Goal: Task Accomplishment & Management: Manage account settings

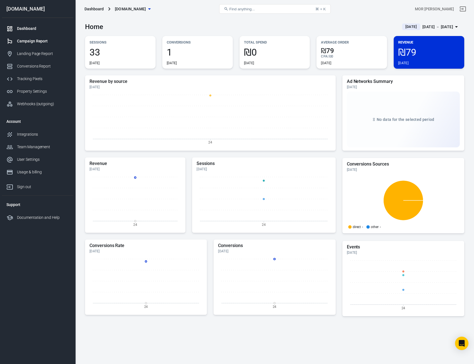
click at [47, 39] on div "Campaign Report" at bounding box center [43, 41] width 52 height 6
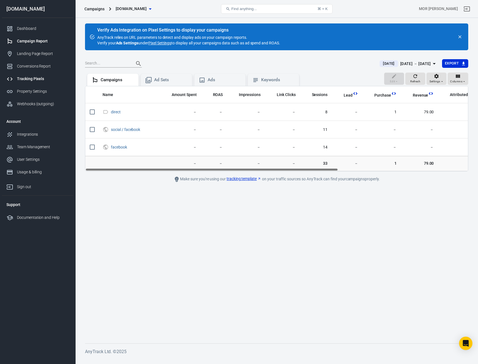
click at [35, 79] on div "Tracking Pixels" at bounding box center [43, 79] width 52 height 6
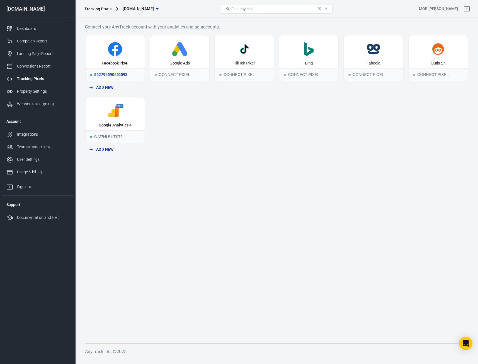
click at [118, 64] on div "Facebook Pixel" at bounding box center [115, 64] width 27 height 6
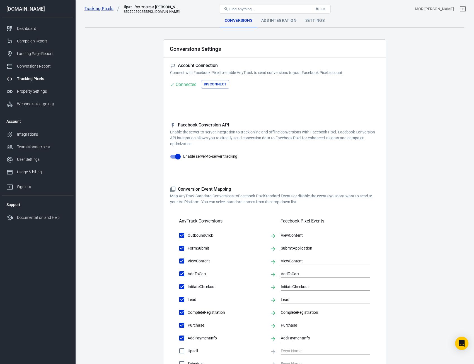
click at [276, 24] on div "Ads Integration" at bounding box center [279, 20] width 44 height 13
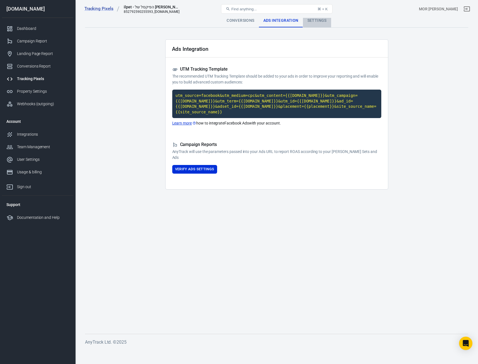
click at [310, 20] on div "Settings" at bounding box center [317, 20] width 28 height 13
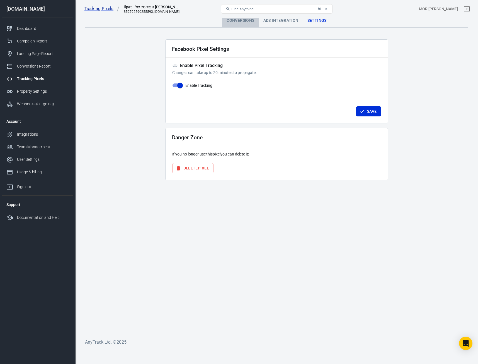
click at [242, 20] on div "Conversions" at bounding box center [240, 20] width 37 height 13
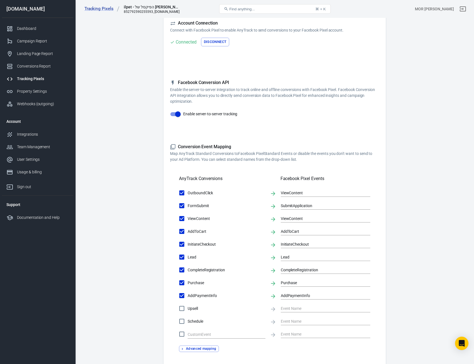
scroll to position [56, 0]
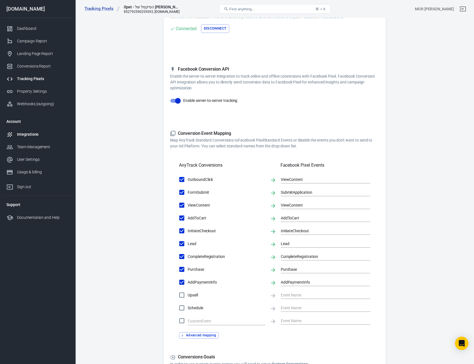
click at [28, 136] on div "Integrations" at bounding box center [43, 134] width 52 height 6
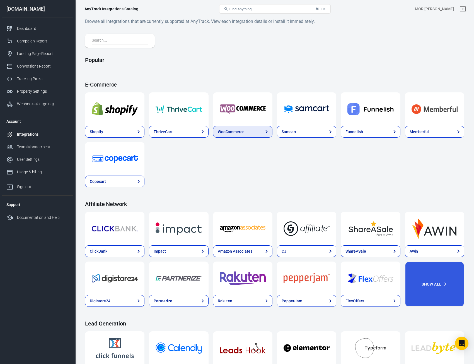
click at [237, 129] on div "WooCommerce" at bounding box center [231, 132] width 27 height 6
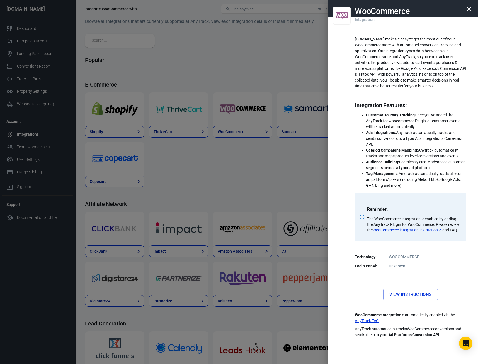
click at [474, 8] on button "button" at bounding box center [469, 8] width 13 height 13
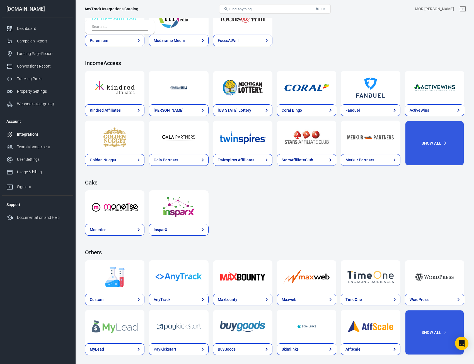
scroll to position [703, 0]
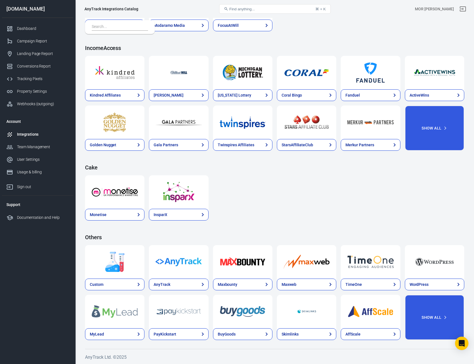
click at [248, 8] on span "Find anything..." at bounding box center [242, 9] width 25 height 4
click at [249, 9] on span "Find anything..." at bounding box center [242, 9] width 25 height 4
drag, startPoint x: 249, startPoint y: 9, endPoint x: 242, endPoint y: 9, distance: 6.4
click at [249, 9] on span "Find anything..." at bounding box center [242, 9] width 25 height 4
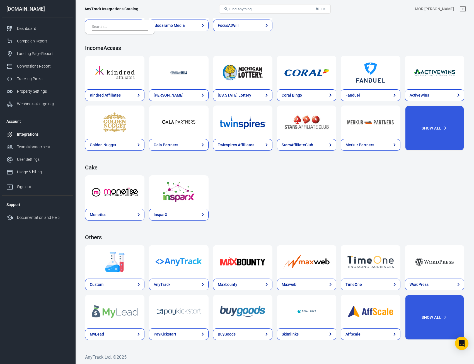
click at [276, 6] on button "Find anything... ⌘ + K" at bounding box center [275, 8] width 112 height 9
click at [276, 8] on button "Find anything... ⌘ + K" at bounding box center [275, 8] width 112 height 9
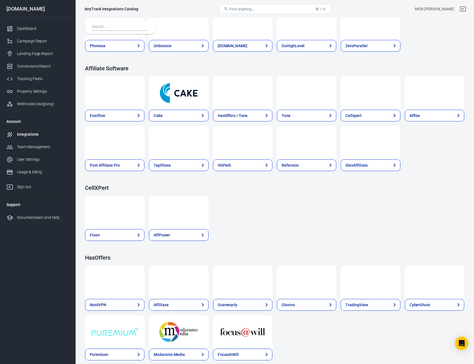
scroll to position [0, 0]
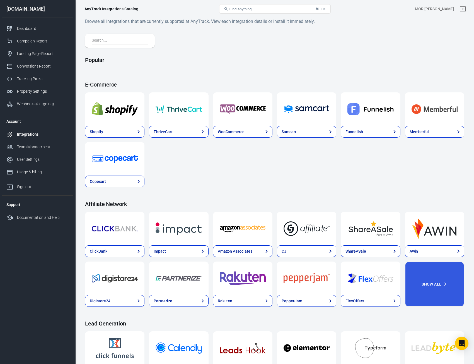
click at [236, 9] on span "Find anything..." at bounding box center [242, 9] width 25 height 4
drag, startPoint x: 241, startPoint y: 10, endPoint x: 246, endPoint y: 11, distance: 4.4
click at [242, 10] on span "Find anything..." at bounding box center [242, 9] width 25 height 4
drag, startPoint x: 246, startPoint y: 11, endPoint x: 107, endPoint y: 40, distance: 142.0
click at [246, 12] on button "Find anything... ⌘ + K" at bounding box center [275, 8] width 112 height 9
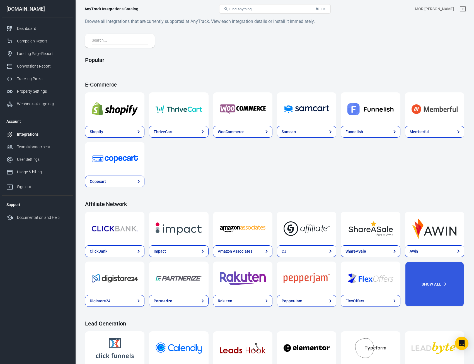
drag, startPoint x: 91, startPoint y: 47, endPoint x: 110, endPoint y: 43, distance: 19.6
click at [98, 46] on div at bounding box center [120, 41] width 70 height 14
click at [111, 43] on input "text" at bounding box center [119, 40] width 54 height 7
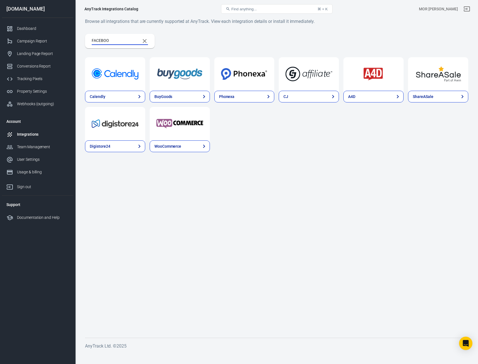
type input "FACEBOOK"
click at [111, 42] on input "FACEBOOK" at bounding box center [114, 40] width 44 height 7
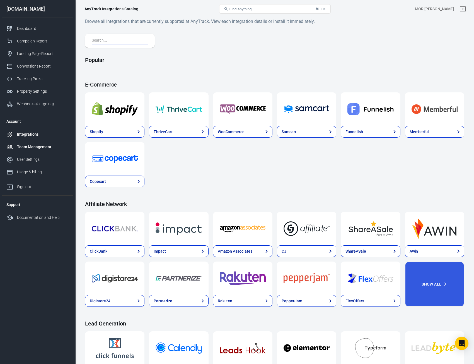
click at [32, 148] on div "Team Management" at bounding box center [43, 147] width 52 height 6
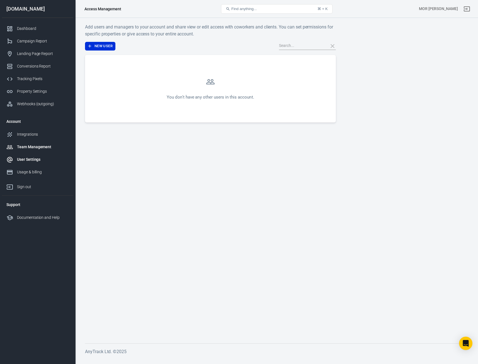
click at [35, 159] on div "User Settings" at bounding box center [43, 160] width 52 height 6
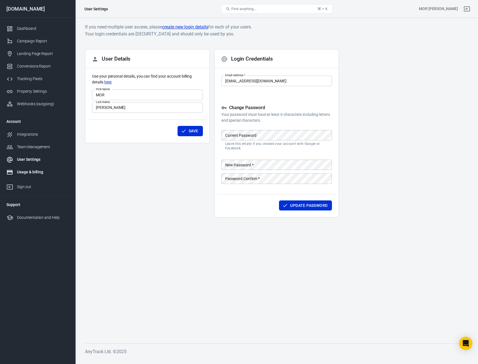
click at [35, 177] on link "Usage & billing" at bounding box center [37, 172] width 71 height 13
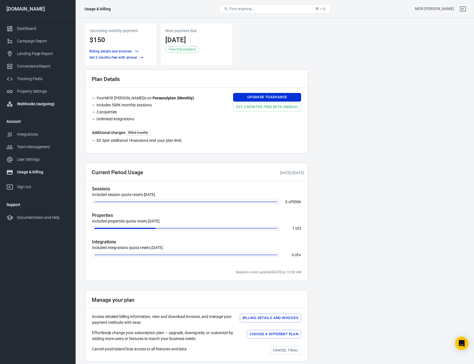
click at [37, 102] on div "Webhooks (outgoing)" at bounding box center [43, 104] width 52 height 6
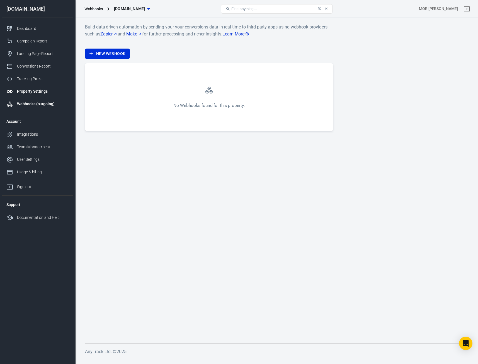
click at [36, 94] on div "Property Settings" at bounding box center [43, 91] width 52 height 6
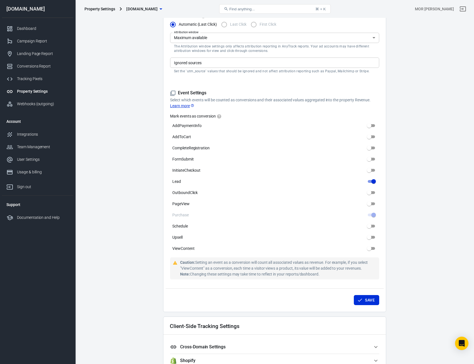
scroll to position [195, 0]
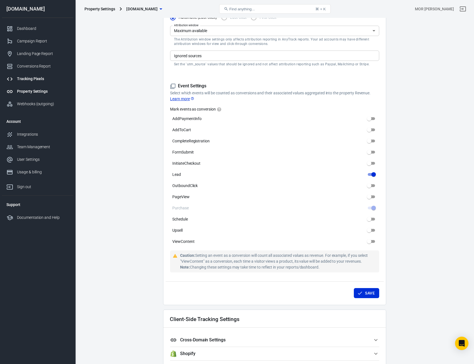
click at [32, 80] on div "Tracking Pixels" at bounding box center [43, 79] width 52 height 6
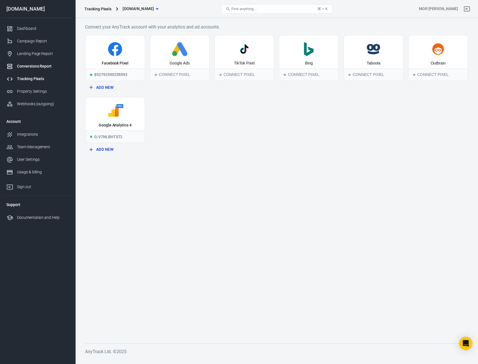
click at [39, 68] on div "Conversions Report" at bounding box center [43, 66] width 52 height 6
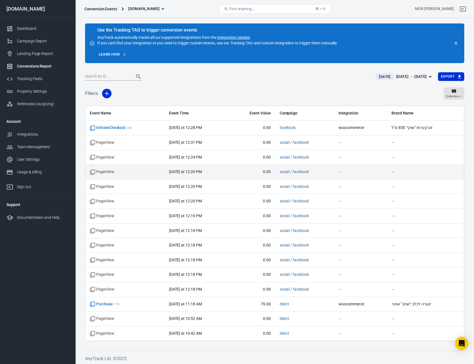
click at [104, 173] on span "PageView" at bounding box center [102, 172] width 24 height 6
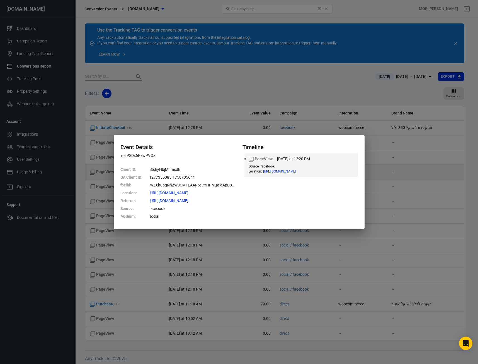
click at [104, 173] on div "Event Details PSDs6PewPVOZ Client ID : BtchyHbjMhmsdB GA Client ID : 1277355085…" at bounding box center [239, 182] width 478 height 364
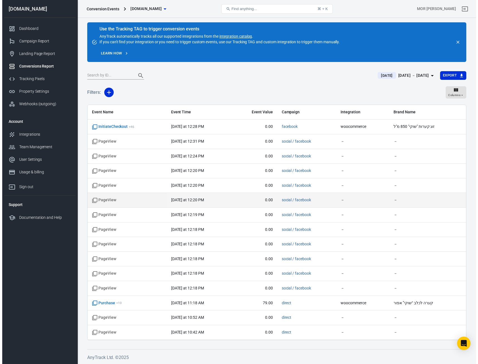
scroll to position [1, 0]
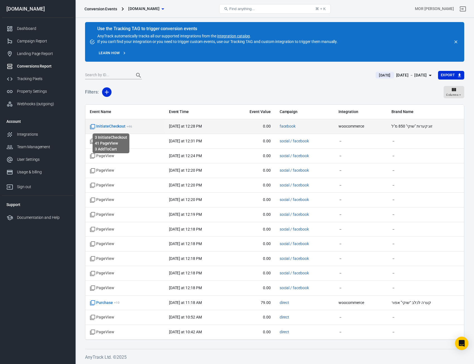
click at [121, 127] on span "InitiateCheckout + 46" at bounding box center [111, 127] width 42 height 6
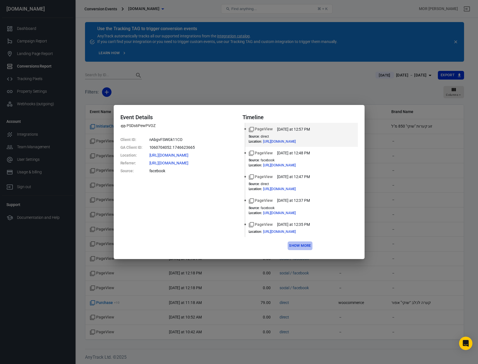
click at [300, 244] on button "Show more" at bounding box center [300, 245] width 25 height 9
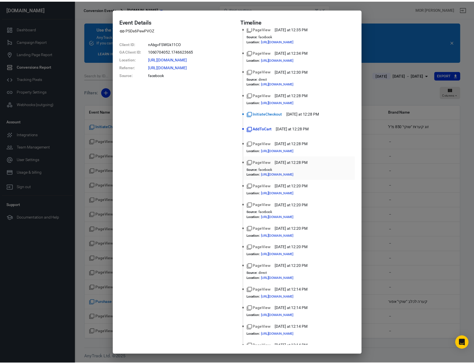
scroll to position [139, 0]
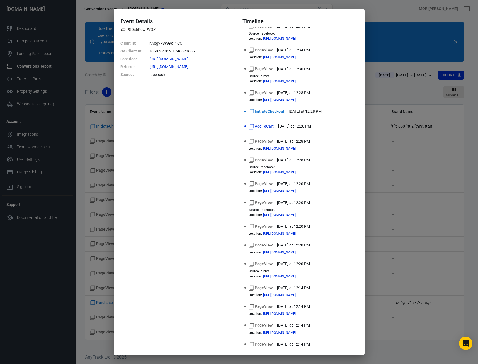
click at [95, 164] on div "Event Details PSDs6PewPVOZ Client ID : nAbgvFSWGk11CO GA Client ID : 1060704052…" at bounding box center [239, 182] width 478 height 364
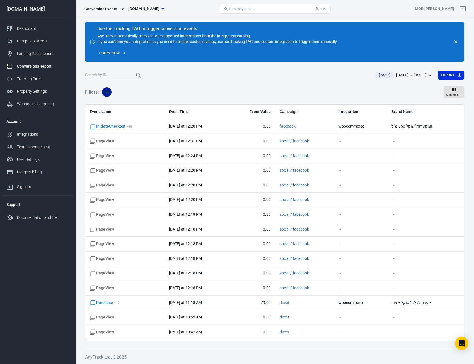
click at [107, 94] on icon "button" at bounding box center [107, 92] width 4 height 4
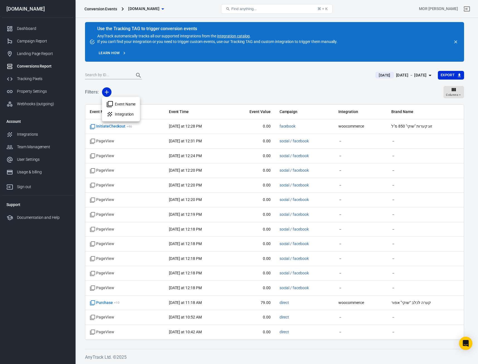
click at [107, 93] on div at bounding box center [239, 182] width 478 height 364
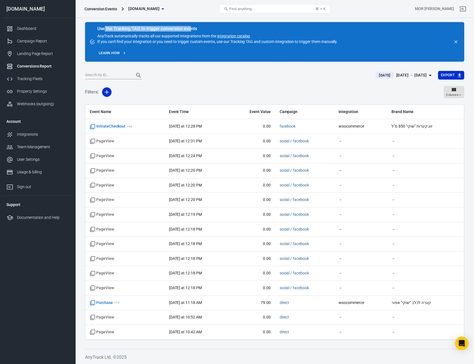
drag, startPoint x: 104, startPoint y: 28, endPoint x: 191, endPoint y: 27, distance: 87.3
click at [191, 27] on div "Use the Tracking TAG to trigger conversion events" at bounding box center [217, 29] width 240 height 6
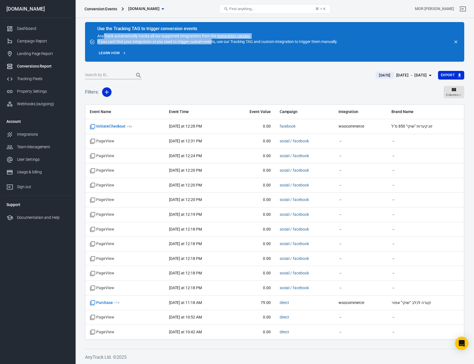
drag, startPoint x: 104, startPoint y: 37, endPoint x: 212, endPoint y: 40, distance: 108.3
click at [212, 40] on div "Use the Tracking TAG to trigger conversion events AnyTrack automatically tracks…" at bounding box center [217, 36] width 240 height 18
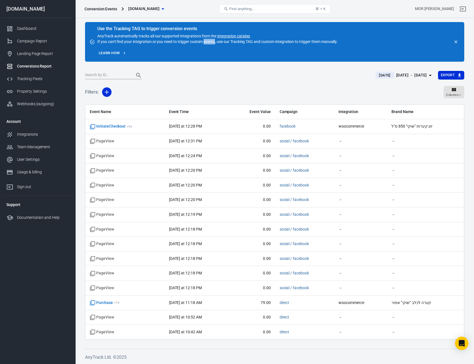
click at [212, 40] on div "Use the Tracking TAG to trigger conversion events AnyTrack automatically tracks…" at bounding box center [217, 36] width 240 height 18
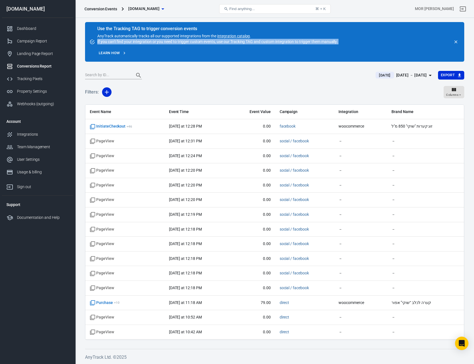
click at [212, 40] on div "Use the Tracking TAG to trigger conversion events AnyTrack automatically tracks…" at bounding box center [217, 36] width 240 height 18
click at [204, 48] on div "Use the Tracking TAG to trigger conversion events AnyTrack automatically tracks…" at bounding box center [217, 42] width 240 height 31
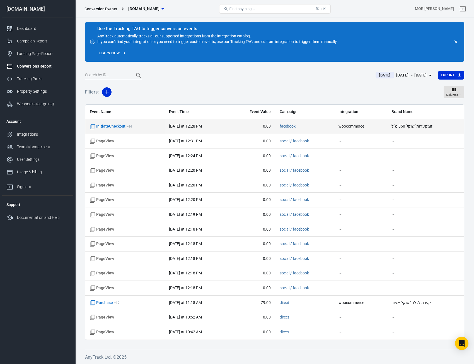
click at [120, 131] on td "InitiateCheckout + 46" at bounding box center [124, 126] width 79 height 15
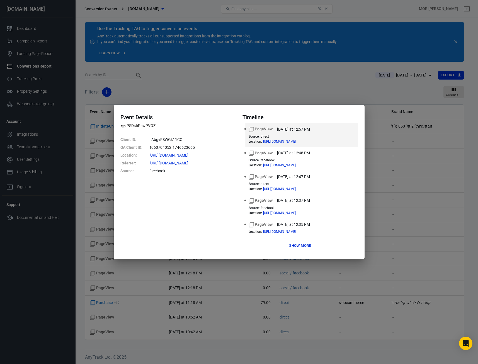
click at [103, 128] on div "Event Details PSDs6PewPVOZ Client ID : nAbgvFSWGk11CO GA Client ID : 1060704052…" at bounding box center [239, 182] width 478 height 364
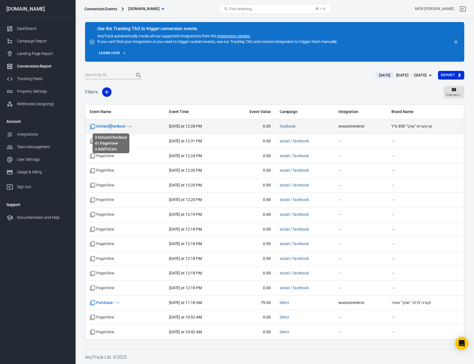
click at [110, 125] on span "InitiateCheckout + 46" at bounding box center [111, 127] width 42 height 6
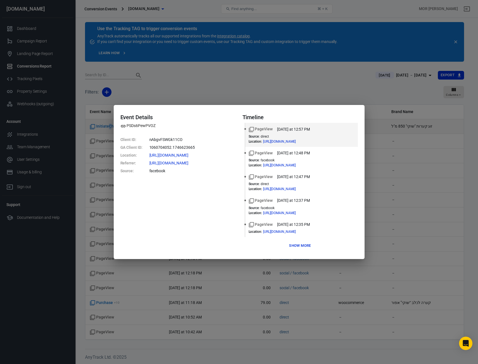
click at [110, 125] on div "Event Details PSDs6PewPVOZ Client ID : nAbgvFSWGk11CO GA Client ID : 1060704052…" at bounding box center [239, 182] width 478 height 364
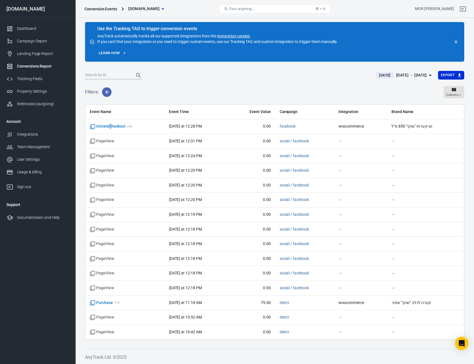
click at [107, 91] on icon "button" at bounding box center [107, 92] width 4 height 4
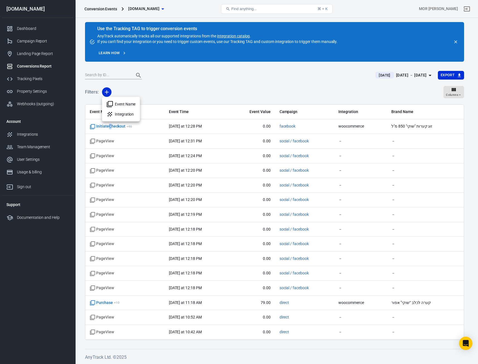
click at [123, 104] on li "Event Name" at bounding box center [121, 104] width 38 height 10
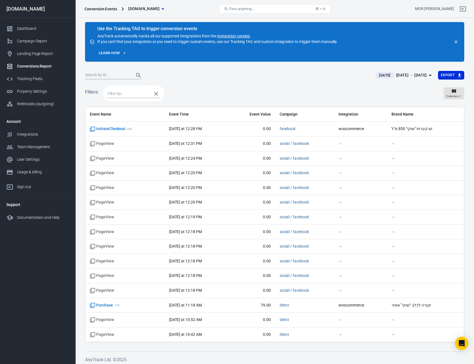
click at [128, 93] on input "text" at bounding box center [129, 93] width 42 height 7
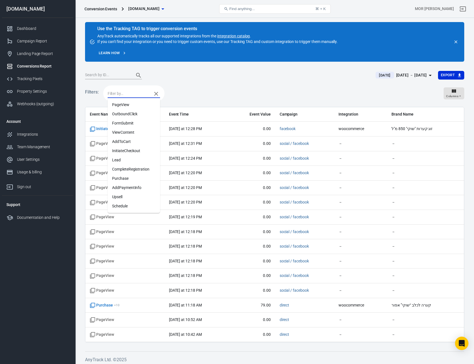
click at [134, 141] on li "AddToCart" at bounding box center [134, 141] width 52 height 9
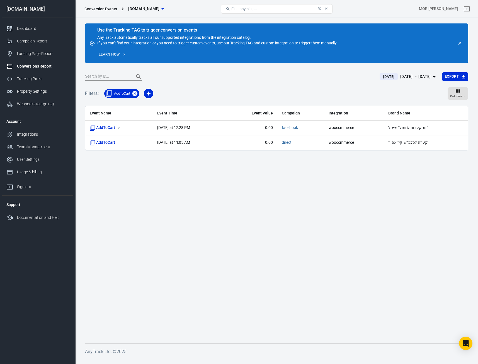
click at [136, 94] on icon at bounding box center [135, 93] width 6 height 6
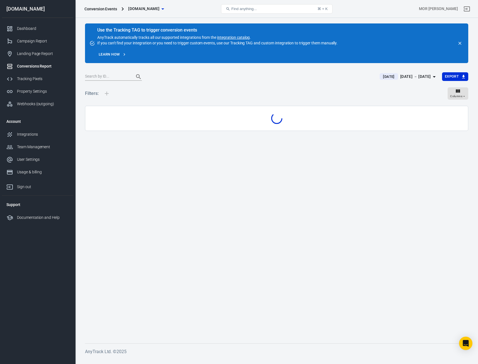
click at [136, 94] on div "Filters: Columns" at bounding box center [277, 96] width 384 height 20
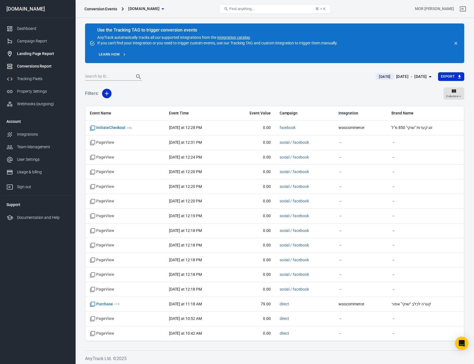
click at [37, 57] on link "Landing Page Report" at bounding box center [37, 53] width 71 height 13
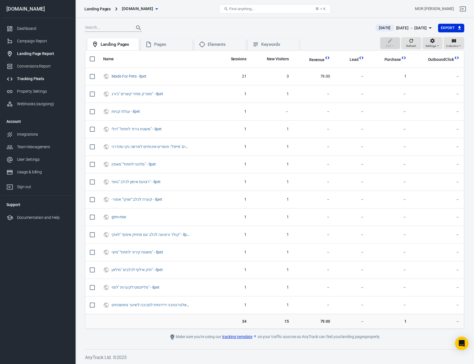
click at [38, 78] on div "Tracking Pixels" at bounding box center [43, 79] width 52 height 6
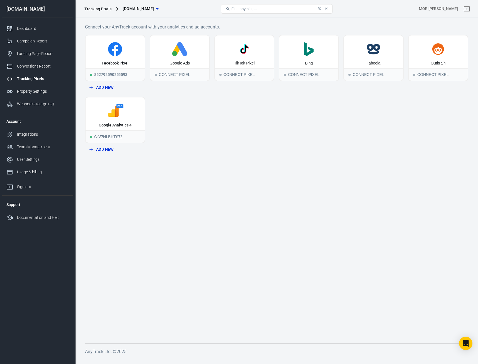
click at [38, 78] on div "Tracking Pixels" at bounding box center [43, 79] width 52 height 6
click at [105, 88] on button "Add New" at bounding box center [115, 87] width 56 height 10
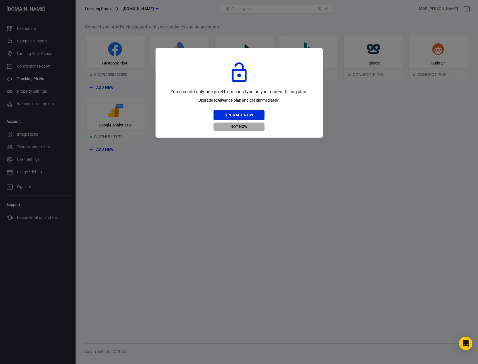
click at [250, 126] on button "Not Now" at bounding box center [239, 126] width 51 height 9
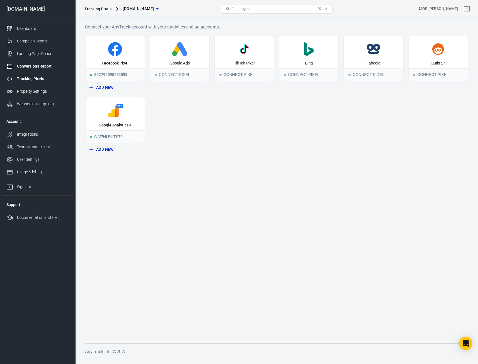
click at [48, 66] on div "Conversions Report" at bounding box center [43, 66] width 52 height 6
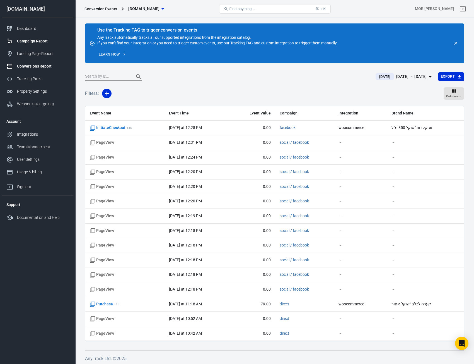
click at [37, 47] on link "Campaign Report" at bounding box center [37, 41] width 71 height 13
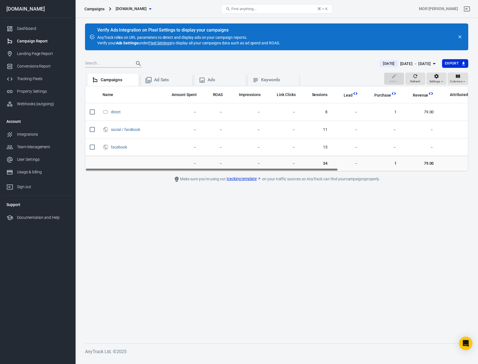
click at [37, 39] on div "Campaign Report" at bounding box center [43, 41] width 52 height 6
click at [33, 30] on div "Dashboard" at bounding box center [43, 29] width 52 height 6
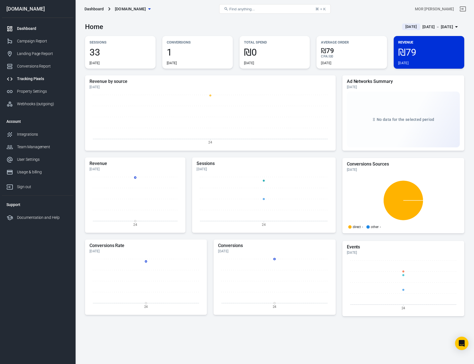
click at [41, 74] on link "Tracking Pixels" at bounding box center [37, 79] width 71 height 13
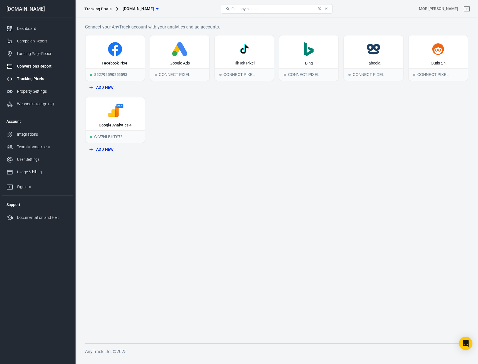
click at [47, 63] on div "Conversions Report" at bounding box center [43, 66] width 52 height 6
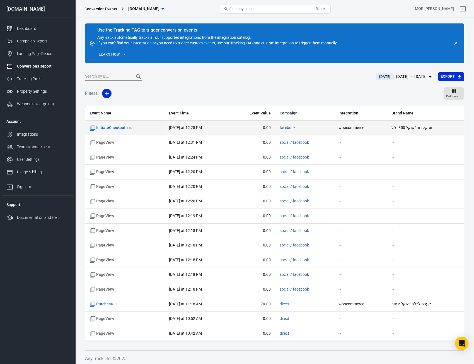
click at [127, 125] on td "InitiateCheckout + 46" at bounding box center [124, 128] width 79 height 15
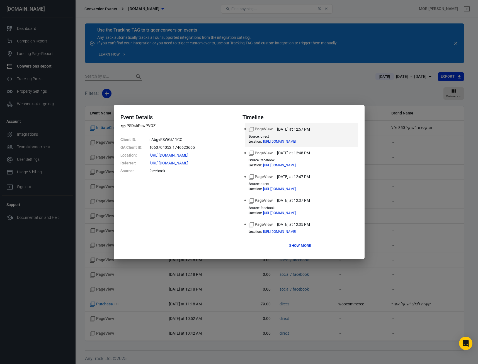
click at [301, 246] on button "Show more" at bounding box center [300, 245] width 25 height 9
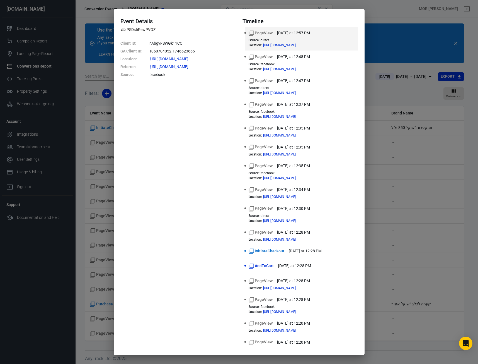
click at [410, 120] on div "Event Details PSDs6PewPVOZ Client ID : nAbgvFSWGk11CO GA Client ID : 1060704052…" at bounding box center [239, 182] width 478 height 364
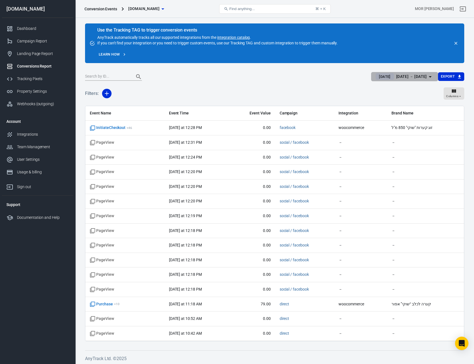
click at [399, 78] on div "[DATE] － [DATE]" at bounding box center [411, 76] width 31 height 7
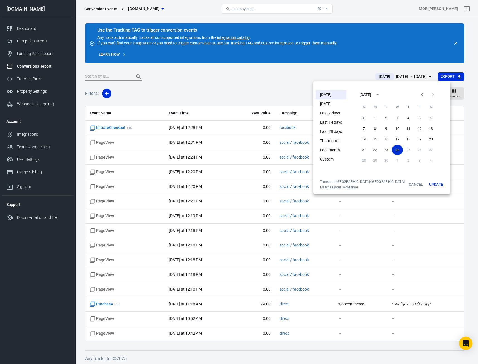
click at [185, 69] on div at bounding box center [239, 182] width 478 height 364
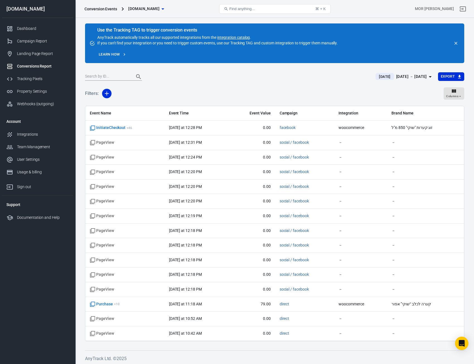
click at [25, 67] on div "Conversions Report" at bounding box center [43, 66] width 52 height 6
click at [47, 56] on div "Landing Page Report" at bounding box center [43, 54] width 52 height 6
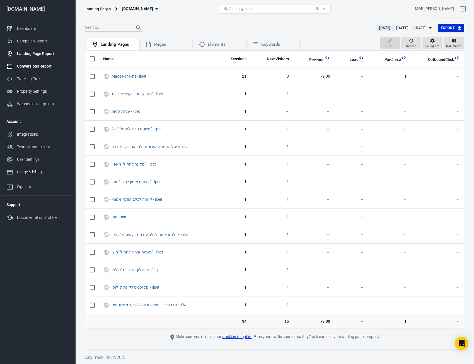
click at [44, 67] on div "Conversions Report" at bounding box center [43, 66] width 52 height 6
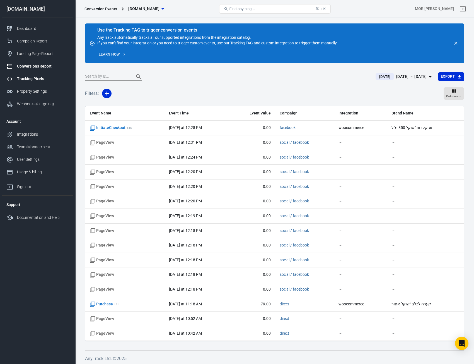
click at [41, 81] on div "Tracking Pixels" at bounding box center [43, 79] width 52 height 6
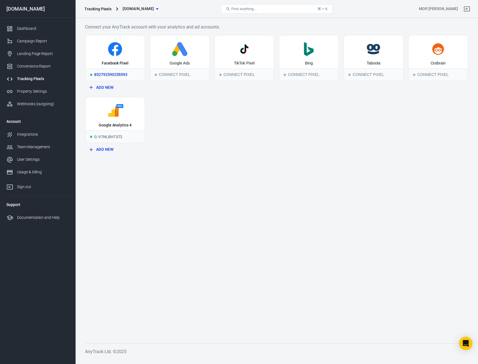
click at [131, 75] on div "852792590255593" at bounding box center [115, 74] width 59 height 12
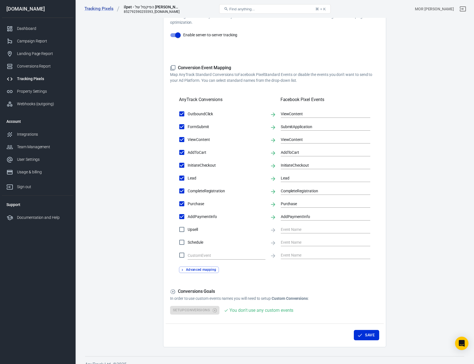
scroll to position [129, 0]
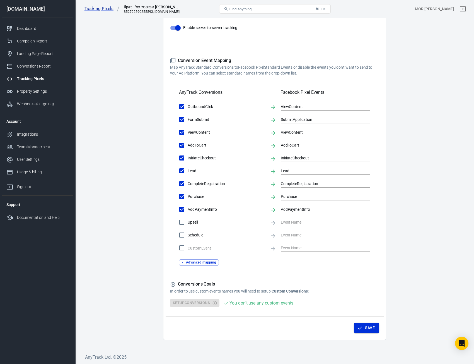
click at [370, 325] on button "Save" at bounding box center [366, 328] width 25 height 10
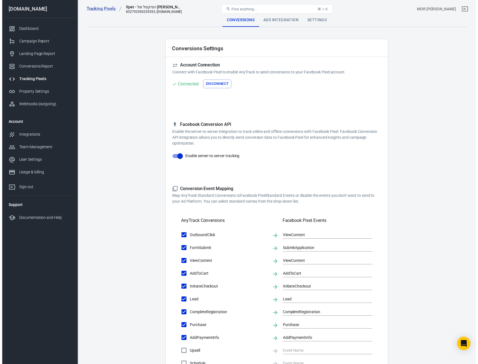
scroll to position [0, 0]
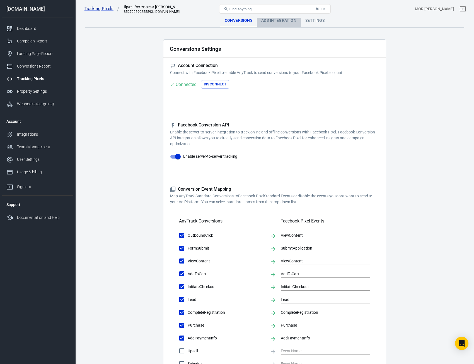
click at [271, 23] on div "Ads Integration" at bounding box center [279, 20] width 44 height 13
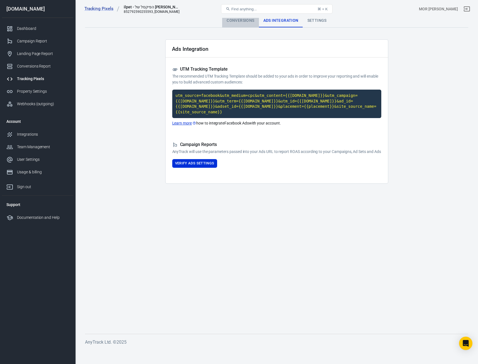
click at [235, 22] on div "Conversions" at bounding box center [240, 20] width 37 height 13
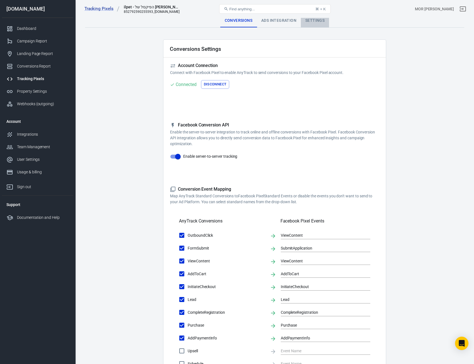
click at [324, 23] on div "Settings" at bounding box center [315, 20] width 28 height 13
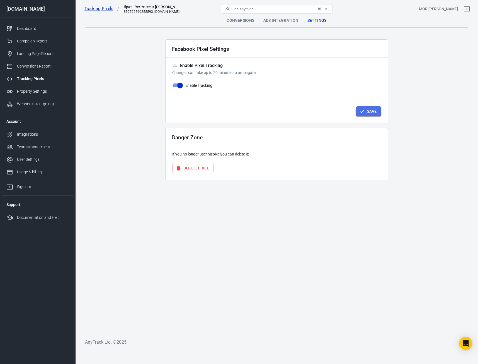
click at [366, 111] on button "Save" at bounding box center [368, 111] width 25 height 10
click at [247, 22] on div "Conversions" at bounding box center [240, 20] width 37 height 13
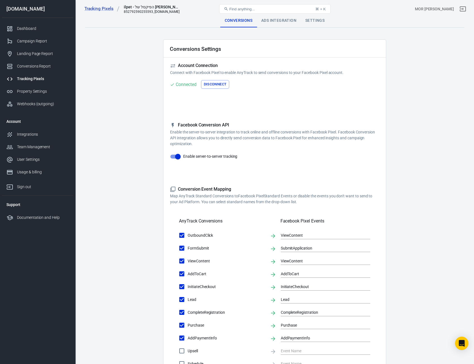
click at [214, 83] on button "Disconnect" at bounding box center [215, 84] width 28 height 9
click at [188, 84] on button "Connect" at bounding box center [181, 84] width 23 height 9
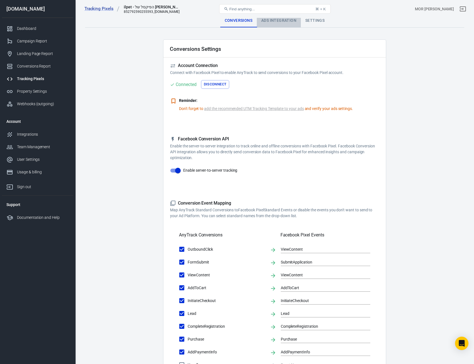
click at [273, 22] on div "Ads Integration" at bounding box center [279, 20] width 44 height 13
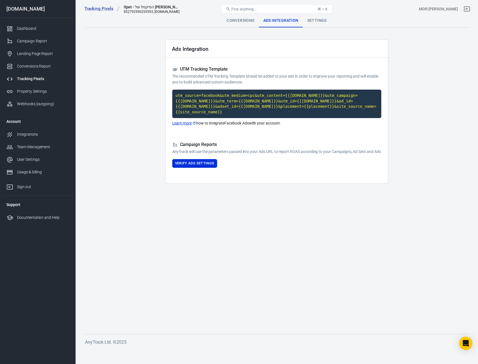
click at [307, 23] on div "Settings" at bounding box center [317, 20] width 28 height 13
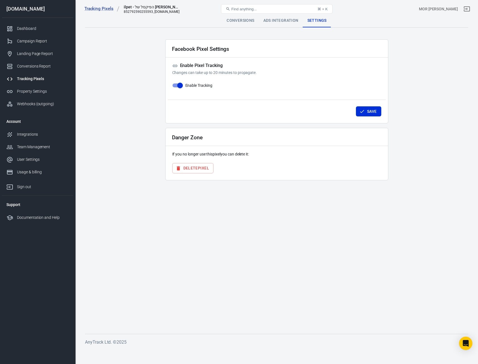
click at [201, 169] on button "Delete Pixel" at bounding box center [192, 168] width 41 height 10
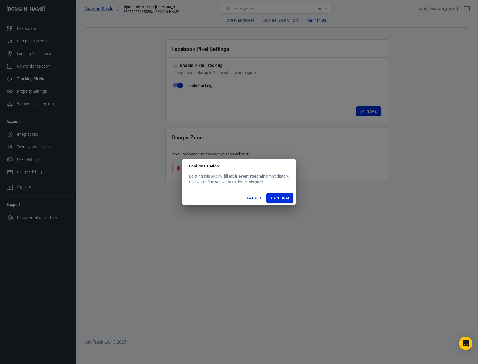
click at [283, 199] on button "Confirm" at bounding box center [280, 198] width 27 height 10
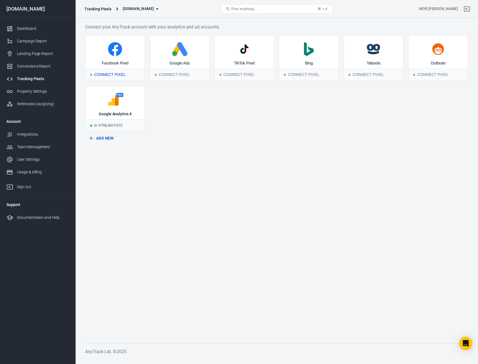
click at [125, 59] on div "Facebook Pixel" at bounding box center [115, 51] width 59 height 33
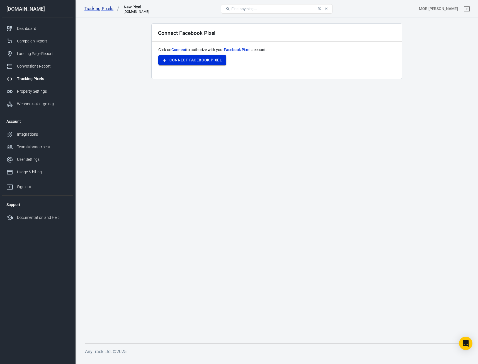
click at [210, 61] on button "Connect Facebook Pixel" at bounding box center [192, 60] width 68 height 10
drag, startPoint x: 278, startPoint y: 107, endPoint x: 265, endPoint y: 87, distance: 23.3
click at [278, 107] on main "Connect Facebook Pixel Click on Connect to authorize with your Facebook Pixel a…" at bounding box center [277, 178] width 384 height 311
click at [242, 50] on span "Facebook Pixel" at bounding box center [237, 49] width 27 height 4
click at [215, 56] on button "Connect Facebook Pixel" at bounding box center [192, 60] width 68 height 10
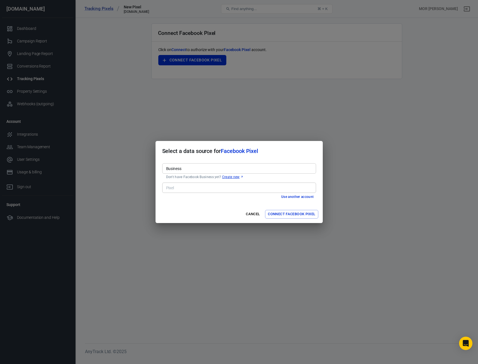
click at [284, 193] on div "Pixel Pixel" at bounding box center [239, 187] width 154 height 14
click at [201, 173] on div "Business" at bounding box center [239, 168] width 154 height 10
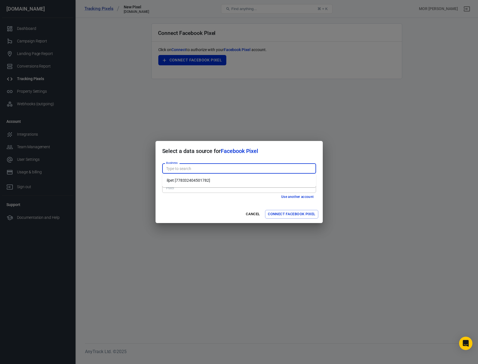
click at [201, 183] on li "ilpet [778332404501782]" at bounding box center [239, 180] width 154 height 9
type input "ilpet [778332404501782]"
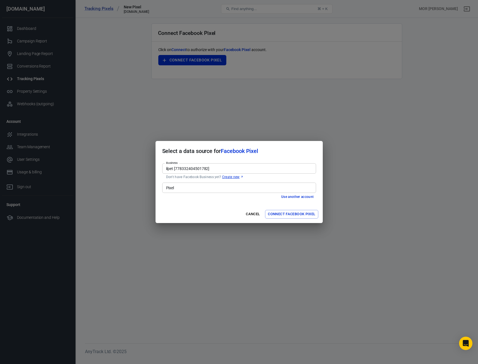
click at [201, 188] on input "Pixel" at bounding box center [239, 187] width 150 height 7
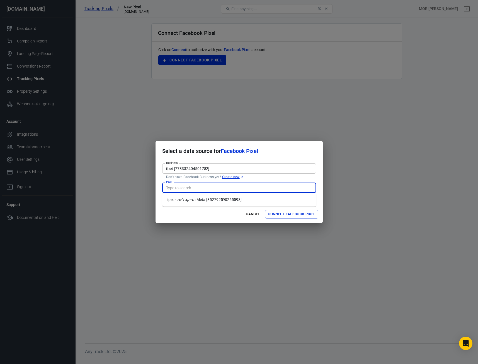
click at [202, 199] on li "ilpet - הפיקסל של Meta [852792590255593]" at bounding box center [239, 199] width 154 height 9
type input "ilpet - הפיקסל של Meta [852792590255593]"
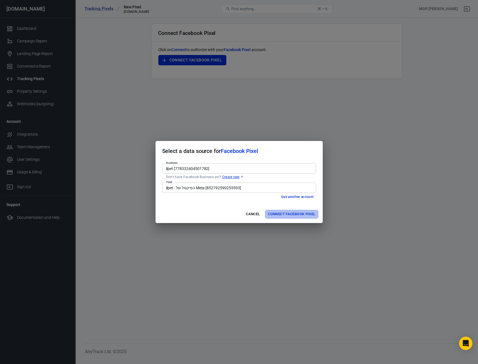
click at [294, 215] on button "Connect Facebook Pixel" at bounding box center [291, 214] width 53 height 9
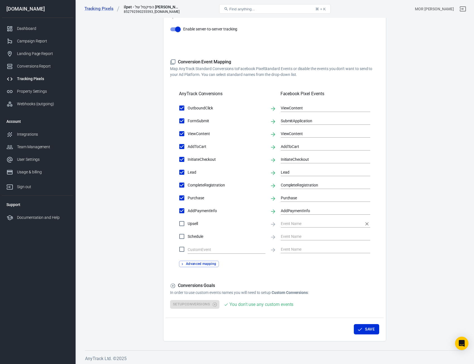
scroll to position [129, 0]
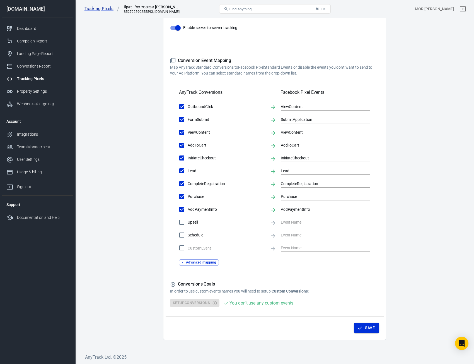
click at [366, 326] on button "Save" at bounding box center [366, 328] width 25 height 10
click at [380, 330] on div "Save" at bounding box center [275, 326] width 218 height 21
click at [376, 327] on button "Save" at bounding box center [366, 328] width 25 height 10
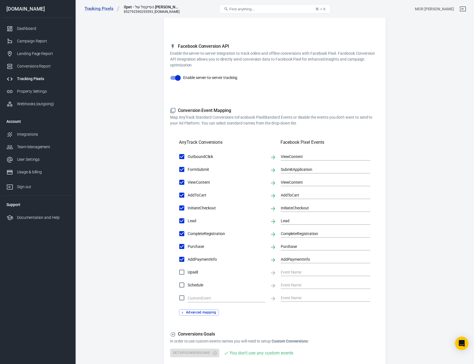
scroll to position [0, 0]
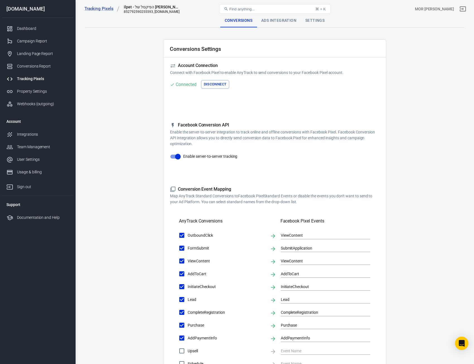
click at [264, 21] on div "Ads Integration" at bounding box center [279, 20] width 44 height 13
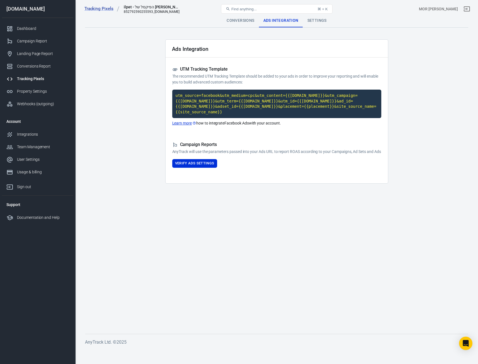
click at [246, 21] on div "Conversions" at bounding box center [240, 20] width 37 height 13
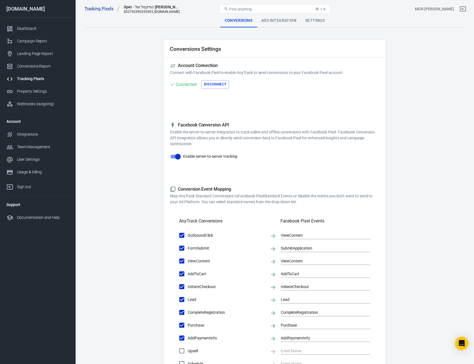
click at [37, 76] on div "Tracking Pixels" at bounding box center [43, 79] width 52 height 6
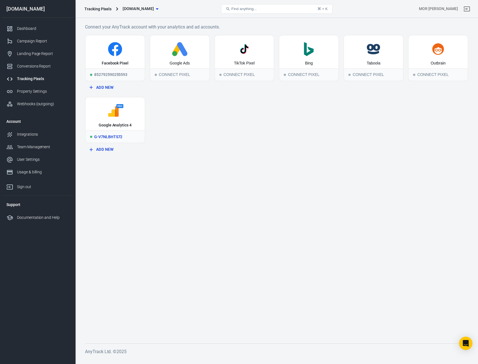
click at [121, 133] on div "G-V7NLBHTS72" at bounding box center [115, 136] width 59 height 12
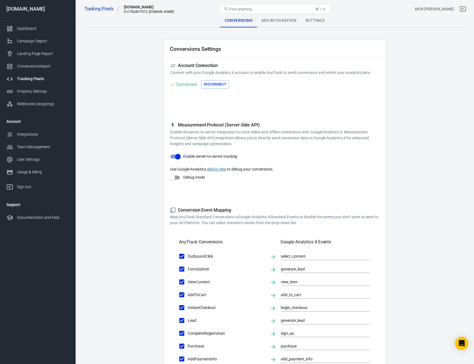
click at [288, 20] on div "Ads Integration" at bounding box center [279, 20] width 44 height 13
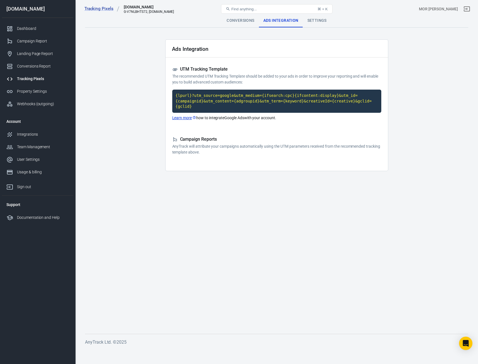
click at [316, 19] on div "Settings" at bounding box center [317, 20] width 28 height 13
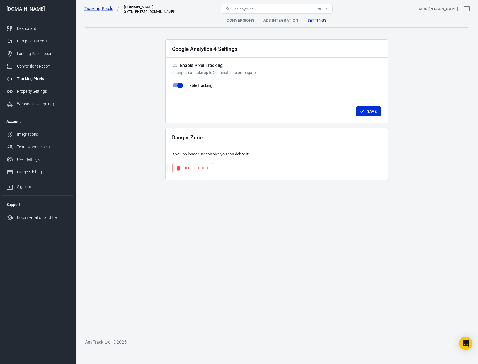
click at [235, 22] on div "Conversions" at bounding box center [240, 20] width 37 height 13
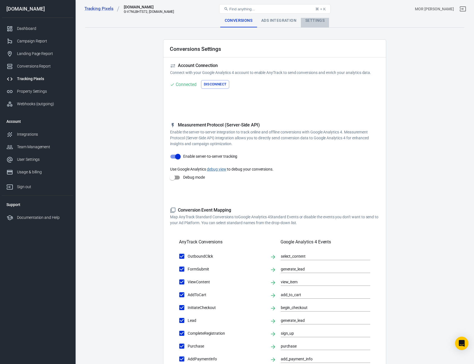
click at [323, 23] on div "Settings" at bounding box center [315, 20] width 28 height 13
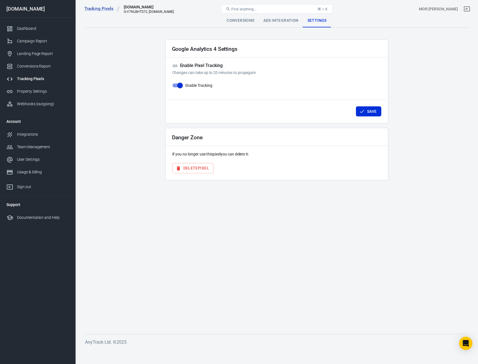
click at [184, 86] on label "Enable Tracking" at bounding box center [190, 85] width 43 height 11
click at [181, 86] on input "Enable Tracking" at bounding box center [180, 85] width 32 height 11
click at [181, 86] on input "Enable Tracking" at bounding box center [175, 85] width 32 height 11
checkbox input "true"
click at [241, 21] on div "Conversions" at bounding box center [240, 20] width 37 height 13
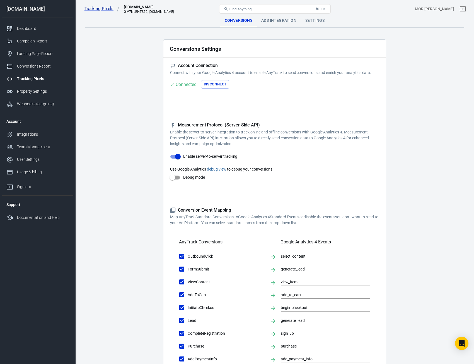
click at [32, 79] on div "Tracking Pixels" at bounding box center [43, 79] width 52 height 6
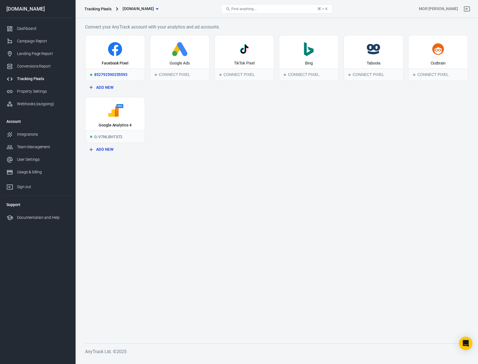
click at [115, 70] on div "852792590255593" at bounding box center [115, 74] width 59 height 12
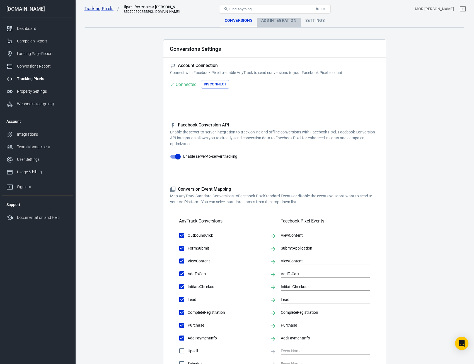
click at [289, 20] on div "Ads Integration" at bounding box center [279, 20] width 44 height 13
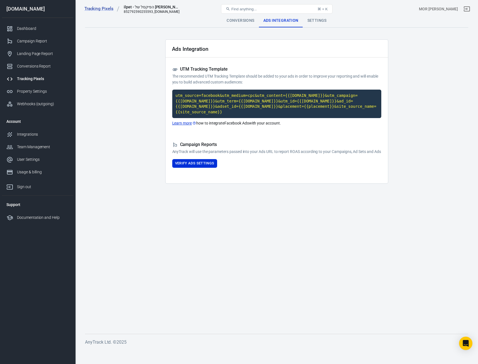
click at [247, 22] on div "Conversions" at bounding box center [240, 20] width 37 height 13
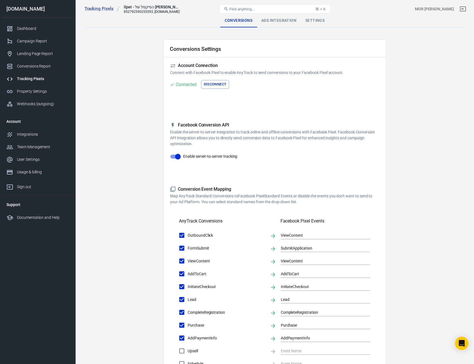
click at [142, 11] on div "852792590255593, [DOMAIN_NAME]" at bounding box center [152, 12] width 56 height 4
click at [135, 8] on div "ilpet - הפיקסל של [PERSON_NAME]" at bounding box center [152, 7] width 56 height 6
drag, startPoint x: 136, startPoint y: 8, endPoint x: 156, endPoint y: 15, distance: 21.7
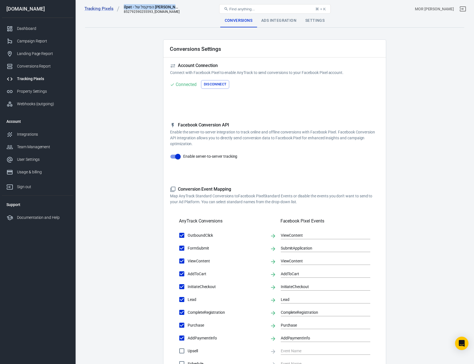
click at [136, 8] on div "ilpet - הפיקסל של [PERSON_NAME]" at bounding box center [152, 7] width 56 height 6
click at [268, 23] on div "Ads Integration" at bounding box center [279, 20] width 44 height 13
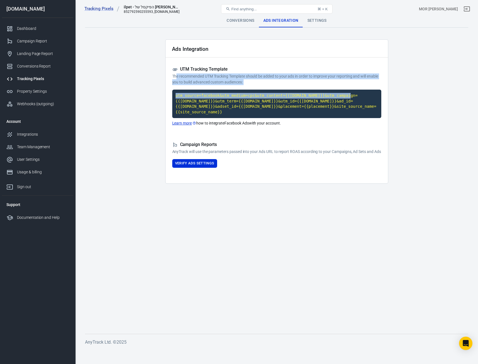
drag, startPoint x: 176, startPoint y: 74, endPoint x: 342, endPoint y: 87, distance: 167.0
click at [343, 86] on div "UTM Tracking Template The recommended UTM Tracking Template should be added to …" at bounding box center [276, 96] width 209 height 60
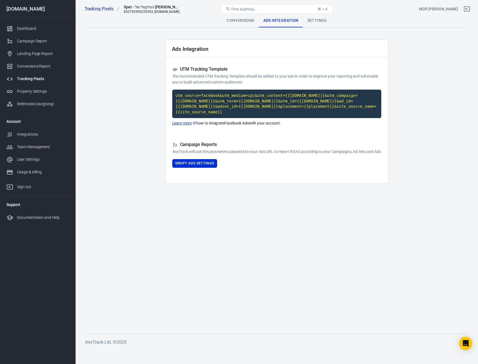
click at [263, 142] on h5 "Campaign Reports" at bounding box center [276, 145] width 209 height 6
click at [318, 24] on div "Settings" at bounding box center [317, 20] width 28 height 13
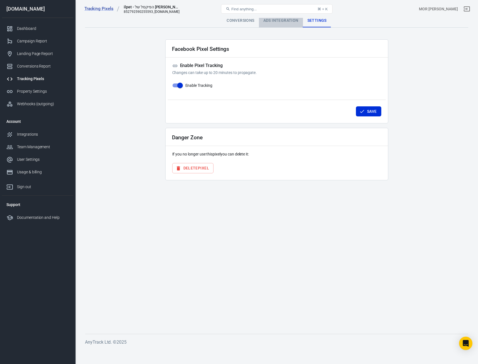
click at [283, 21] on div "Ads Integration" at bounding box center [281, 20] width 44 height 13
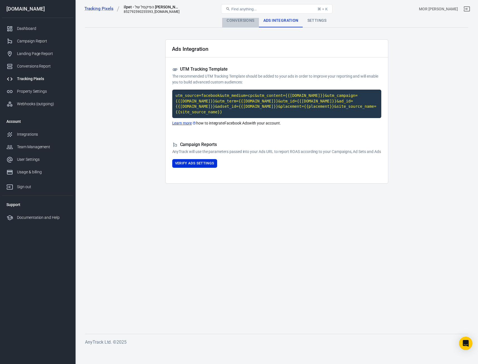
click at [237, 19] on div "Conversions" at bounding box center [240, 20] width 37 height 13
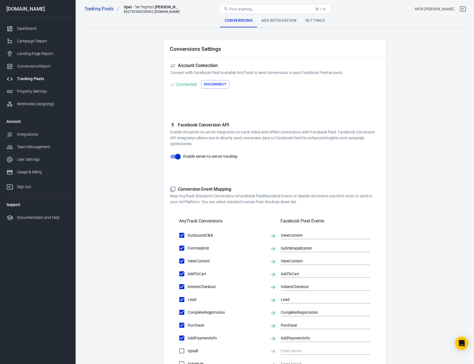
click at [275, 19] on div "Ads Integration" at bounding box center [279, 20] width 44 height 13
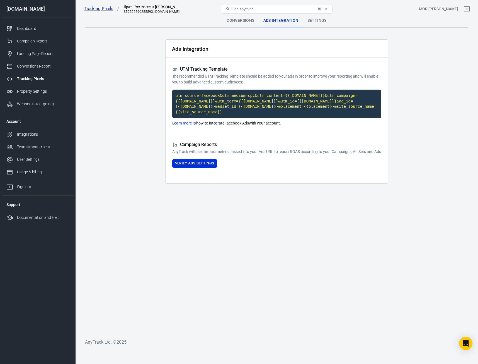
click at [245, 18] on div "Conversions" at bounding box center [240, 20] width 37 height 13
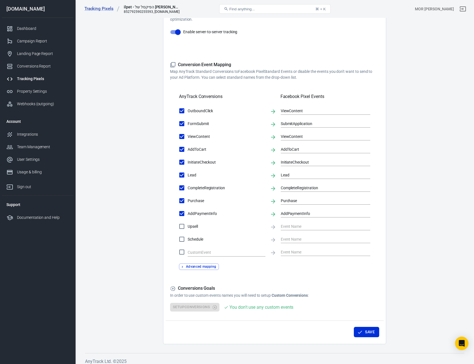
scroll to position [129, 0]
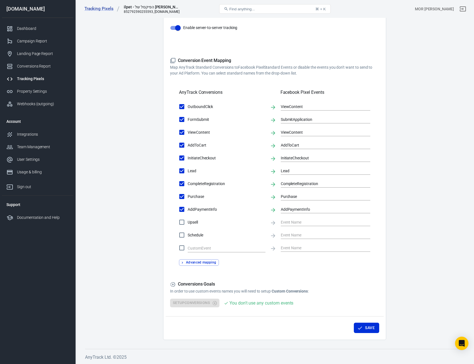
click at [204, 302] on div "Setup Conversions You don't use any custom events" at bounding box center [274, 303] width 209 height 9
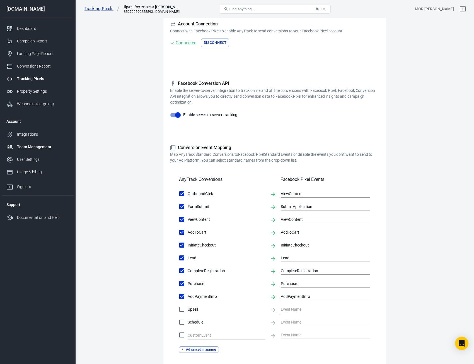
scroll to position [0, 0]
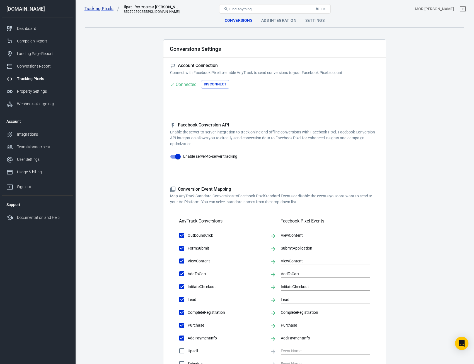
click at [44, 80] on div "Tracking Pixels" at bounding box center [43, 79] width 52 height 6
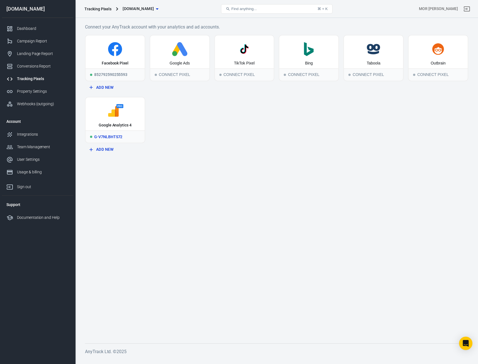
click at [119, 125] on div "Google Analytics 4" at bounding box center [115, 125] width 33 height 6
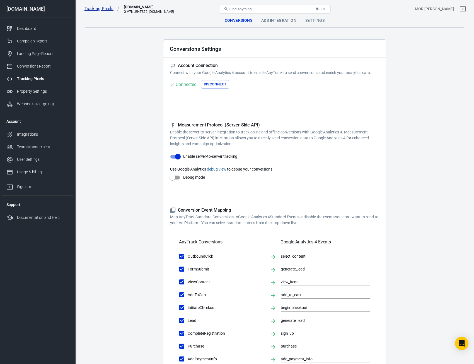
click at [100, 8] on link "Tracking Pixels" at bounding box center [102, 9] width 35 height 6
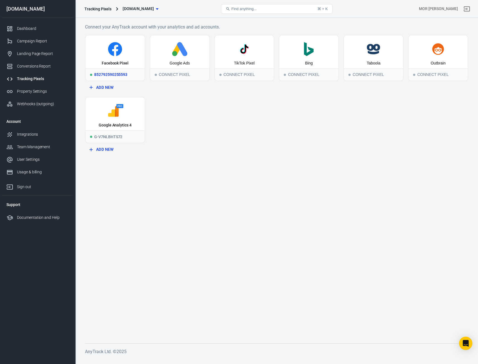
click at [115, 49] on icon at bounding box center [115, 50] width 6 height 11
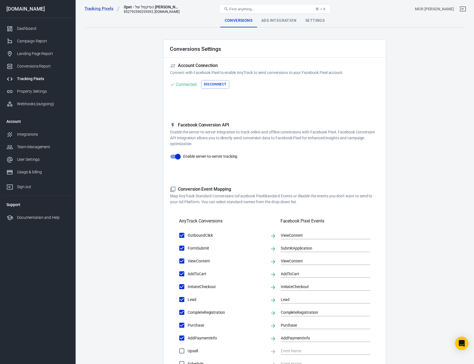
click at [323, 23] on div "Settings" at bounding box center [315, 20] width 28 height 13
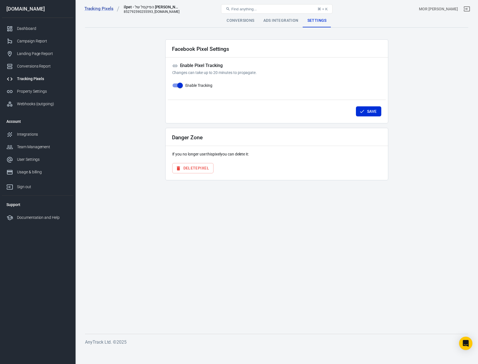
click at [178, 85] on input "Enable Tracking" at bounding box center [180, 85] width 32 height 11
checkbox input "false"
drag, startPoint x: 360, startPoint y: 110, endPoint x: 201, endPoint y: 96, distance: 159.1
click at [264, 109] on div "Save" at bounding box center [277, 110] width 218 height 21
click at [362, 110] on icon "button" at bounding box center [363, 112] width 6 height 6
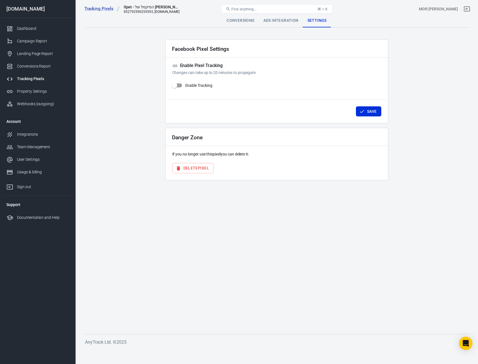
click at [47, 81] on div "Tracking Pixels" at bounding box center [43, 79] width 52 height 6
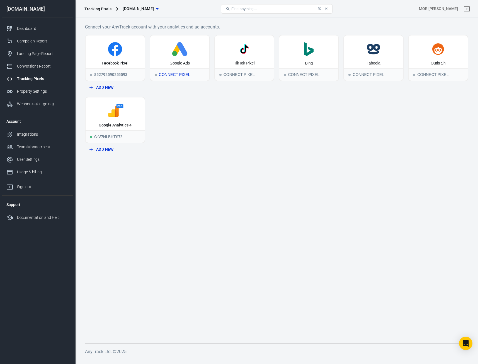
drag, startPoint x: 206, startPoint y: 59, endPoint x: 201, endPoint y: 112, distance: 53.8
click at [202, 109] on div "Facebook Pixel 852792590255593 Add New Google Ads Connect Pixel TikTok Pixel Co…" at bounding box center [277, 95] width 384 height 120
click at [120, 118] on icon at bounding box center [115, 111] width 55 height 14
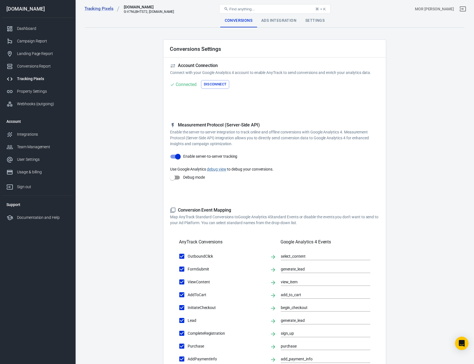
click at [292, 21] on div "Ads Integration" at bounding box center [279, 20] width 44 height 13
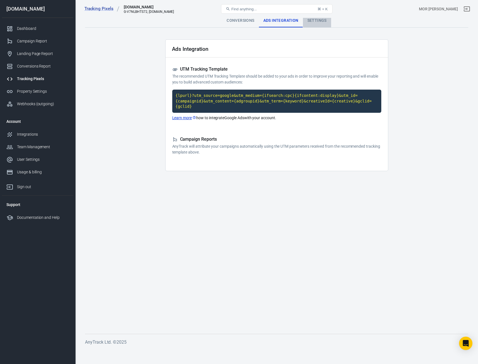
click at [309, 22] on div "Settings" at bounding box center [317, 20] width 28 height 13
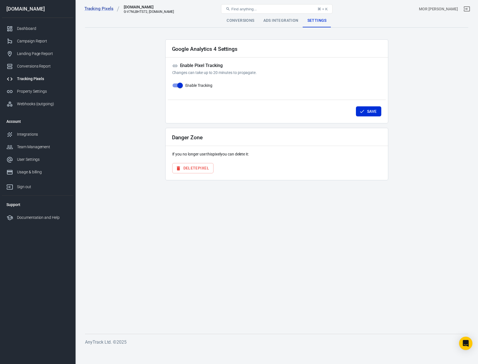
click at [173, 85] on input "Enable Tracking" at bounding box center [180, 85] width 32 height 11
checkbox input "false"
click at [368, 111] on button "Save" at bounding box center [368, 111] width 25 height 10
click at [252, 19] on div "Conversions" at bounding box center [240, 20] width 37 height 13
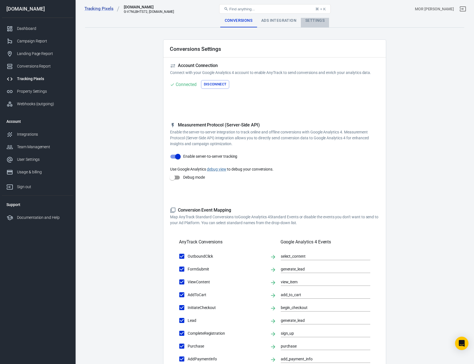
click at [314, 21] on div "Settings" at bounding box center [315, 20] width 28 height 13
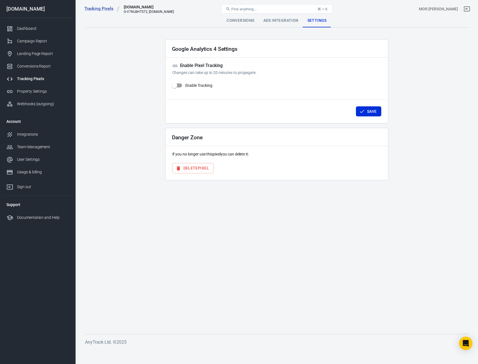
click at [244, 18] on div "Conversions" at bounding box center [240, 20] width 37 height 13
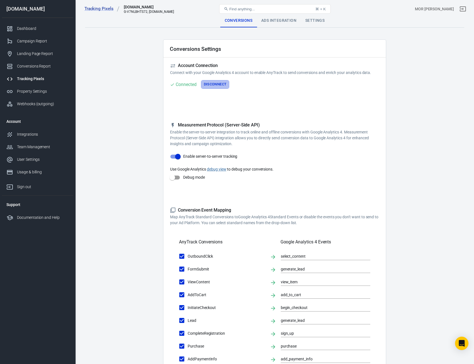
click at [219, 82] on button "Disconnect" at bounding box center [215, 84] width 28 height 9
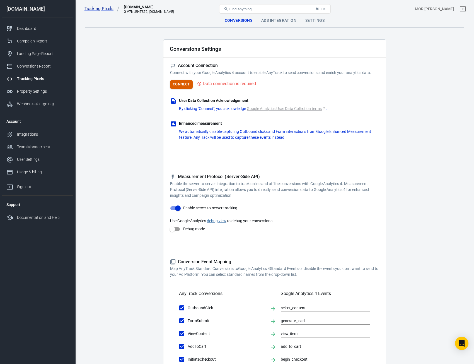
click at [181, 83] on button "Connect" at bounding box center [181, 84] width 23 height 9
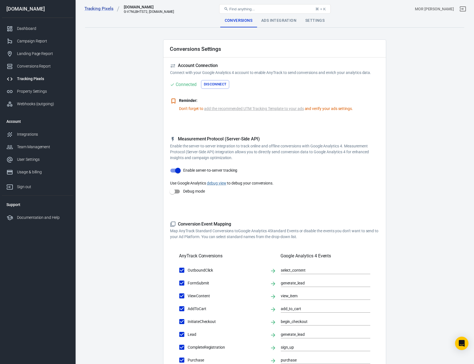
drag, startPoint x: 307, startPoint y: 21, endPoint x: 303, endPoint y: 31, distance: 11.4
click at [303, 31] on main "Conversions Ads Integration Settings Conversions Settings Account Connection Co…" at bounding box center [274, 238] width 379 height 448
click at [290, 111] on link "add the recommended UTM Tracking Template to your ads" at bounding box center [254, 109] width 100 height 6
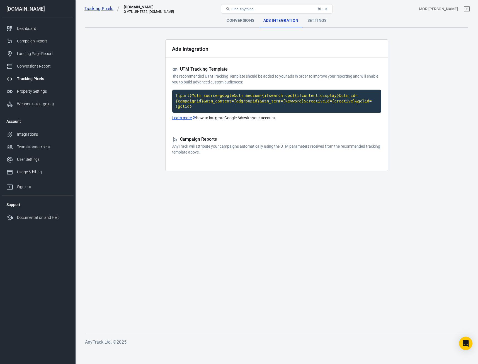
click at [314, 19] on div "Settings" at bounding box center [317, 20] width 28 height 13
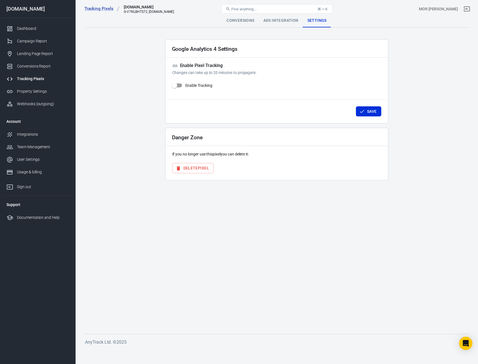
click at [173, 86] on input "Enable Tracking" at bounding box center [175, 85] width 32 height 11
checkbox input "true"
click at [367, 110] on button "Save" at bounding box center [368, 111] width 25 height 10
click at [368, 110] on div "Save" at bounding box center [277, 110] width 218 height 21
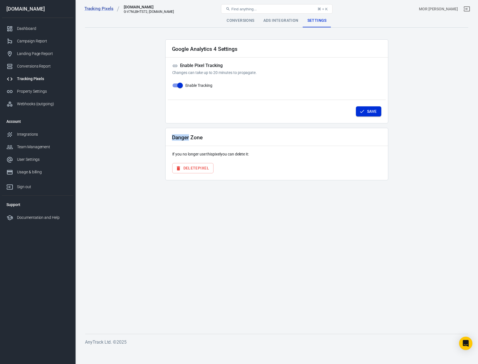
click at [368, 110] on button "Save" at bounding box center [368, 111] width 25 height 10
click at [368, 110] on div "Save" at bounding box center [277, 110] width 218 height 21
click at [41, 76] on div "Tracking Pixels" at bounding box center [43, 79] width 52 height 6
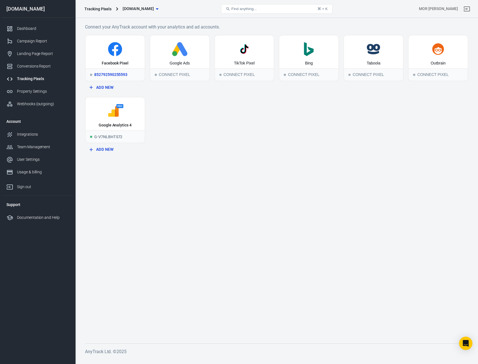
click at [101, 66] on div "Facebook Pixel" at bounding box center [115, 51] width 59 height 33
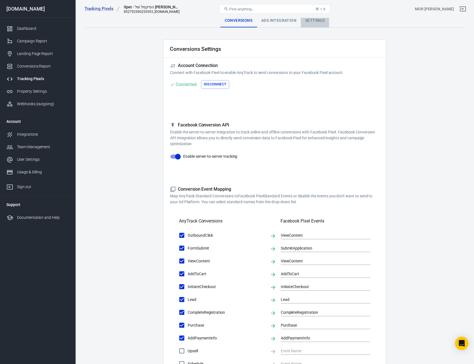
click at [317, 22] on div "Settings" at bounding box center [315, 20] width 28 height 13
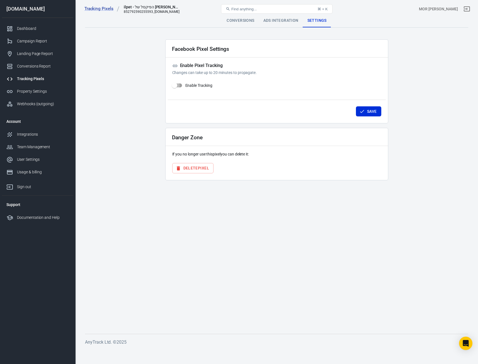
click at [179, 86] on input "Enable Tracking" at bounding box center [175, 85] width 32 height 11
checkbox input "true"
click at [380, 110] on button "Save" at bounding box center [368, 111] width 25 height 10
click at [276, 18] on div "Ads Integration" at bounding box center [281, 20] width 44 height 13
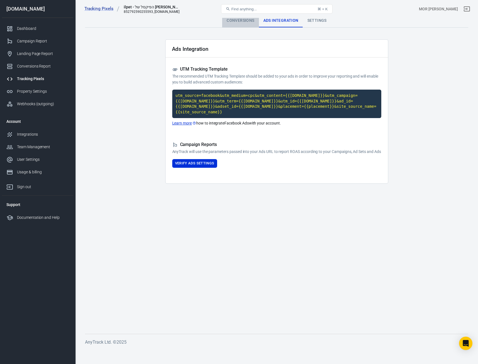
click at [235, 21] on div "Conversions" at bounding box center [240, 20] width 37 height 13
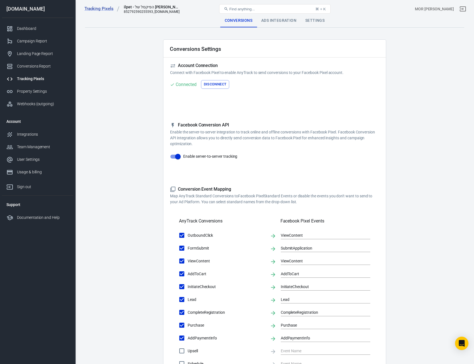
click at [172, 191] on icon at bounding box center [173, 189] width 6 height 6
click at [138, 13] on div "852792590255593, [DOMAIN_NAME]" at bounding box center [152, 12] width 56 height 4
click at [462, 336] on main "Conversions Ads Integration Settings Conversions Settings Account Connection Co…" at bounding box center [274, 241] width 379 height 454
click at [463, 338] on div "Open Intercom Messenger" at bounding box center [462, 343] width 15 height 15
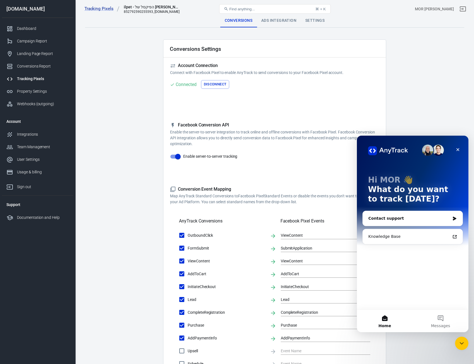
click at [399, 223] on div "Contact support" at bounding box center [413, 218] width 100 height 15
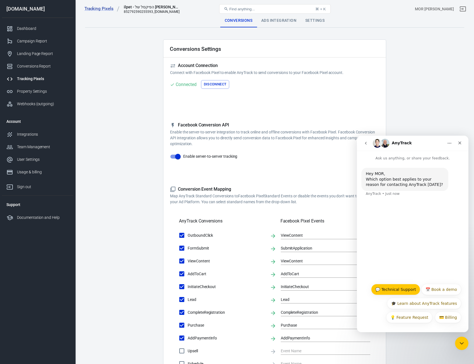
click at [402, 288] on button "💬 Technical Support" at bounding box center [395, 289] width 49 height 11
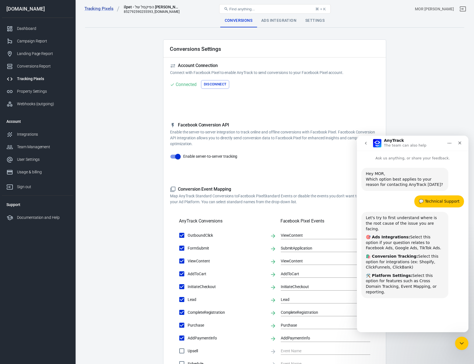
scroll to position [14, 0]
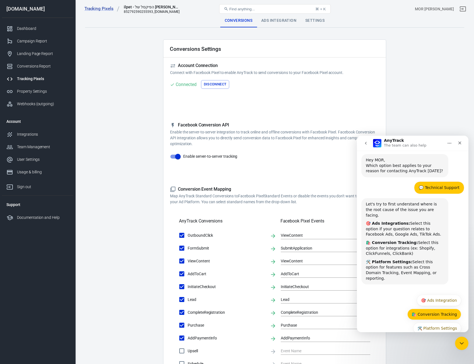
click at [428, 309] on button "🛍️ Conversion Tracking" at bounding box center [435, 314] width 54 height 11
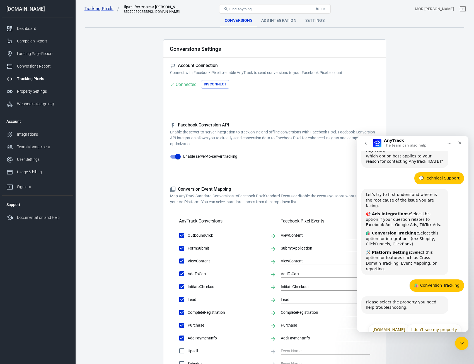
scroll to position [25, 0]
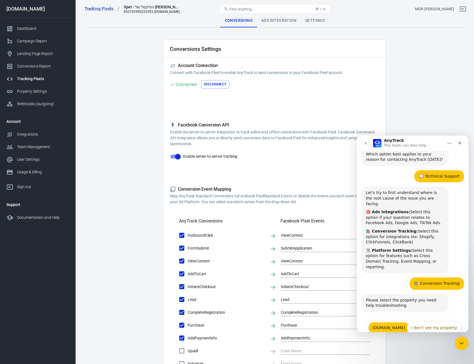
click at [398, 322] on button "[DOMAIN_NAME]" at bounding box center [389, 327] width 41 height 11
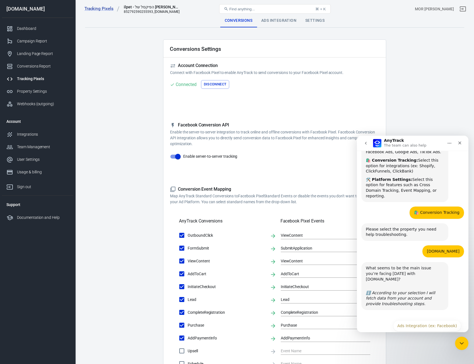
scroll to position [102, 0]
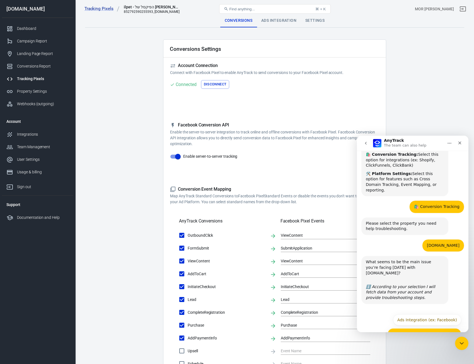
click at [429, 328] on button "Conversion Tracking (ex: Shopify)" at bounding box center [425, 333] width 74 height 11
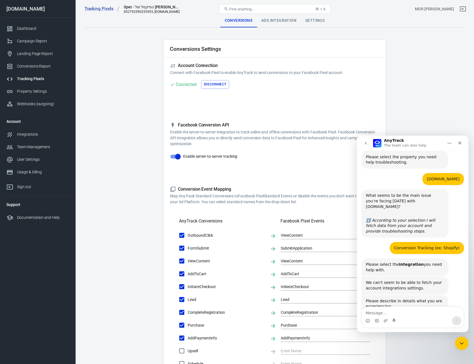
scroll to position [169, 0]
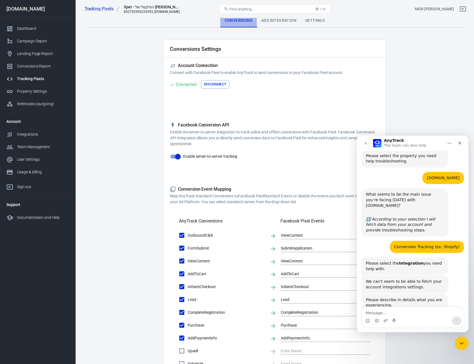
click at [246, 21] on div "Conversions" at bounding box center [238, 20] width 37 height 13
click at [285, 18] on div "Ads Integration" at bounding box center [279, 20] width 44 height 13
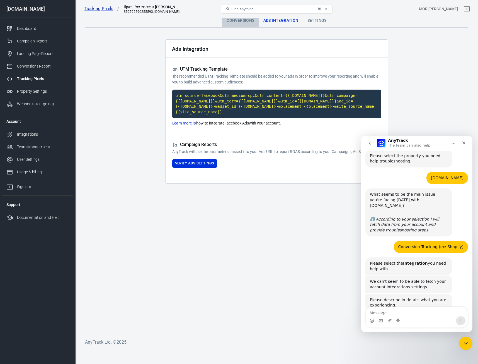
click at [246, 20] on div "Conversions" at bounding box center [240, 20] width 37 height 13
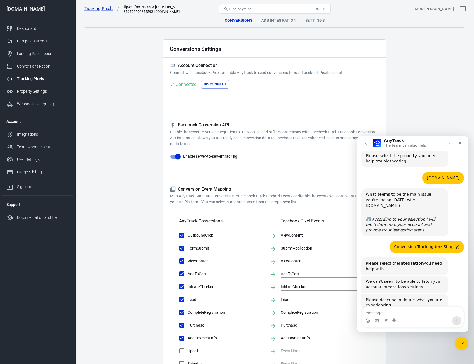
click at [45, 80] on div "Tracking Pixels" at bounding box center [43, 79] width 52 height 6
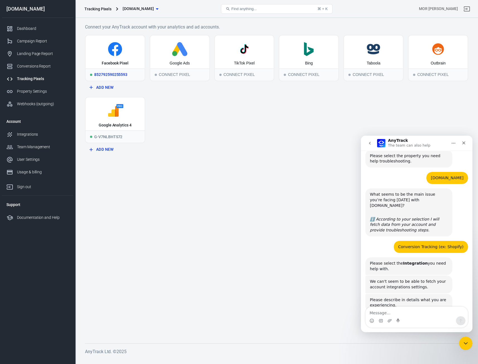
click at [132, 66] on div "Facebook Pixel" at bounding box center [115, 51] width 59 height 33
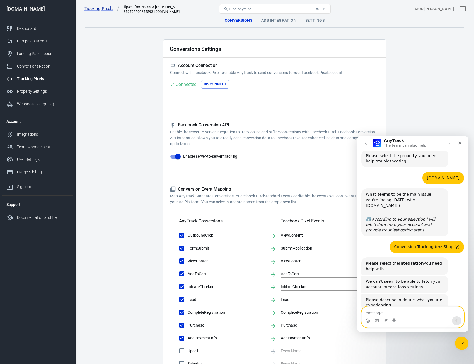
click at [393, 314] on textarea "Message…" at bounding box center [413, 311] width 102 height 9
click at [424, 314] on textarea "היי אני מנסה לבצע אינגרציה לפייסבוק" at bounding box center [413, 311] width 102 height 9
drag, startPoint x: 425, startPoint y: 313, endPoint x: 427, endPoint y: 315, distance: 3.0
click at [425, 313] on textarea "היי אני מנסה לבצע אינגרציה לפייסבוק" at bounding box center [413, 311] width 102 height 9
click at [426, 312] on textarea "היי אני מנסה לבצע אינגרציה לפייסבוק" at bounding box center [413, 311] width 102 height 9
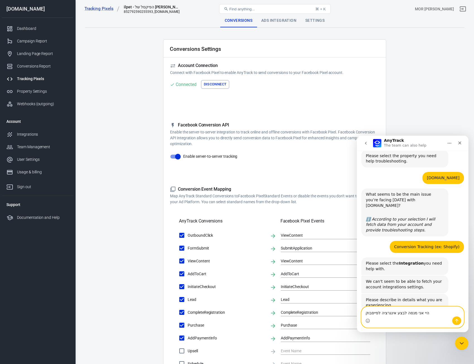
click at [425, 311] on textarea "היי אני מנסה לבצע אינגרציה לפייסבוק" at bounding box center [413, 311] width 102 height 9
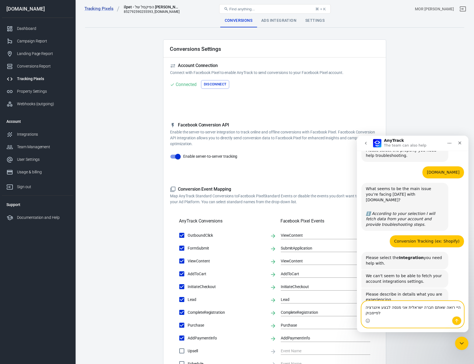
click at [364, 313] on textarea "היי רואה שאתם חברה ישראלית אני מנסה לבצע אינגרציה לפייסבוק" at bounding box center [413, 308] width 102 height 15
click at [386, 312] on textarea "היי רואה שאתם חברה ישראלית אני מנסה לבצע אינגרציה לפייסבוק" at bounding box center [413, 308] width 102 height 15
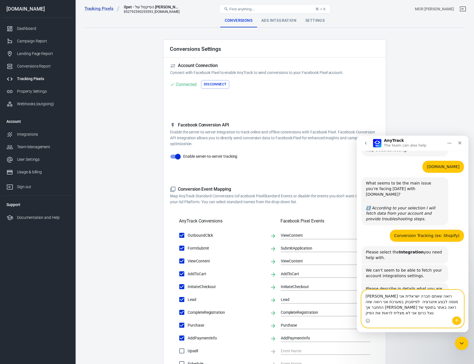
scroll to position [186, 0]
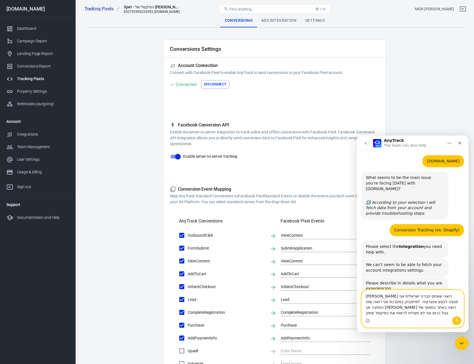
type textarea "[PERSON_NAME] רואה שאתם חברה ישראלית אני מנסה לבצע אינגרציה לפייסבוק במערכת אני…"
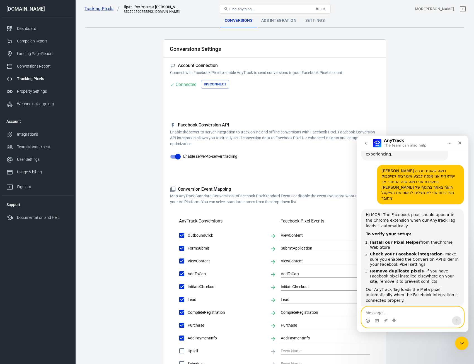
scroll to position [323, 0]
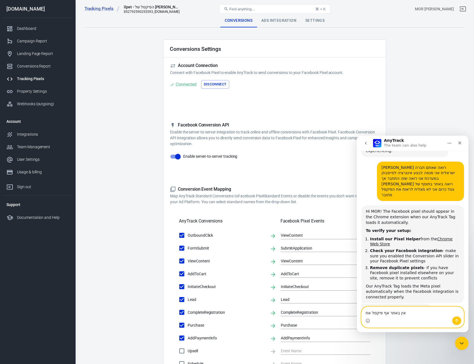
type textarea "אין באתר אף פיקסל אחר"
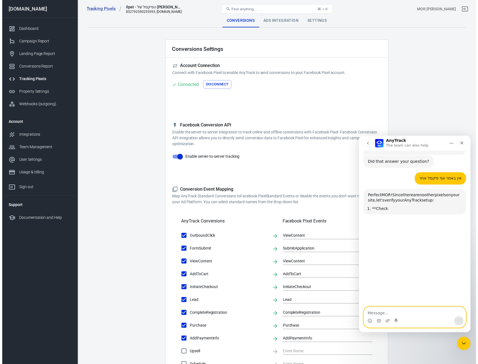
scroll to position [473, 0]
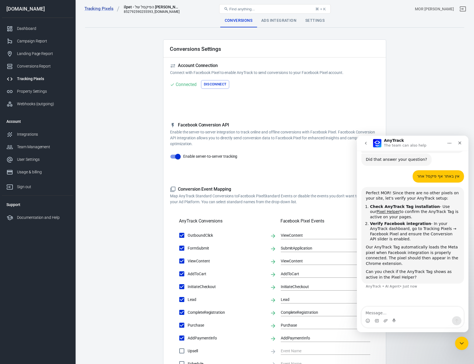
click at [367, 212] on ol "Check AnyTrack Tag installation - Use our Pixel Helper to confirm the AnyTrack …" at bounding box center [413, 223] width 94 height 38
drag, startPoint x: 382, startPoint y: 212, endPoint x: 444, endPoint y: 211, distance: 61.4
click at [444, 221] on li "Verify Facebook integration - In your AnyTrack dashboard, go to Tracking Pixels…" at bounding box center [415, 231] width 90 height 21
click at [370, 244] on div "Our AnyTrack Tag automatically loads the Meta pixel when Facebook integration i…" at bounding box center [413, 255] width 94 height 22
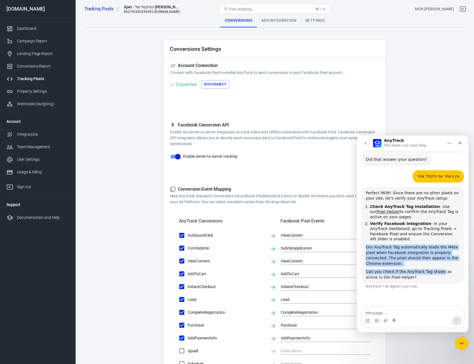
drag, startPoint x: 370, startPoint y: 219, endPoint x: 435, endPoint y: 242, distance: 69.2
click at [435, 242] on div "Perfect MOR! Since there are no other pixels on your site, let's verify your An…" at bounding box center [413, 235] width 94 height 90
click at [434, 269] on div "Can you check if the AnyTrack Tag shows as active in the Pixel Helper?" at bounding box center [413, 274] width 94 height 11
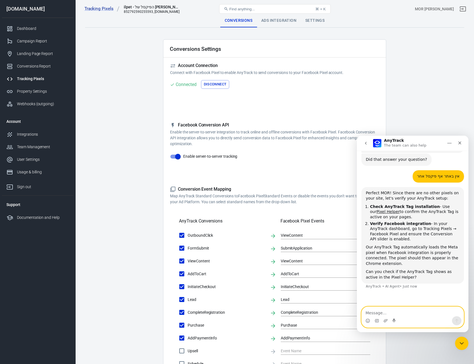
click at [405, 313] on textarea "Message…" at bounding box center [413, 311] width 102 height 9
type textarea "עשיתי את זה וזה מופעל אך עדין זה לא עובד"
click at [285, 21] on div "Ads Integration" at bounding box center [279, 20] width 44 height 13
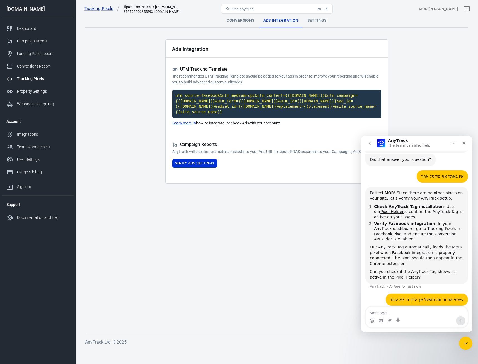
click at [301, 25] on div "Ads Integration" at bounding box center [281, 20] width 44 height 13
click at [317, 21] on div "Settings" at bounding box center [317, 20] width 28 height 13
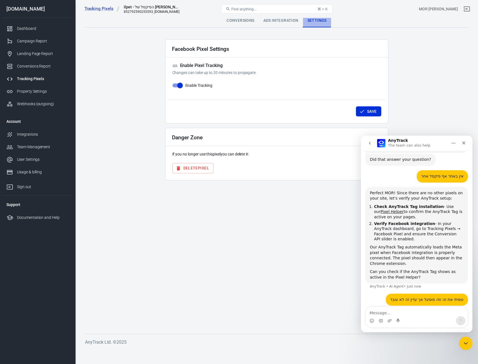
click at [317, 21] on div "Settings" at bounding box center [317, 20] width 28 height 13
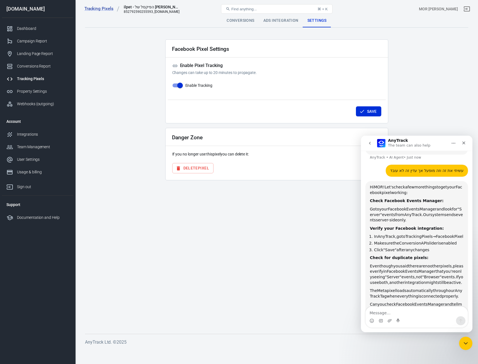
scroll to position [602, 0]
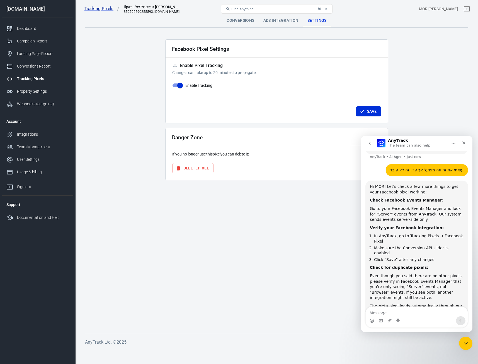
click at [387, 245] on li "Make sure the Conversion API slider is enabled" at bounding box center [419, 250] width 90 height 10
click at [386, 257] on li "Click "Save" after any changes" at bounding box center [419, 259] width 90 height 5
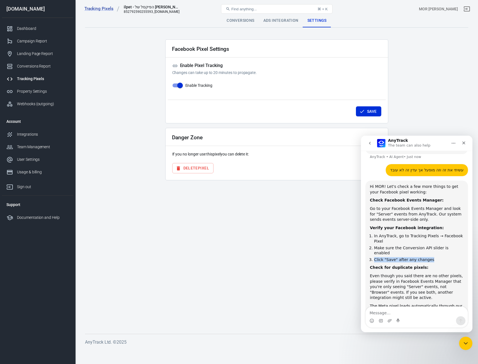
click at [386, 257] on li "Click "Save" after any changes" at bounding box center [419, 259] width 90 height 5
click at [370, 105] on div "Save" at bounding box center [277, 110] width 218 height 21
click at [370, 110] on button "Save" at bounding box center [368, 111] width 25 height 10
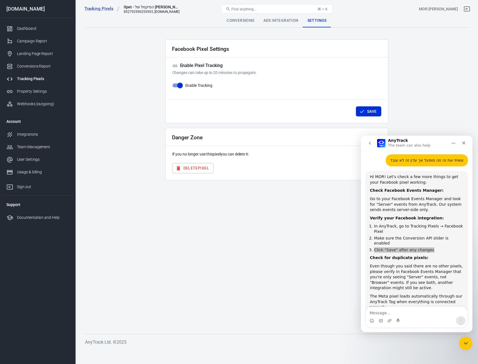
scroll to position [613, 0]
click at [375, 263] on div "Even though you said there are no other pixels, please verify in Facebook Event…" at bounding box center [417, 276] width 94 height 27
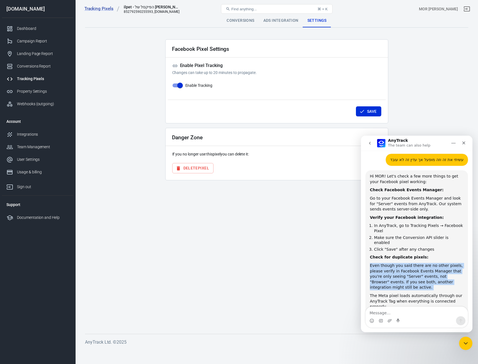
drag, startPoint x: 375, startPoint y: 233, endPoint x: 449, endPoint y: 255, distance: 77.5
click at [449, 263] on div "Even though you said there are no other pixels, please verify in Facebook Event…" at bounding box center [417, 276] width 94 height 27
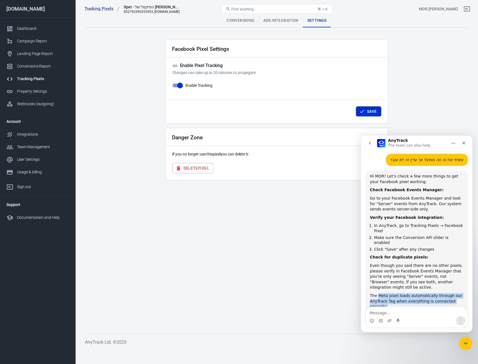
drag, startPoint x: 379, startPoint y: 264, endPoint x: 420, endPoint y: 283, distance: 45.2
click at [420, 283] on div "Hi MOR! Let's check a few more things to get your Facebook pixel working: Check…" at bounding box center [417, 249] width 94 height 150
click at [419, 312] on div "Can you check Facebook Events Manager and tell me what type of events you see t…" at bounding box center [417, 317] width 94 height 11
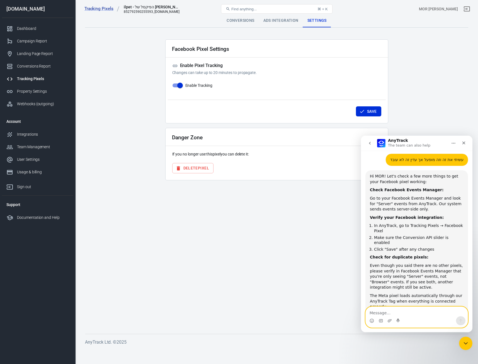
click at [408, 311] on textarea "Message…" at bounding box center [417, 311] width 102 height 9
click at [417, 317] on div "Intercom messenger" at bounding box center [417, 320] width 102 height 9
click at [417, 316] on div "Intercom messenger" at bounding box center [417, 320] width 102 height 9
click at [415, 314] on textarea "Message…" at bounding box center [417, 311] width 102 height 9
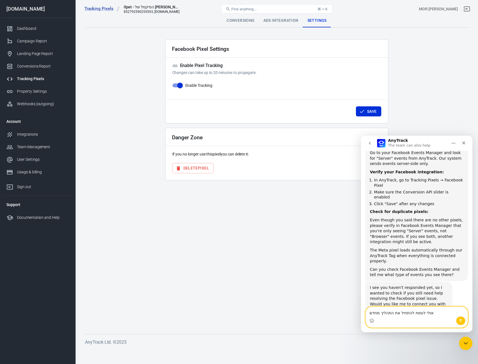
type textarea "אולי לנסות להתחיל את התהליך מחדש?"
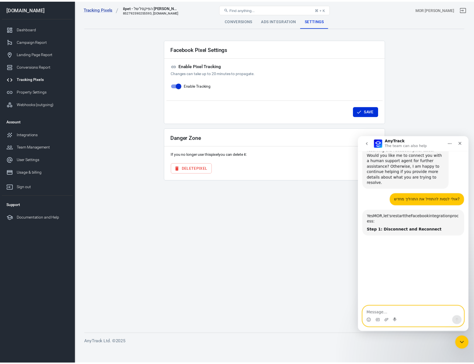
scroll to position [808, 0]
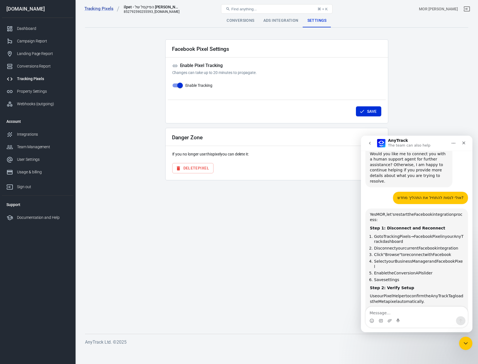
click at [243, 19] on div "Conversions" at bounding box center [240, 20] width 37 height 13
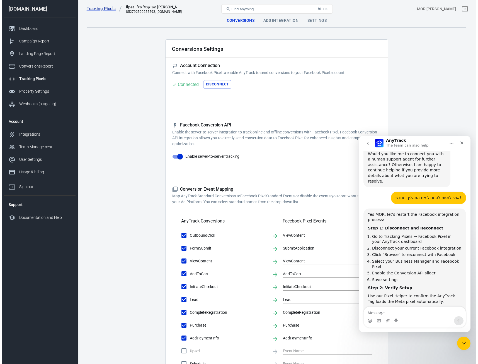
scroll to position [820, 0]
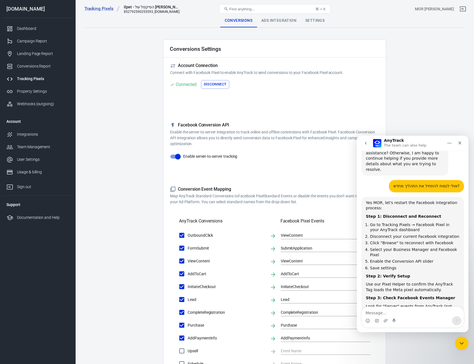
click at [224, 84] on button "Disconnect" at bounding box center [215, 84] width 28 height 9
click at [317, 20] on div "Settings" at bounding box center [319, 20] width 28 height 13
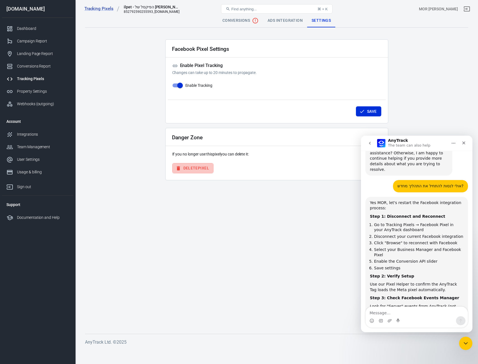
click at [201, 167] on button "Delete Pixel" at bounding box center [192, 168] width 41 height 10
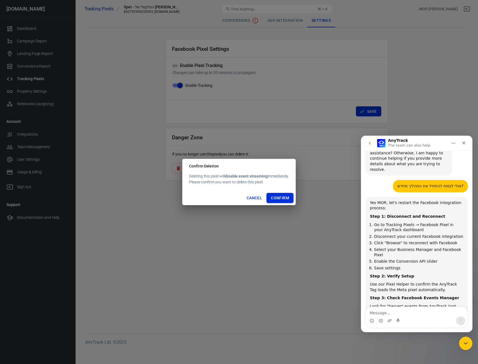
click at [281, 197] on button "Confirm" at bounding box center [280, 198] width 27 height 10
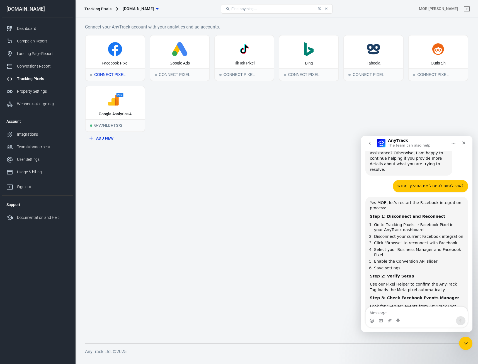
click at [124, 47] on icon at bounding box center [115, 49] width 55 height 14
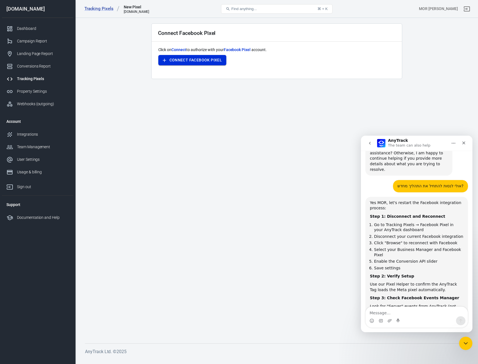
click at [206, 63] on button "Connect Facebook Pixel" at bounding box center [192, 60] width 68 height 10
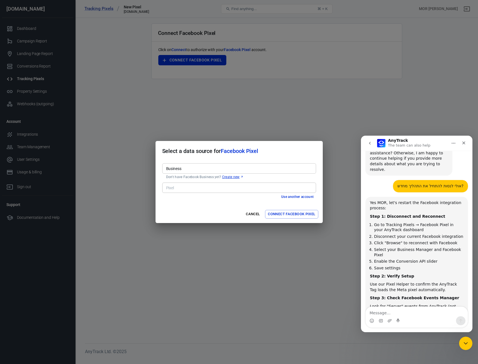
click at [249, 168] on input "Business" at bounding box center [239, 168] width 150 height 7
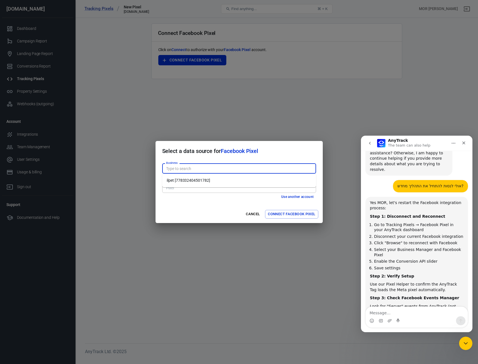
click at [249, 168] on input "Business" at bounding box center [239, 168] width 150 height 7
click at [242, 179] on li "ilpet [778332404501782]" at bounding box center [239, 180] width 154 height 9
type input "ilpet [778332404501782]"
click at [237, 187] on input "Pixel" at bounding box center [239, 187] width 150 height 7
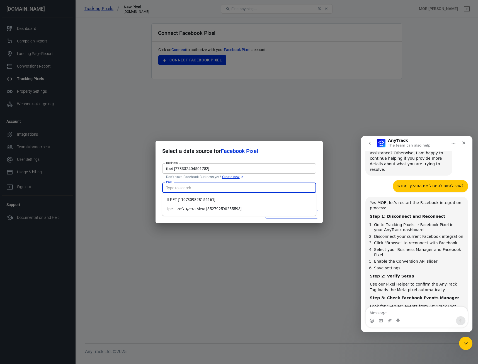
click at [235, 209] on li "ilpet - הפיקסל של Meta [852792590255593]" at bounding box center [239, 208] width 154 height 9
click at [239, 187] on input "ilpet - הפיקסל של Meta [852792590255593]" at bounding box center [239, 187] width 150 height 7
click at [238, 189] on input "ilpet - הפיקסל של Meta [852792590255593]" at bounding box center [239, 187] width 150 height 7
click at [272, 175] on p "Don't have Facebook Business yet? Create new" at bounding box center [239, 177] width 146 height 4
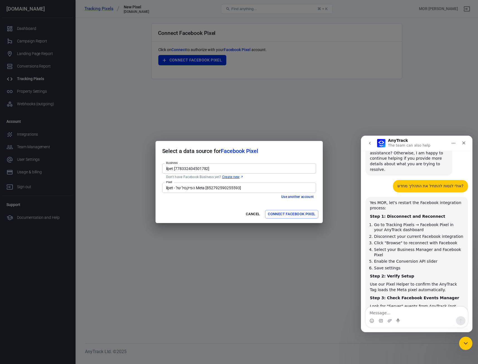
click at [248, 203] on div "Business ilpet [778332404501782] Business Don't have Facebook Business yet? Cre…" at bounding box center [239, 183] width 167 height 44
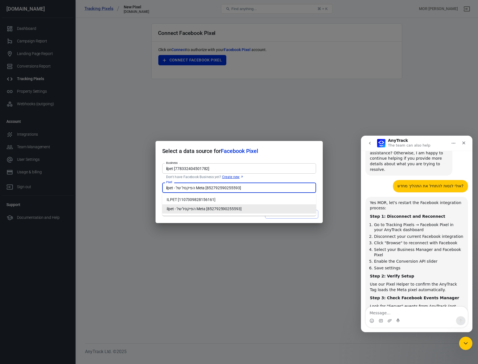
click at [257, 189] on input "ilpet - הפיקסל של Meta [852792590255593]" at bounding box center [239, 187] width 150 height 7
click at [252, 200] on li "ILPET [1107309828156161]" at bounding box center [239, 199] width 154 height 9
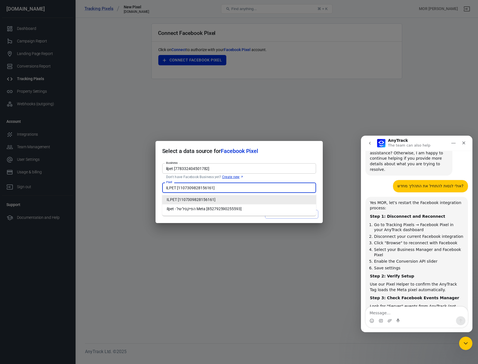
click at [254, 189] on input "ILPET [1107309828156161]" at bounding box center [239, 187] width 150 height 7
click at [254, 204] on li "ilpet - הפיקסל של Meta [852792590255593]" at bounding box center [239, 208] width 154 height 9
type input "ilpet - הפיקסל של Meta [852792590255593]"
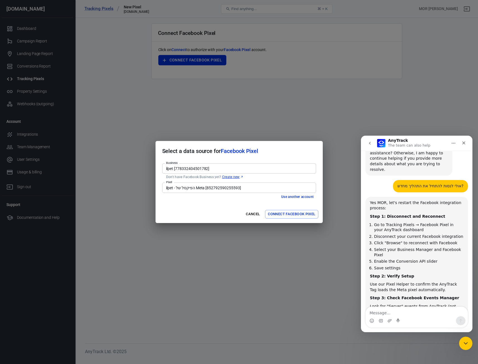
drag, startPoint x: 303, startPoint y: 217, endPoint x: 218, endPoint y: 180, distance: 92.8
click at [239, 205] on div "Cancel Connect Facebook Pixel" at bounding box center [239, 214] width 167 height 18
click at [389, 323] on icon "Upload attachment" at bounding box center [390, 320] width 4 height 4
click at [405, 315] on textarea "Message…" at bounding box center [417, 311] width 102 height 9
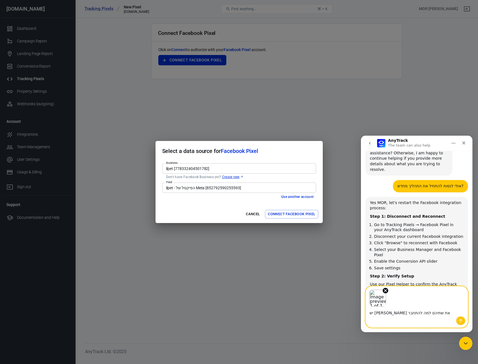
type textarea "יש לי את שתיהם למה להתחבר?"
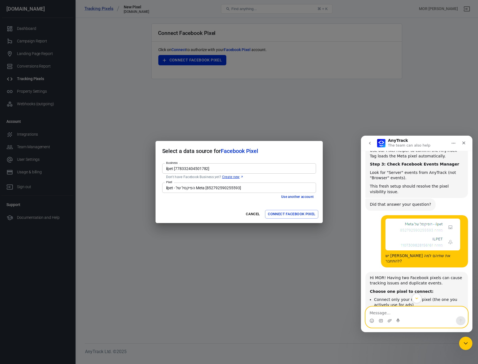
scroll to position [955, 0]
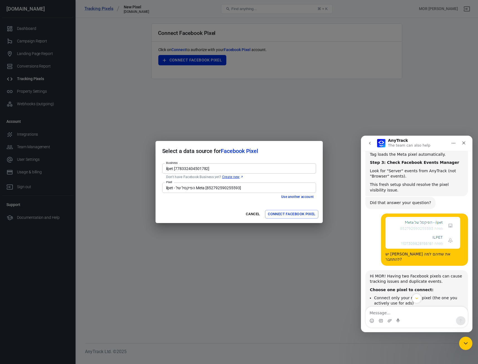
click at [215, 189] on input "ilpet - הפיקסל של Meta [852792590255593]" at bounding box center [239, 187] width 150 height 7
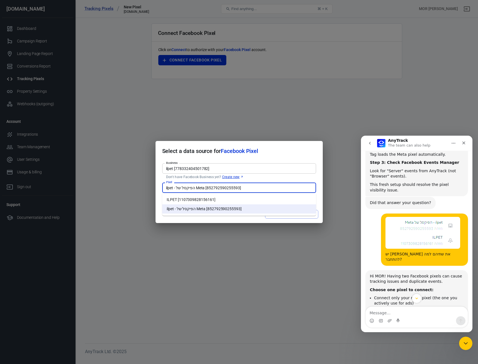
click at [216, 203] on li "ILPET [1107309828156161]" at bounding box center [239, 199] width 154 height 9
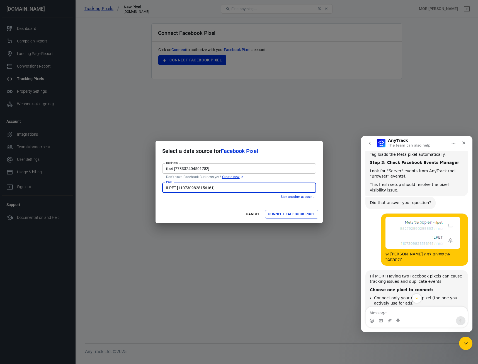
click at [229, 188] on input "ILPET [1107309828156161]" at bounding box center [239, 187] width 150 height 7
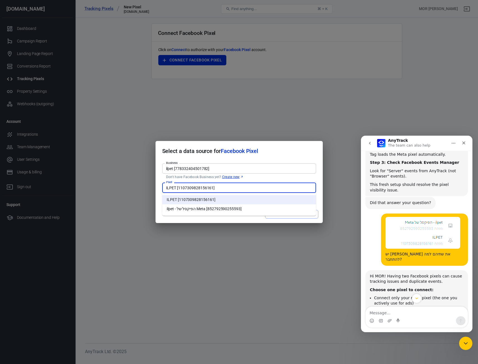
click at [229, 207] on li "ilpet - הפיקסל של Meta [852792590255593]" at bounding box center [239, 208] width 154 height 9
type input "ilpet - הפיקסל של Meta [852792590255593]"
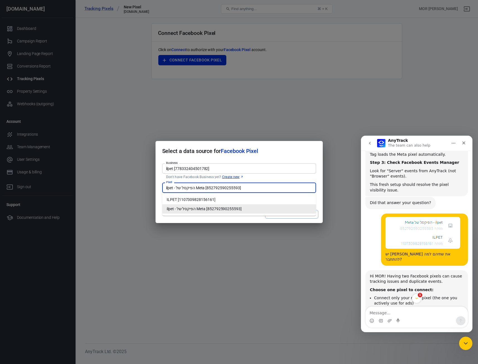
click at [249, 189] on input "ilpet - הפיקסל של Meta [852792590255593]" at bounding box center [239, 187] width 150 height 7
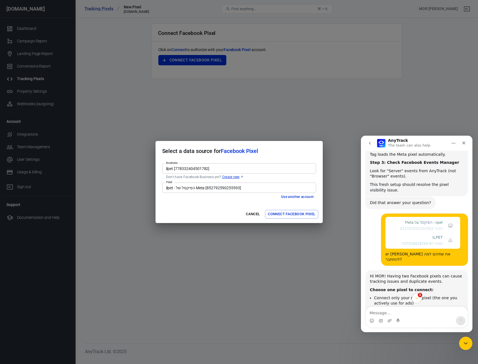
click at [226, 225] on div "Select a data source for Facebook Pixel Business ilpet [778332404501782] Busine…" at bounding box center [239, 182] width 478 height 364
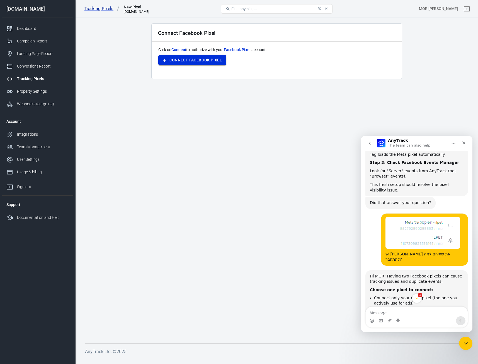
click at [198, 56] on button "Connect Facebook Pixel" at bounding box center [192, 60] width 68 height 10
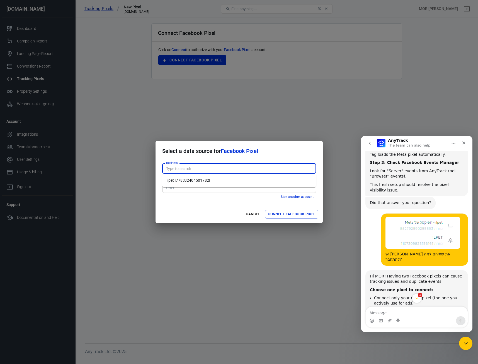
click at [210, 168] on input "Business" at bounding box center [239, 168] width 150 height 7
click at [210, 177] on li "ilpet [778332404501782]" at bounding box center [239, 180] width 154 height 9
type input "ilpet [778332404501782]"
click at [207, 195] on div "Use another account" at bounding box center [239, 197] width 154 height 6
click at [205, 191] on div "Pixel" at bounding box center [239, 187] width 154 height 10
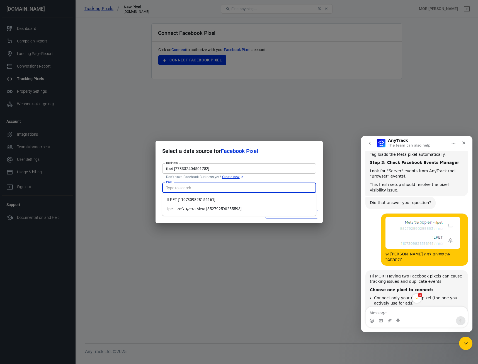
click at [211, 187] on input "Pixel" at bounding box center [239, 187] width 150 height 7
click at [209, 210] on li "ilpet - הפיקסל של Meta [852792590255593]" at bounding box center [239, 208] width 154 height 9
type input "ilpet - הפיקסל של Meta [852792590255593]"
click at [283, 216] on button "Connect Facebook Pixel" at bounding box center [291, 214] width 53 height 9
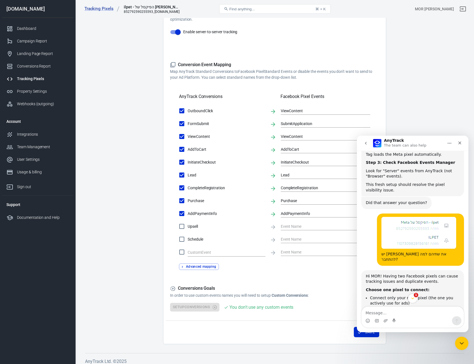
scroll to position [129, 0]
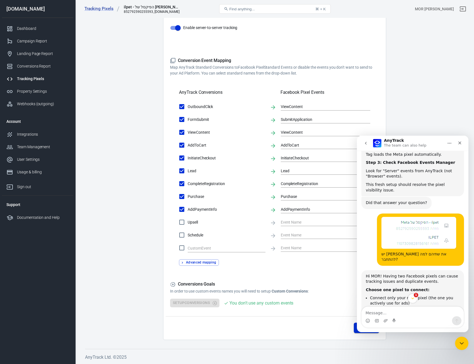
click at [356, 331] on button "Save" at bounding box center [366, 328] width 25 height 10
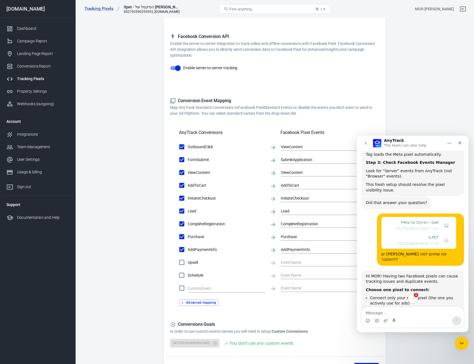
scroll to position [0, 0]
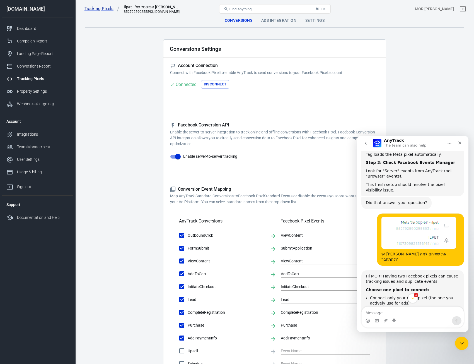
click at [267, 29] on main "Conversions Ads Integration Settings Conversions Settings Account Connection Co…" at bounding box center [274, 241] width 379 height 454
click at [269, 22] on div "Ads Integration" at bounding box center [279, 20] width 44 height 13
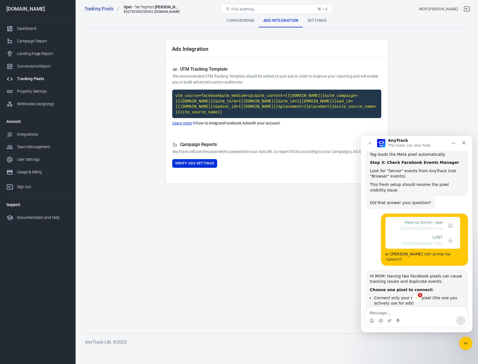
click at [236, 20] on div "Conversions" at bounding box center [240, 20] width 37 height 13
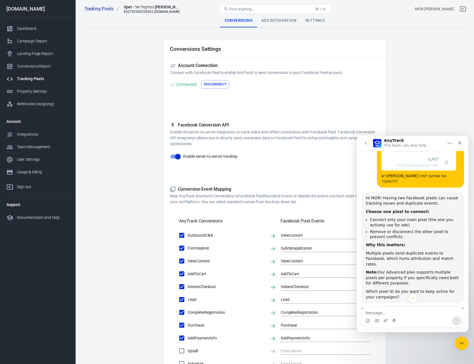
scroll to position [1043, 0]
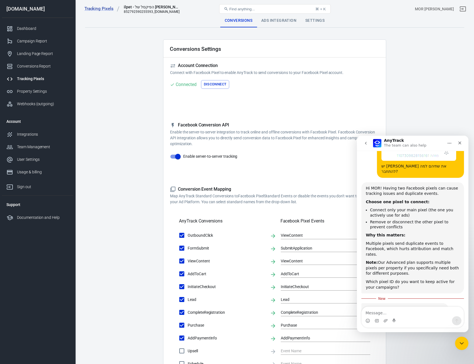
click at [390, 318] on div "Intercom messenger" at bounding box center [413, 320] width 102 height 9
click at [390, 315] on textarea "Message…" at bounding box center [413, 311] width 102 height 9
type textarea "עדין זה לא עובד"
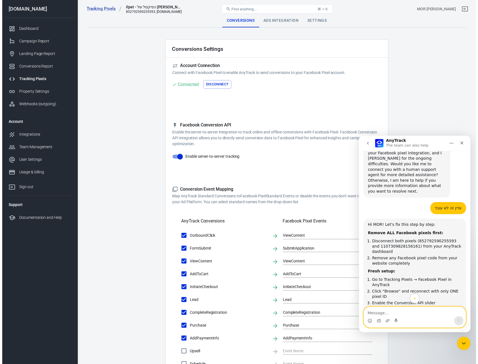
scroll to position [1197, 0]
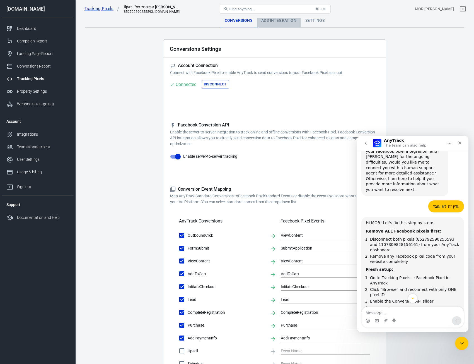
click at [276, 20] on div "Ads Integration" at bounding box center [279, 20] width 44 height 13
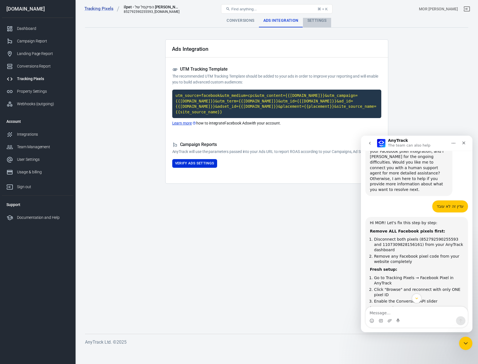
click at [313, 22] on div "Settings" at bounding box center [317, 20] width 28 height 13
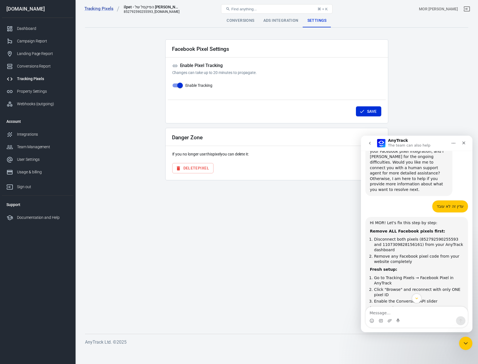
drag, startPoint x: 329, startPoint y: 153, endPoint x: 340, endPoint y: 168, distance: 18.3
click at [339, 168] on div "Danger Zone If you no longer use this pixel you can delete it: Delete Pixel" at bounding box center [276, 154] width 223 height 52
click at [393, 254] on li "Remove any Facebook pixel code from your website completely" at bounding box center [419, 259] width 90 height 10
drag, startPoint x: 393, startPoint y: 191, endPoint x: 391, endPoint y: 195, distance: 4.3
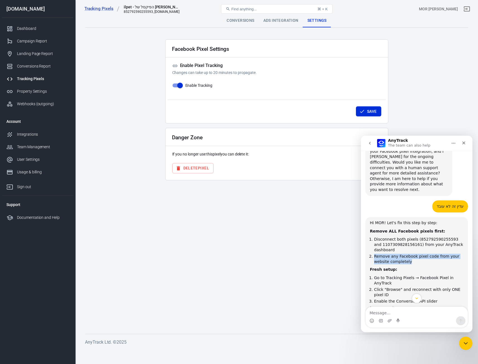
click at [391, 254] on li "Remove any Facebook pixel code from your website completely" at bounding box center [419, 259] width 90 height 10
click at [386, 275] on li "Go to Tracking Pixels → Facebook Pixel in AnyTrack" at bounding box center [419, 280] width 90 height 10
click at [386, 287] on li "Click "Browse" and reconnect with only ONE pixel ID" at bounding box center [419, 292] width 90 height 10
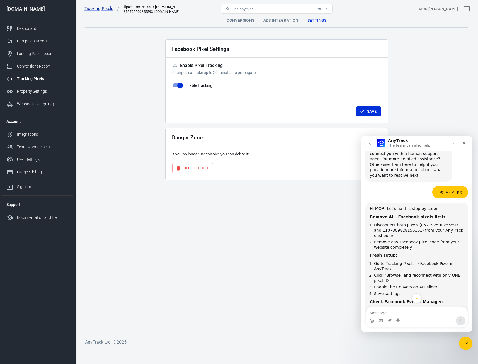
scroll to position [1212, 0]
click at [376, 306] on div "You should see only "Server" events from AnyTrack, not "Browser" events. If you…" at bounding box center [417, 314] width 94 height 16
drag, startPoint x: 376, startPoint y: 245, endPoint x: 439, endPoint y: 247, distance: 63.4
click at [439, 306] on div "You should see only "Server" events from AnyTrack, not "Browser" events. If you…" at bounding box center [417, 314] width 94 height 16
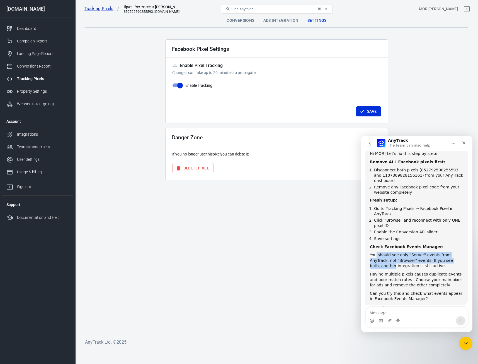
scroll to position [1269, 0]
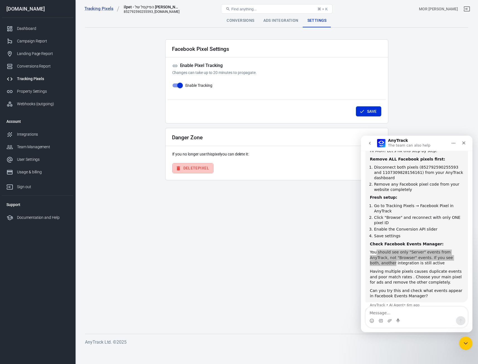
click at [202, 169] on button "Delete Pixel" at bounding box center [192, 168] width 41 height 10
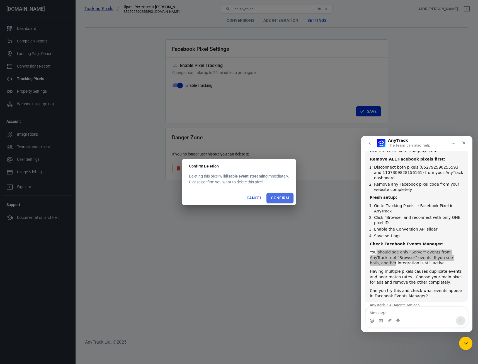
click at [280, 199] on button "Confirm" at bounding box center [280, 198] width 27 height 10
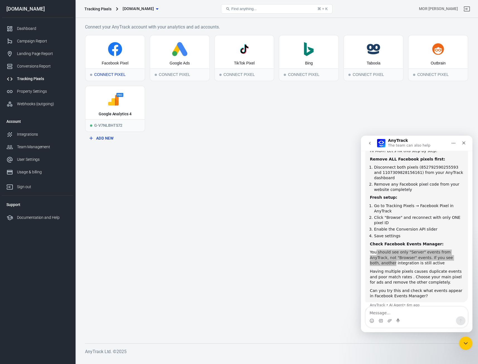
click at [122, 45] on icon at bounding box center [115, 49] width 55 height 14
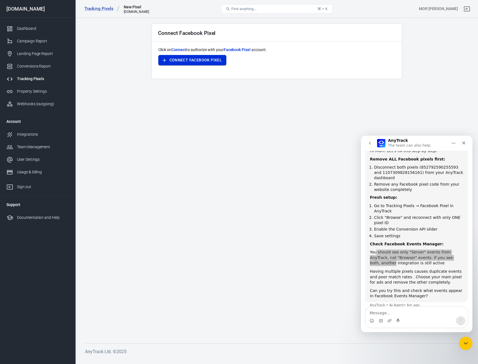
click at [203, 61] on button "Connect Facebook Pixel" at bounding box center [192, 60] width 68 height 10
click at [203, 63] on div "Click on Connect to authorize with your Facebook Pixel account. Connect Faceboo…" at bounding box center [276, 59] width 237 height 25
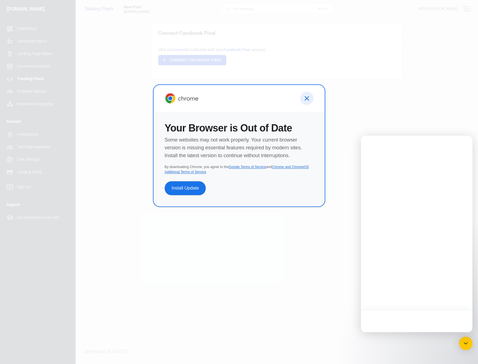
click at [305, 99] on icon at bounding box center [307, 99] width 8 height 8
click at [307, 99] on icon at bounding box center [307, 99] width 8 height 8
click at [307, 99] on icon at bounding box center [307, 98] width 4 height 4
click at [307, 98] on main "Connect Facebook Pixel Click on Connect to authorize with your Facebook Pixel a…" at bounding box center [277, 178] width 384 height 311
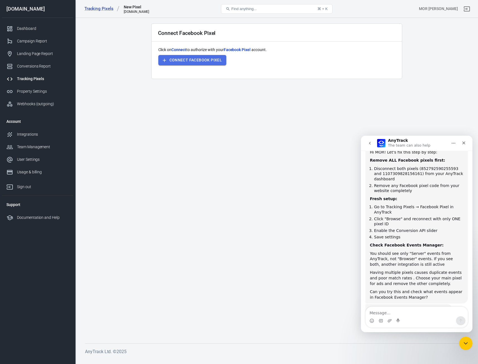
click at [223, 65] on button "Connect Facebook Pixel" at bounding box center [192, 60] width 68 height 10
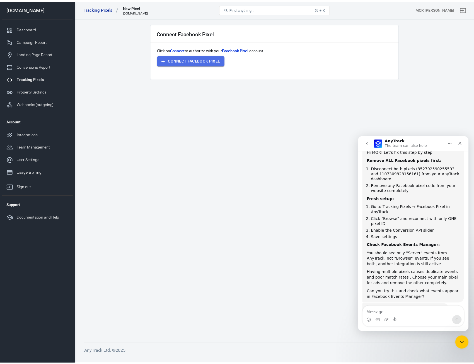
scroll to position [1258, 0]
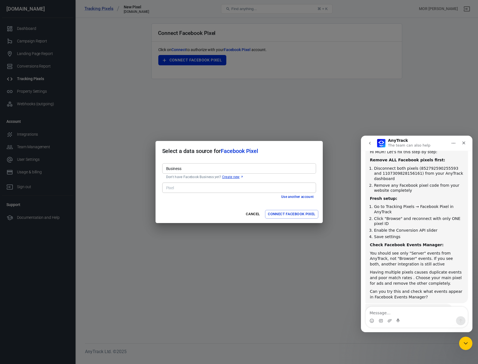
click at [214, 171] on input "Business" at bounding box center [239, 168] width 150 height 7
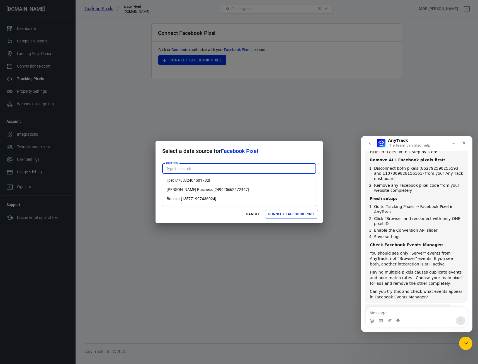
click at [210, 182] on li "ilpet [778332404501782]" at bounding box center [239, 180] width 154 height 9
type input "ilpet [778332404501782]"
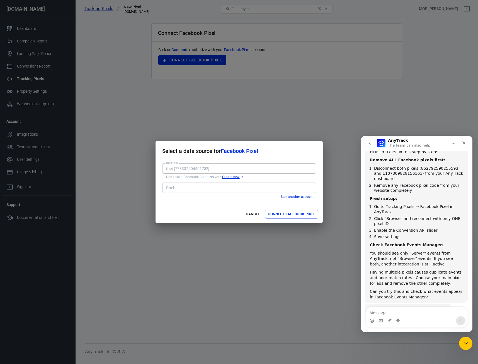
drag, startPoint x: 207, startPoint y: 195, endPoint x: 207, endPoint y: 188, distance: 7.0
click at [207, 194] on div "Use another account" at bounding box center [239, 197] width 154 height 6
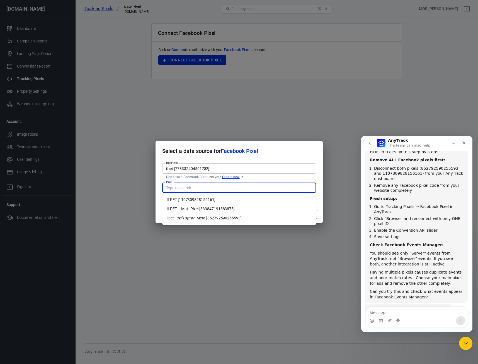
click at [207, 187] on input "Pixel" at bounding box center [239, 187] width 150 height 7
click at [208, 209] on li "ILPET – Main Pixel [839847191883875]" at bounding box center [239, 208] width 154 height 9
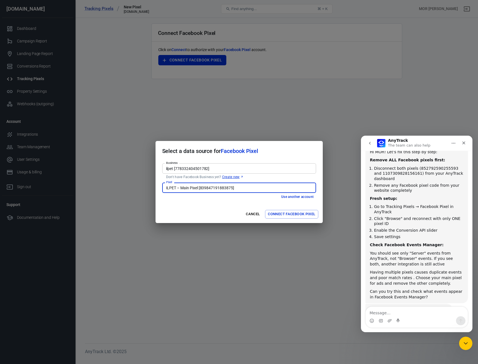
type input "ILPET – Main Pixel [839847191883875]"
click at [279, 215] on button "Connect Facebook Pixel" at bounding box center [291, 214] width 53 height 9
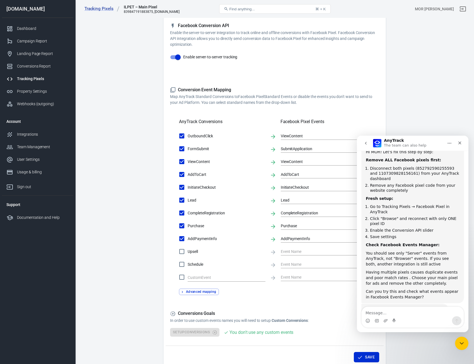
scroll to position [101, 0]
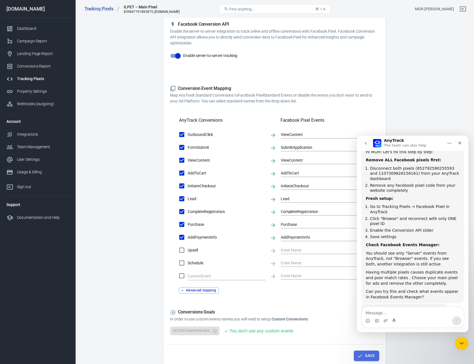
click at [370, 352] on button "Save" at bounding box center [366, 355] width 25 height 10
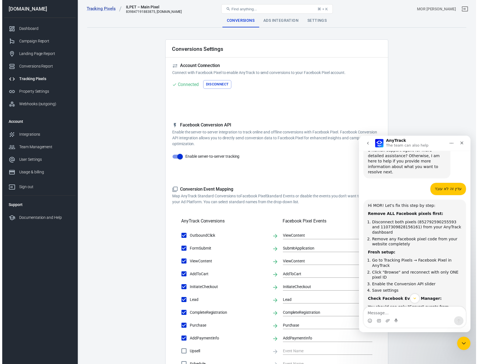
scroll to position [1202, 0]
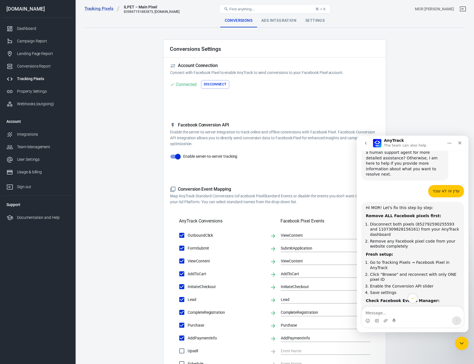
click at [288, 99] on div "Event Deduplication Disable or remove any TikTok Pixel Code from your website i…" at bounding box center [274, 102] width 209 height 9
click at [220, 100] on div "Event Deduplication Disable or remove any TikTok Pixel Code from your website i…" at bounding box center [274, 102] width 209 height 9
click at [18, 81] on div "Tracking Pixels" at bounding box center [43, 79] width 52 height 6
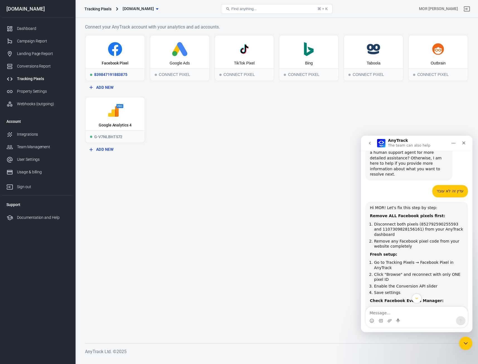
click at [116, 52] on icon at bounding box center [115, 50] width 6 height 11
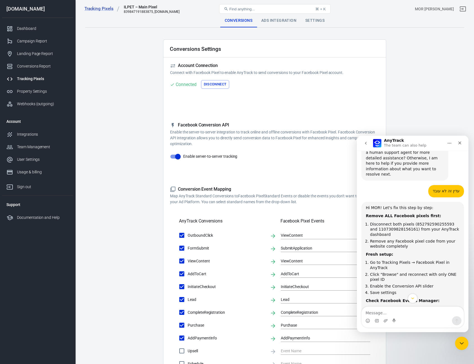
click at [219, 87] on button "Disconnect" at bounding box center [215, 84] width 28 height 9
click at [312, 22] on div "Settings" at bounding box center [319, 20] width 28 height 13
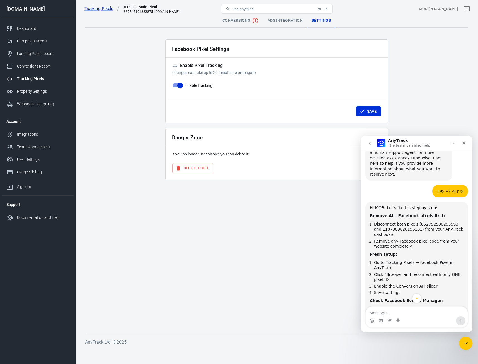
click at [198, 171] on button "Delete Pixel" at bounding box center [192, 168] width 41 height 10
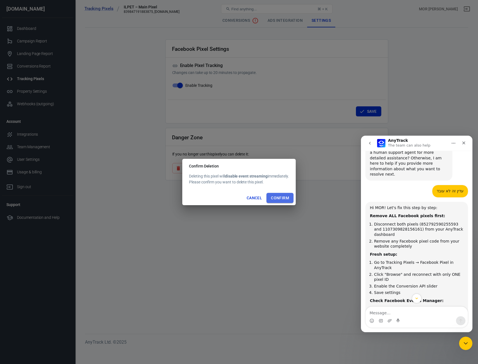
click at [280, 202] on button "Confirm" at bounding box center [280, 198] width 27 height 10
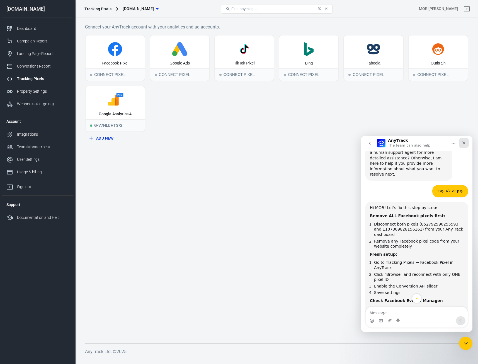
click at [465, 141] on icon "Close" at bounding box center [464, 143] width 4 height 4
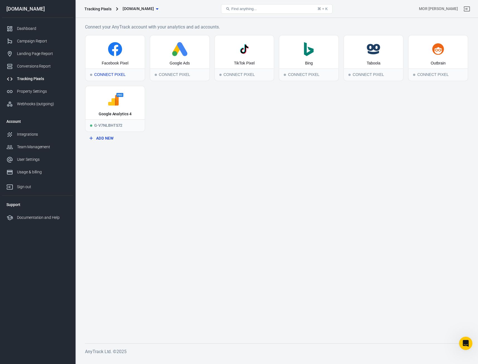
scroll to position [1258, 0]
click at [124, 64] on div "Facebook Pixel" at bounding box center [115, 64] width 27 height 6
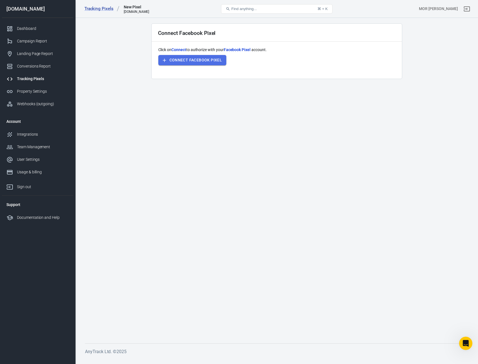
click at [177, 63] on button "Connect Facebook Pixel" at bounding box center [192, 60] width 68 height 10
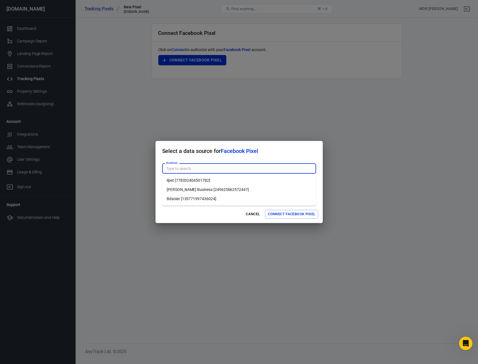
click at [217, 167] on input "Business" at bounding box center [239, 168] width 150 height 7
click at [210, 182] on li "ilpet [778332404501782]" at bounding box center [239, 180] width 154 height 9
type input "ilpet [778332404501782]"
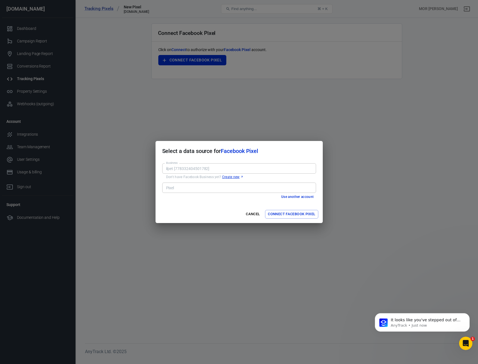
click at [209, 191] on input "Pixel" at bounding box center [239, 187] width 150 height 7
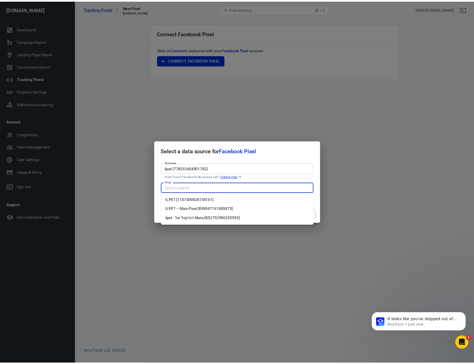
scroll to position [1290, 0]
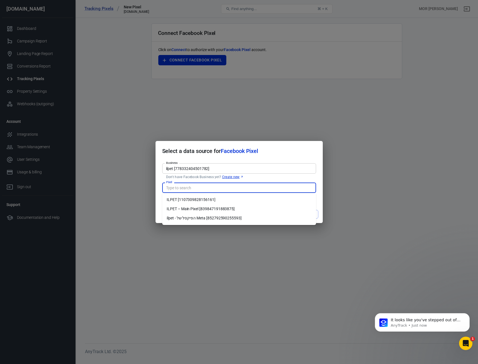
click at [202, 220] on li "ilpet - הפיקסל של Meta [852792590255593]" at bounding box center [239, 217] width 154 height 9
type input "ilpet - הפיקסל של Meta [852792590255593]"
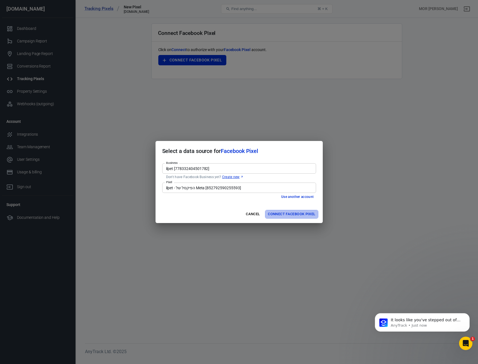
click at [291, 216] on button "Connect Facebook Pixel" at bounding box center [291, 214] width 53 height 9
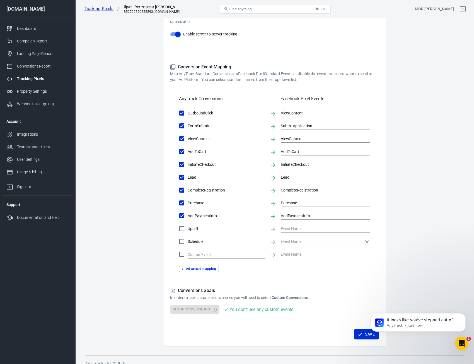
scroll to position [129, 0]
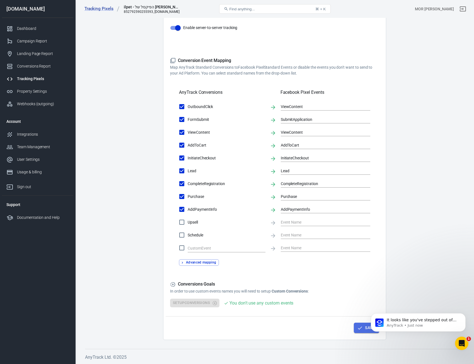
click at [358, 329] on icon "button" at bounding box center [360, 328] width 6 height 6
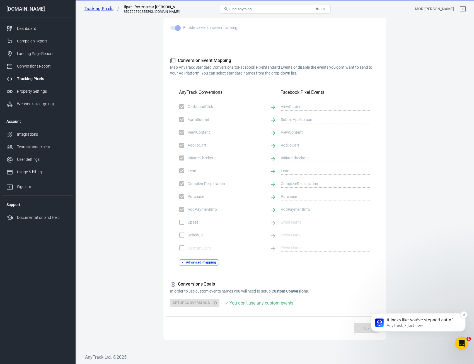
click at [418, 330] on div "It looks like you've stepped out of the chat so I will close the conversation. …" at bounding box center [418, 322] width 95 height 18
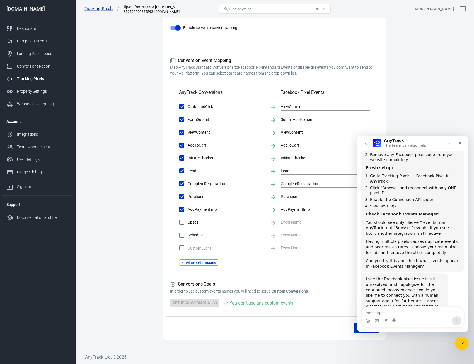
scroll to position [1299, 0]
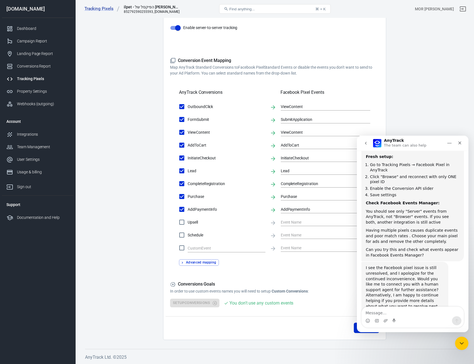
click at [403, 311] on textarea "Message…" at bounding box center [413, 311] width 102 height 9
type textarea "T"
type textarea "אני אשמח לעזרה של נציג כי זה לא מצליח"
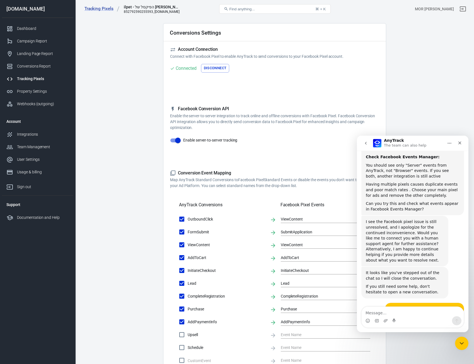
scroll to position [0, 0]
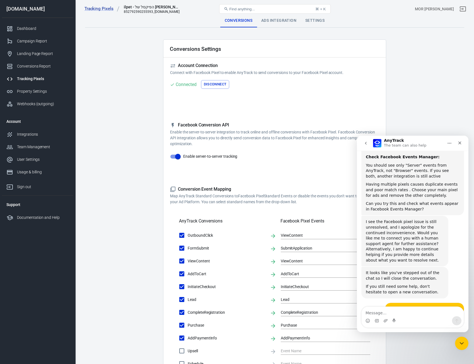
click at [422, 100] on main "Conversions Ads Integration Settings Conversions Settings Account Connection Co…" at bounding box center [274, 241] width 379 height 454
click at [280, 22] on div "Ads Integration" at bounding box center [279, 20] width 44 height 13
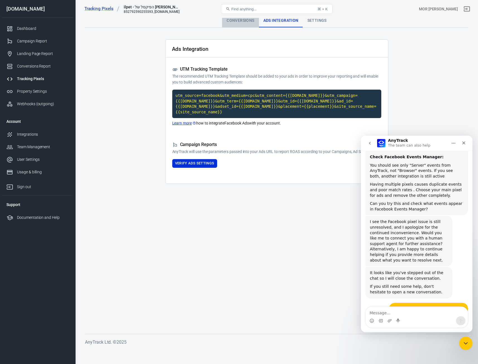
click at [240, 19] on div "Conversions" at bounding box center [240, 20] width 37 height 13
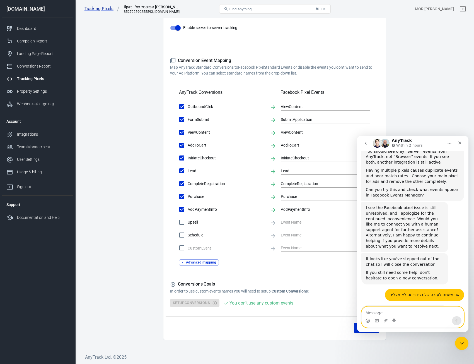
scroll to position [1361, 0]
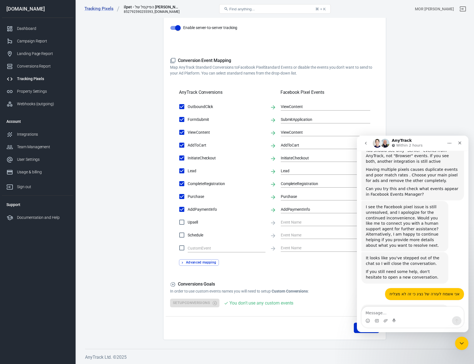
click at [28, 79] on div "Tracking Pixels" at bounding box center [43, 79] width 52 height 6
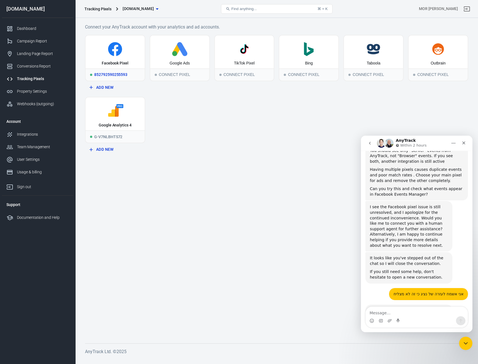
click at [103, 74] on div "852792590255593" at bounding box center [115, 74] width 59 height 12
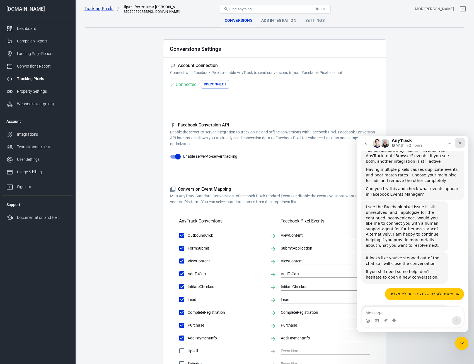
click at [463, 140] on div "Close" at bounding box center [460, 143] width 10 height 10
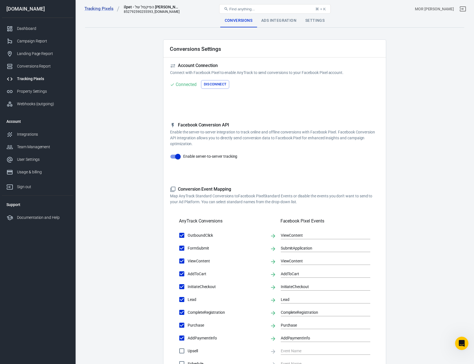
click at [277, 68] on h5 "Account Connection" at bounding box center [274, 66] width 209 height 6
click at [259, 73] on p "Connect with Facebook Pixel to enable AnyTrack to send conversions to your Face…" at bounding box center [274, 73] width 209 height 6
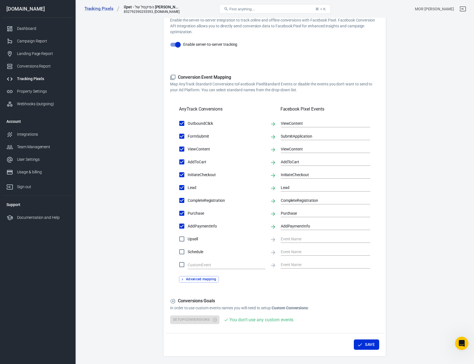
scroll to position [129, 0]
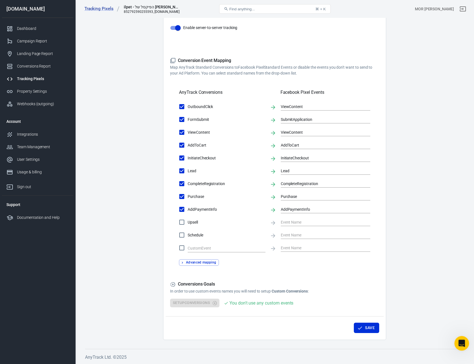
click at [461, 340] on icon "Open Intercom Messenger" at bounding box center [461, 342] width 9 height 9
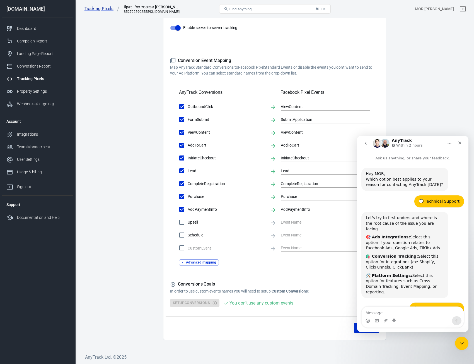
scroll to position [1361, 0]
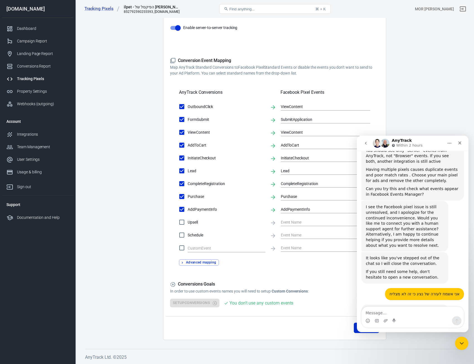
click at [385, 146] on img "Intercom messenger" at bounding box center [385, 143] width 9 height 9
click at [410, 110] on main "Conversions Ads Integration Settings Conversions Settings Account Connection Co…" at bounding box center [274, 112] width 379 height 454
click at [462, 143] on div "Close" at bounding box center [460, 143] width 10 height 10
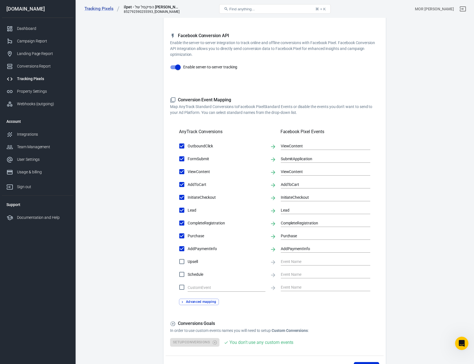
scroll to position [0, 0]
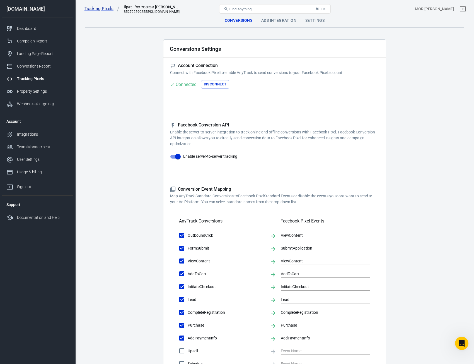
click at [282, 21] on div "Ads Integration" at bounding box center [279, 20] width 44 height 13
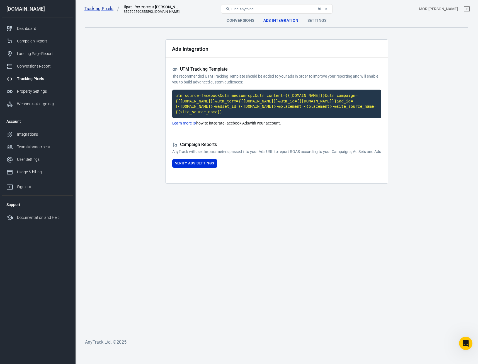
click at [313, 18] on div "Tracking Pixels ilpet - הפיקסל של Meta 852792590255593, [DOMAIN_NAME] Find anyt…" at bounding box center [277, 9] width 403 height 18
click at [314, 19] on div "Settings" at bounding box center [317, 20] width 28 height 13
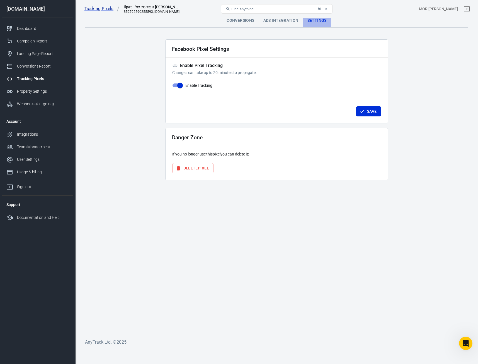
click at [314, 19] on div "Settings" at bounding box center [317, 20] width 28 height 13
click at [38, 93] on div "Property Settings" at bounding box center [43, 91] width 52 height 6
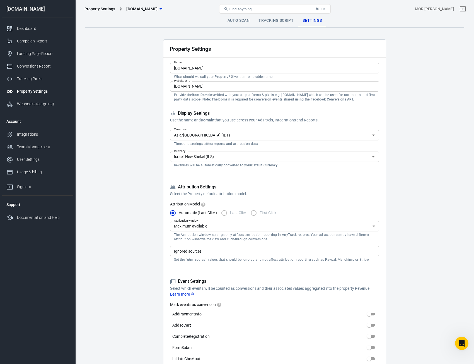
click at [38, 92] on div "Property Settings" at bounding box center [43, 91] width 52 height 6
click at [36, 83] on link "Tracking Pixels" at bounding box center [37, 79] width 71 height 13
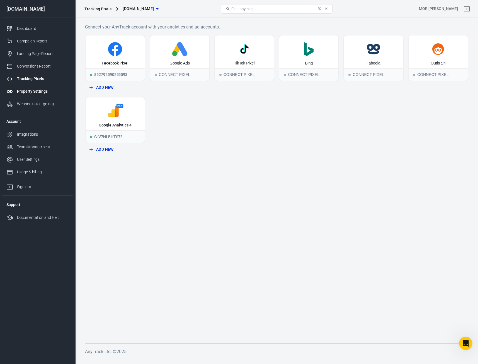
click at [33, 93] on div "Property Settings" at bounding box center [43, 91] width 52 height 6
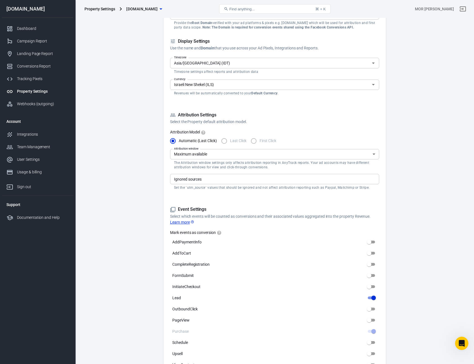
scroll to position [139, 0]
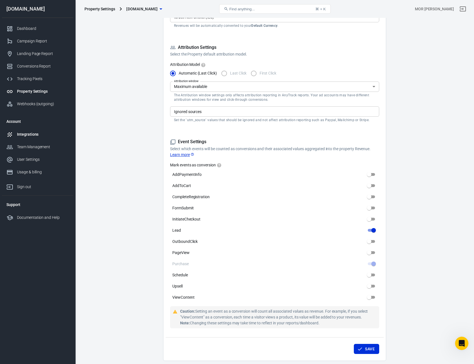
click at [33, 138] on link "Integrations" at bounding box center [37, 134] width 71 height 13
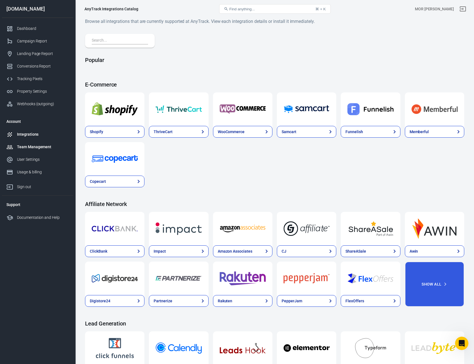
click at [33, 147] on div "Team Management" at bounding box center [43, 147] width 52 height 6
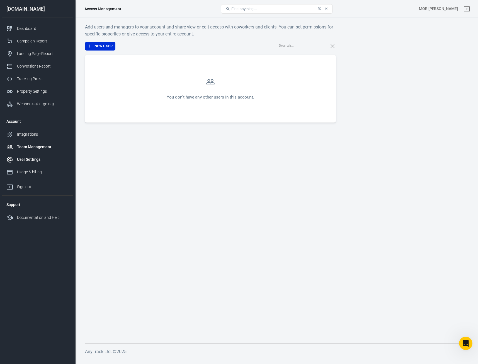
click at [36, 161] on div "User Settings" at bounding box center [43, 160] width 52 height 6
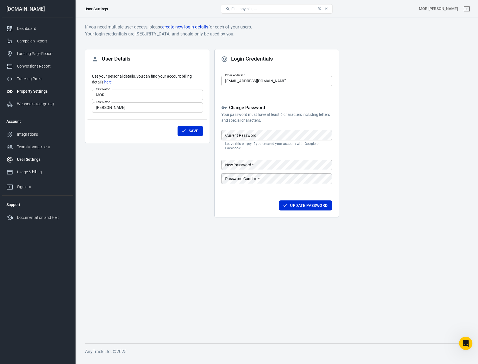
click at [39, 87] on link "Property Settings" at bounding box center [37, 91] width 71 height 13
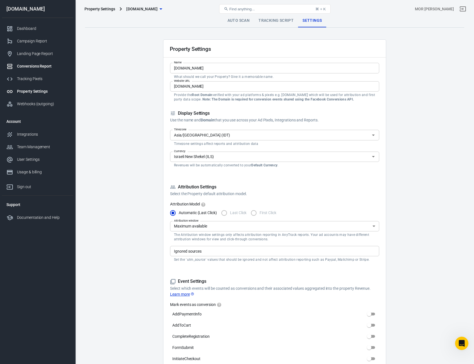
click at [37, 65] on div "Conversions Report" at bounding box center [43, 66] width 52 height 6
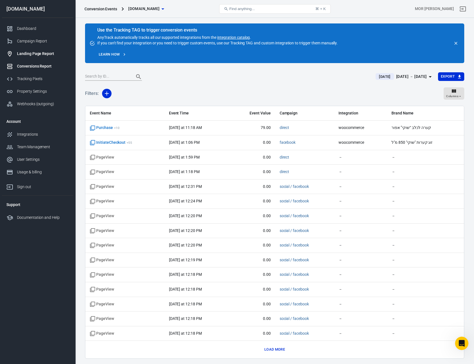
click at [41, 56] on div "Landing Page Report" at bounding box center [43, 54] width 52 height 6
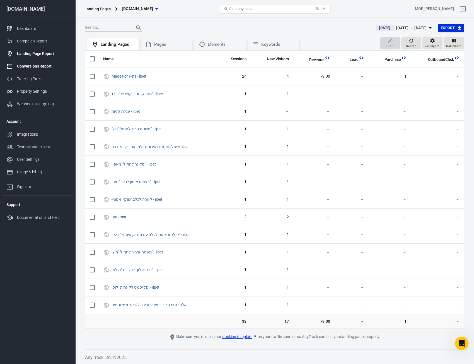
click at [40, 66] on div "Conversions Report" at bounding box center [43, 66] width 52 height 6
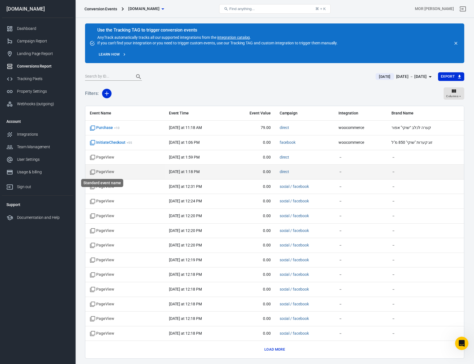
click at [102, 172] on span "PageView" at bounding box center [102, 172] width 24 height 6
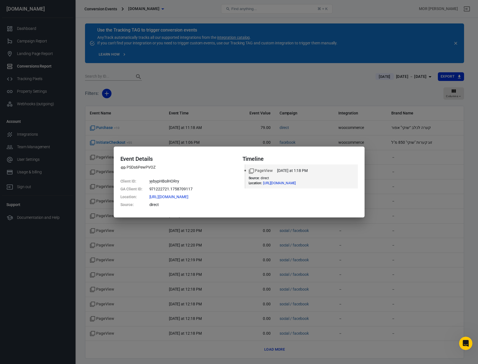
click at [100, 162] on div "Event Details PSDs6PewPVOZ Client ID : yybypHBolHORry GA Client ID : 971222721.…" at bounding box center [239, 182] width 478 height 364
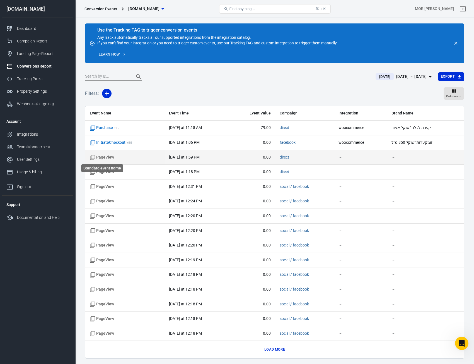
click at [104, 159] on span "PageView" at bounding box center [102, 158] width 24 height 6
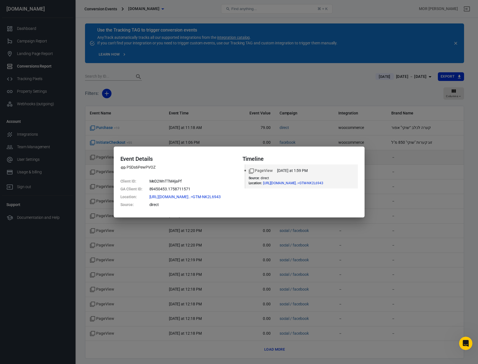
click at [104, 159] on div "Event Details PSDs6PewPVOZ Client ID : MeD2WnTTM4jaPf GA Client ID : 89450453.1…" at bounding box center [239, 182] width 478 height 364
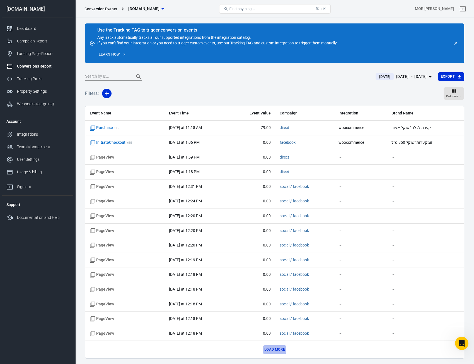
click at [277, 352] on button "Load more" at bounding box center [274, 349] width 23 height 9
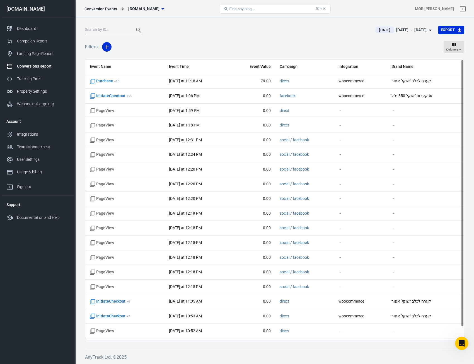
click at [444, 52] on div "Columns" at bounding box center [454, 47] width 21 height 12
click at [449, 50] on span "Columns" at bounding box center [452, 49] width 12 height 5
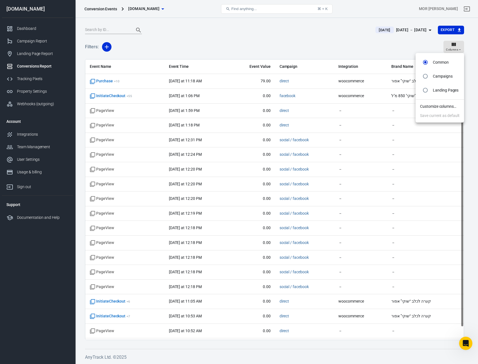
click at [321, 55] on div at bounding box center [239, 182] width 478 height 364
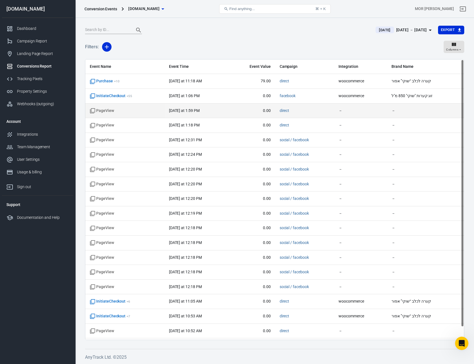
click at [166, 116] on td "[DATE] at 1:59 PM" at bounding box center [197, 111] width 64 height 15
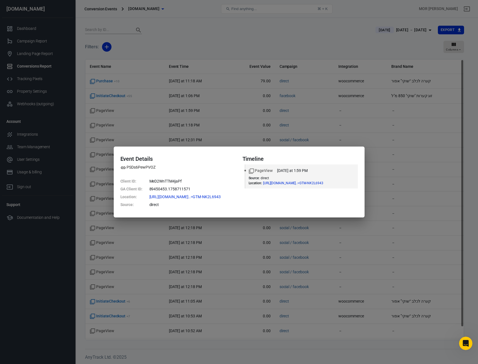
click at [166, 114] on div "Event Details PSDs6PewPVOZ Client ID : MeD2WnTTM4jaPf GA Client ID : 89450453.1…" at bounding box center [239, 182] width 478 height 364
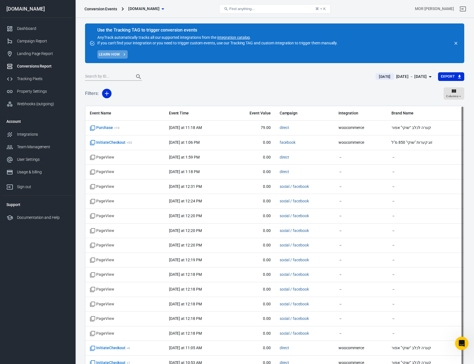
click at [106, 56] on link "Learn how" at bounding box center [112, 54] width 30 height 9
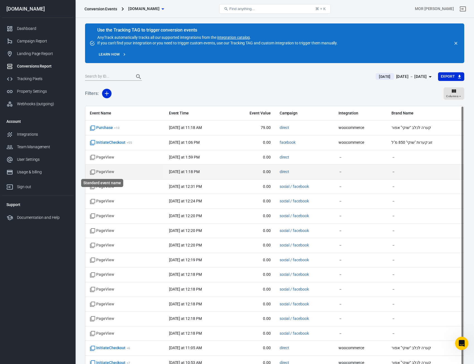
click at [105, 172] on span "PageView" at bounding box center [102, 172] width 24 height 6
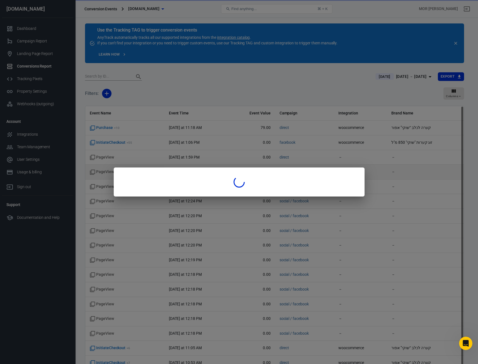
click at [105, 172] on div at bounding box center [239, 182] width 478 height 364
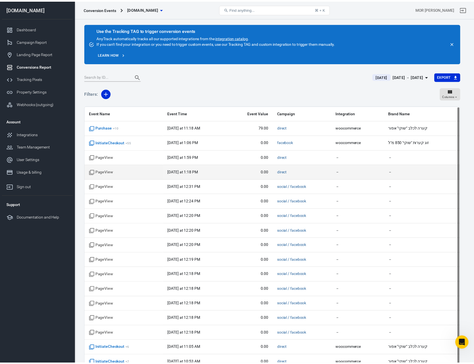
scroll to position [22, 0]
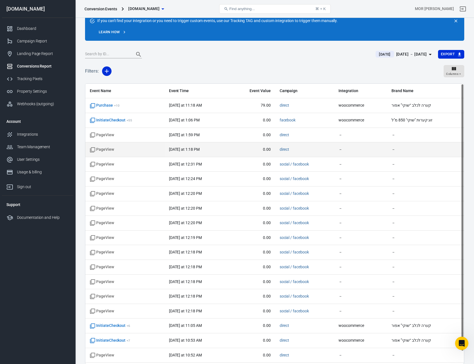
click at [105, 172] on td "PageView" at bounding box center [124, 179] width 79 height 15
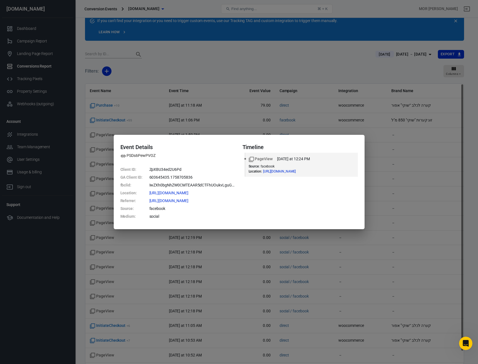
click at [112, 16] on div "Event Details PSDs6PewPVOZ Client ID : ZpXBU34ed2U6Pd GA Client ID : 603645435.…" at bounding box center [239, 182] width 478 height 364
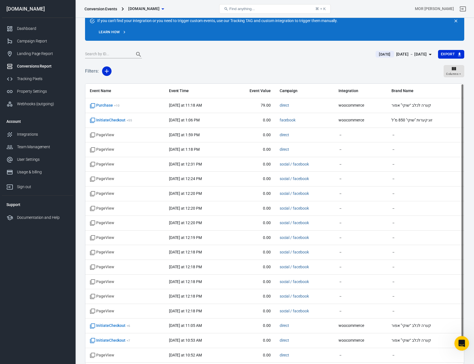
click at [467, 338] on div at bounding box center [462, 343] width 15 height 15
click at [464, 338] on div "Open Intercom Messenger" at bounding box center [461, 342] width 18 height 18
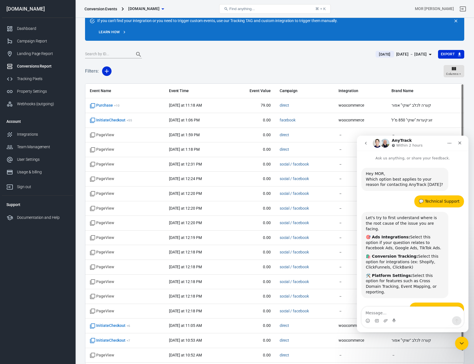
scroll to position [1361, 0]
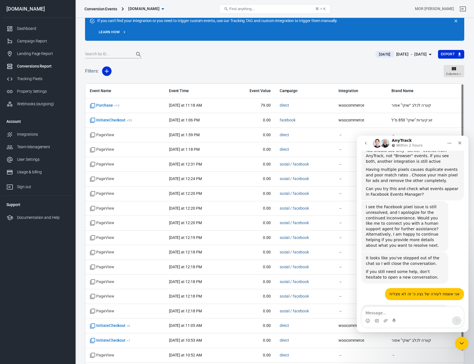
click at [410, 311] on textarea "Message…" at bounding box center [413, 311] width 102 height 9
type textarea "B"
type textarea "NO"
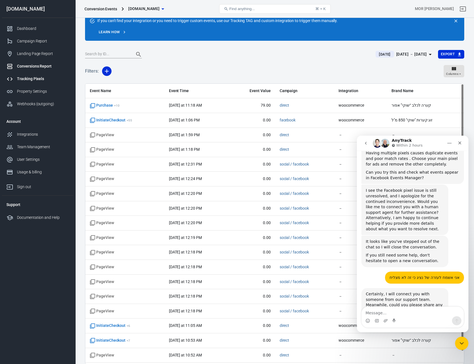
click at [43, 81] on div "Tracking Pixels" at bounding box center [43, 79] width 52 height 6
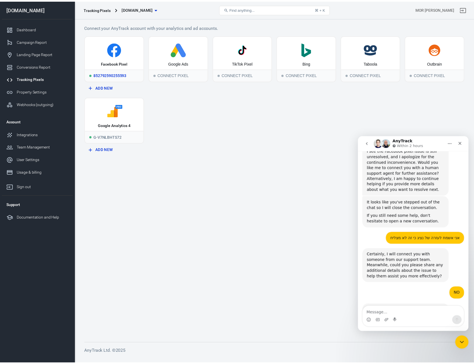
scroll to position [1413, 0]
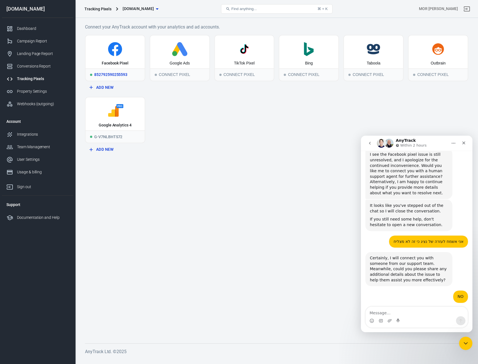
click at [105, 53] on icon at bounding box center [115, 49] width 55 height 14
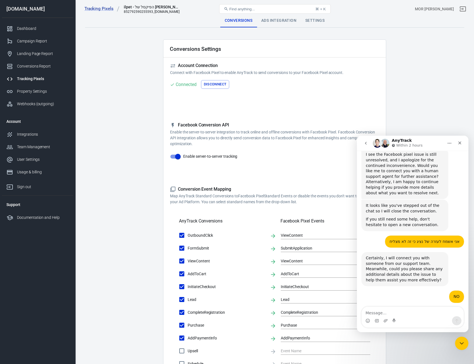
click at [37, 77] on div "Tracking Pixels" at bounding box center [43, 79] width 52 height 6
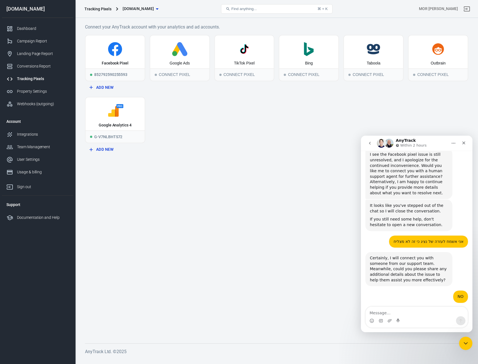
click at [37, 77] on div "Tracking Pixels" at bounding box center [43, 79] width 52 height 6
click at [124, 77] on div "852792590255593" at bounding box center [115, 74] width 59 height 12
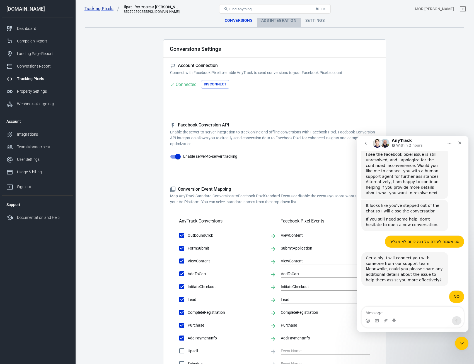
click at [269, 19] on div "Ads Integration" at bounding box center [279, 20] width 44 height 13
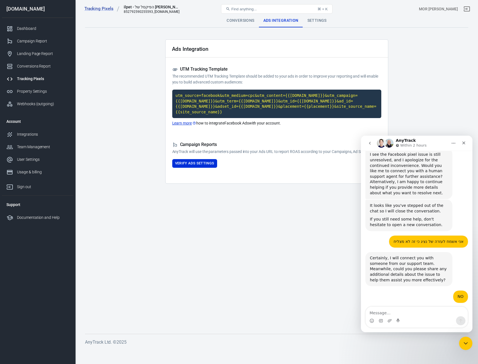
click at [252, 20] on div "Conversions" at bounding box center [240, 20] width 37 height 13
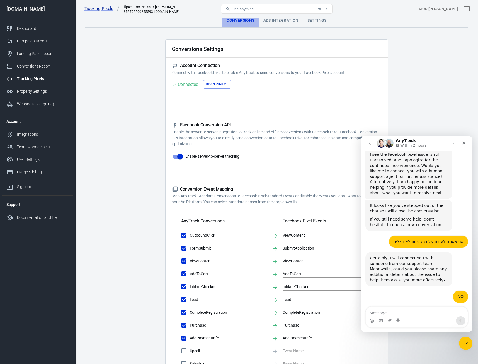
click at [252, 20] on div "Conversions" at bounding box center [240, 20] width 37 height 13
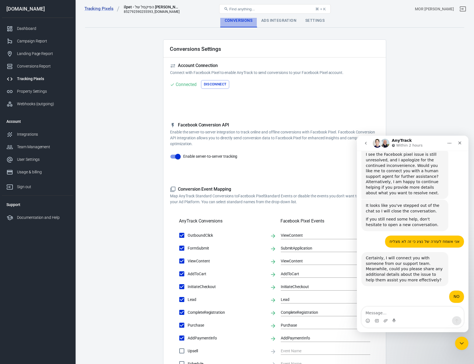
click at [252, 20] on div "Conversions" at bounding box center [238, 20] width 37 height 13
click at [278, 16] on div "Tracking Pixels ilpet - הפיקסל של Meta 852792590255593, ilpet.co.il Find anythi…" at bounding box center [275, 9] width 399 height 18
click at [277, 17] on div "Tracking Pixels ilpet - הפיקסל של Meta 852792590255593, ilpet.co.il Find anythi…" at bounding box center [275, 9] width 399 height 18
click at [270, 23] on div "Ads Integration" at bounding box center [279, 20] width 44 height 13
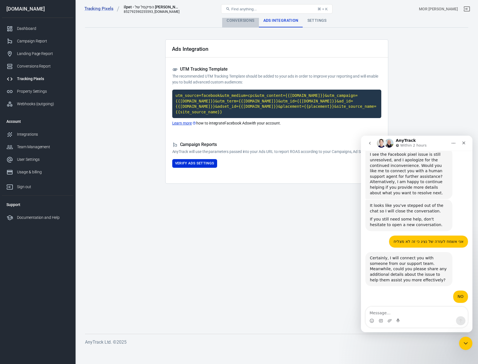
click at [237, 19] on div "Conversions" at bounding box center [240, 20] width 37 height 13
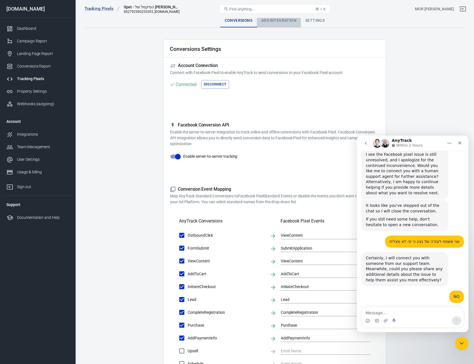
click at [290, 22] on div "Ads Integration" at bounding box center [279, 20] width 44 height 13
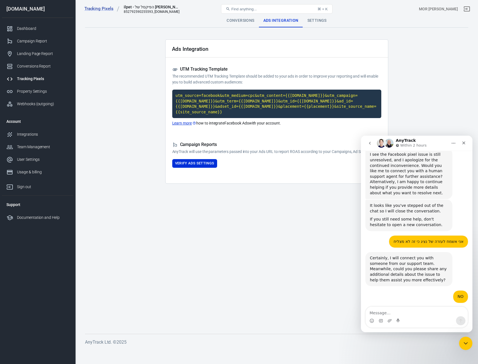
click at [334, 21] on div "Conversions Ads Integration Settings" at bounding box center [277, 20] width 384 height 13
click at [330, 21] on div "Settings" at bounding box center [317, 20] width 28 height 13
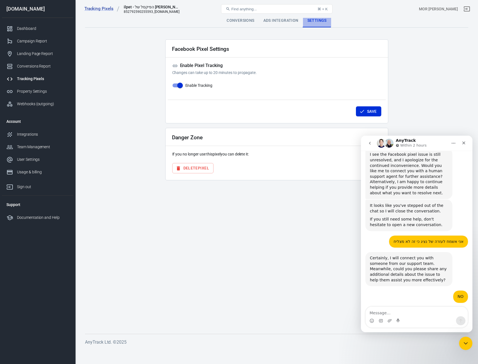
click at [330, 21] on div "Settings" at bounding box center [317, 20] width 28 height 13
click at [251, 19] on div "Conversions" at bounding box center [240, 20] width 37 height 13
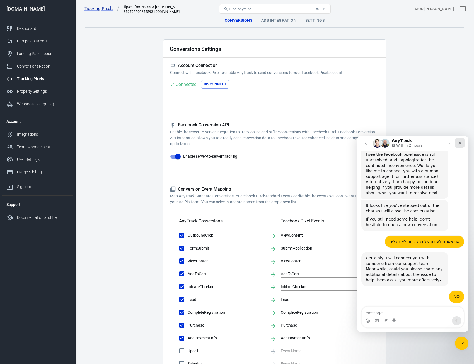
click at [463, 143] on div "Close" at bounding box center [460, 143] width 10 height 10
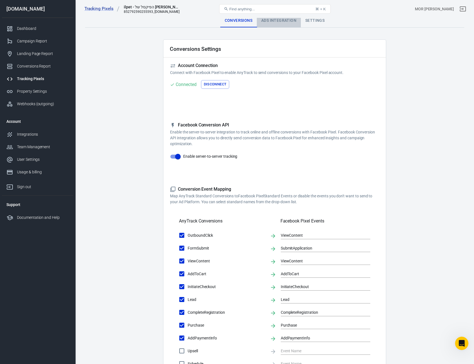
click at [286, 21] on div "Ads Integration" at bounding box center [279, 20] width 44 height 13
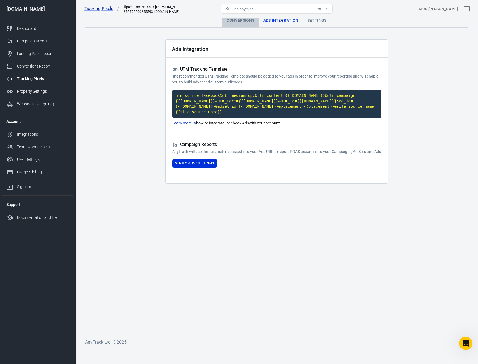
click at [249, 21] on div "Conversions" at bounding box center [240, 20] width 37 height 13
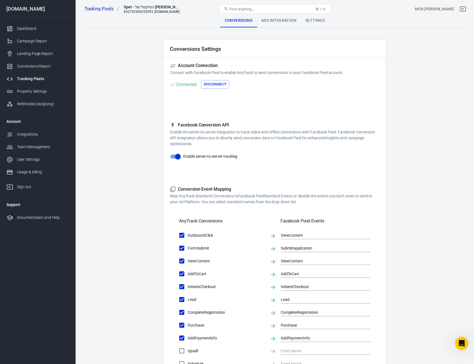
click at [215, 83] on button "Disconnect" at bounding box center [215, 84] width 28 height 9
click at [183, 85] on button "Connect" at bounding box center [181, 84] width 23 height 9
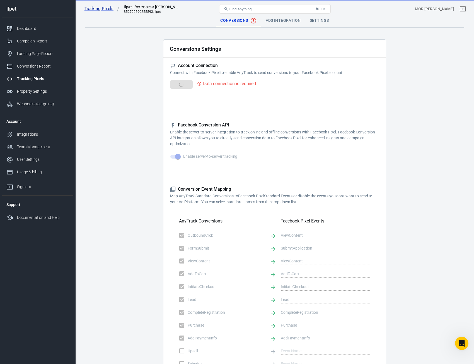
click at [290, 18] on div "Ads Integration" at bounding box center [283, 20] width 44 height 13
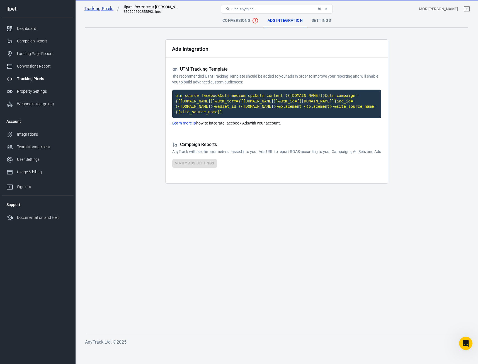
click at [317, 17] on div "Tracking Pixels ilpet - הפיקסל של Meta 852792590255593, ilpet Find anything... …" at bounding box center [277, 9] width 403 height 18
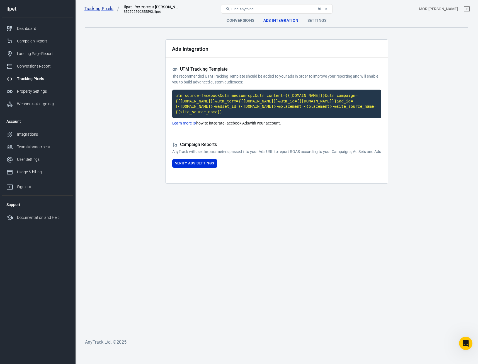
click at [316, 21] on div "Settings" at bounding box center [317, 20] width 28 height 13
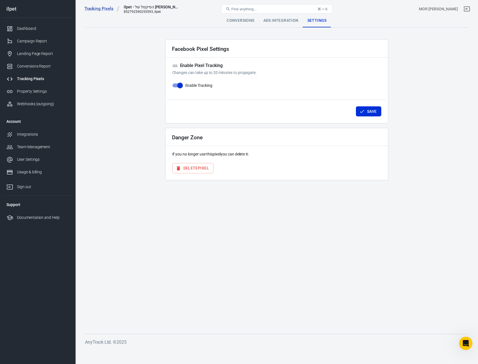
click at [212, 169] on button "Delete Pixel" at bounding box center [192, 168] width 41 height 10
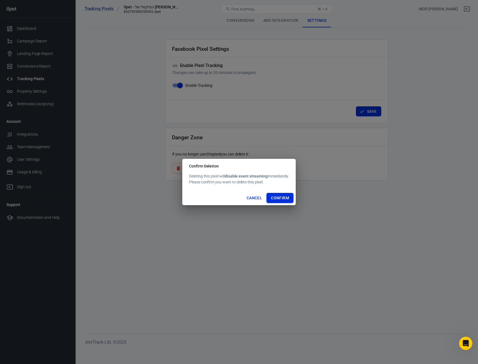
click at [279, 198] on button "Confirm" at bounding box center [280, 198] width 27 height 10
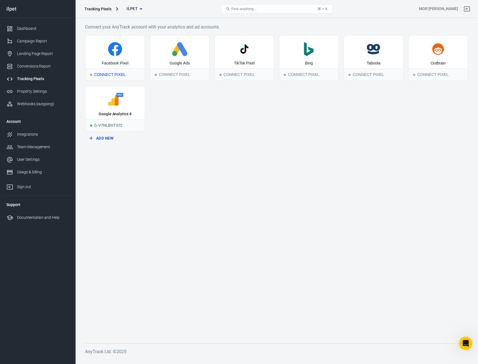
click at [107, 58] on div "Facebook Pixel" at bounding box center [115, 51] width 59 height 33
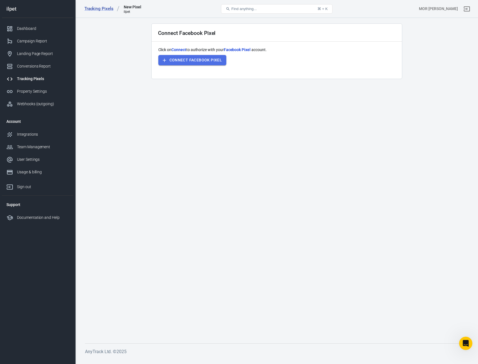
click at [189, 62] on button "Connect Facebook Pixel" at bounding box center [192, 60] width 68 height 10
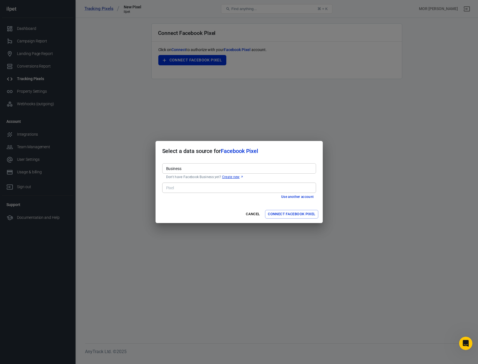
click at [251, 171] on input "Business" at bounding box center [239, 168] width 150 height 7
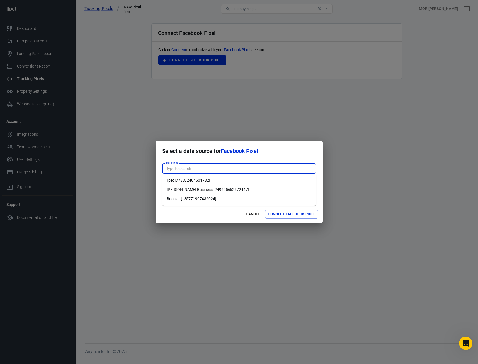
click at [236, 178] on li "ilpet [778332404501782]" at bounding box center [239, 180] width 154 height 9
type input "ilpet [778332404501782]"
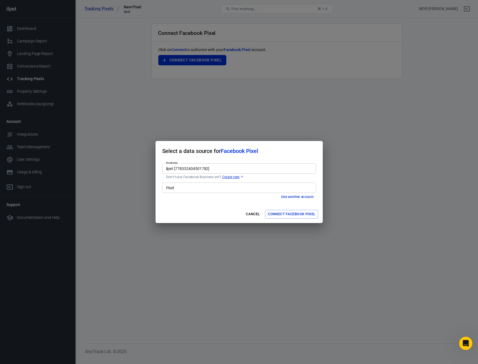
click at [233, 187] on input "Pixel" at bounding box center [239, 187] width 150 height 7
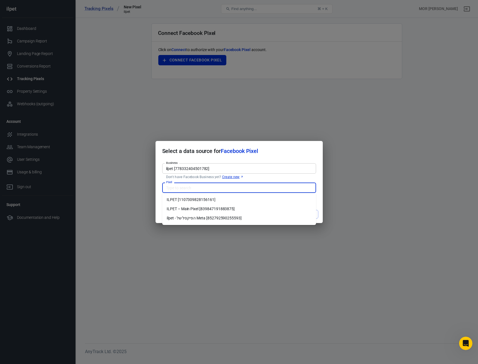
click at [225, 210] on li "ILPET – Main Pixel [839847191883875]" at bounding box center [239, 208] width 154 height 9
type input "ILPET – Main Pixel [839847191883875]"
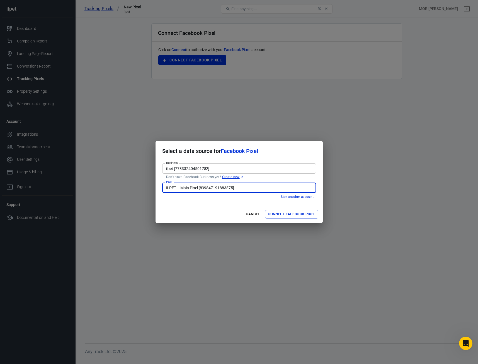
click at [294, 215] on button "Connect Facebook Pixel" at bounding box center [291, 214] width 53 height 9
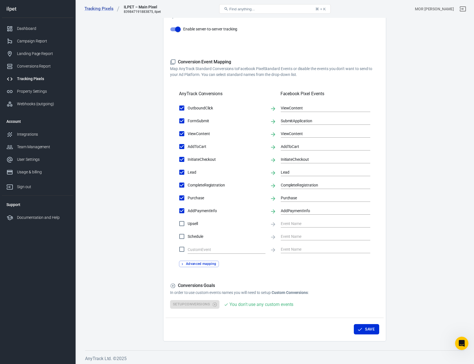
scroll to position [129, 0]
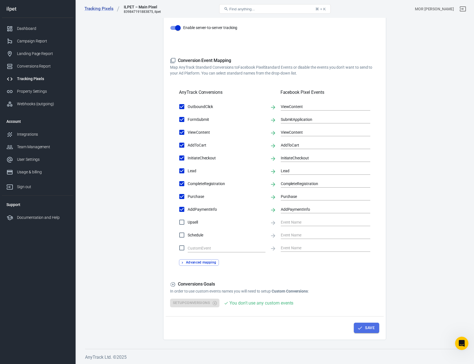
click at [372, 327] on button "Save" at bounding box center [366, 328] width 25 height 10
click at [361, 331] on button "Save" at bounding box center [366, 328] width 25 height 10
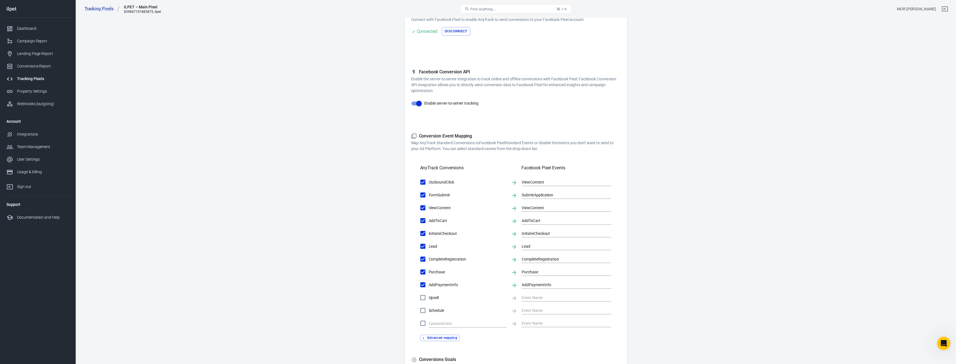
scroll to position [56, 0]
drag, startPoint x: 418, startPoint y: 139, endPoint x: 617, endPoint y: 145, distance: 198.4
click at [478, 145] on p "Map AnyTrack Standard Conversions to Facebook Pixel Standard Events or disable …" at bounding box center [515, 143] width 209 height 12
click at [478, 182] on input "ViewContent" at bounding box center [561, 179] width 81 height 7
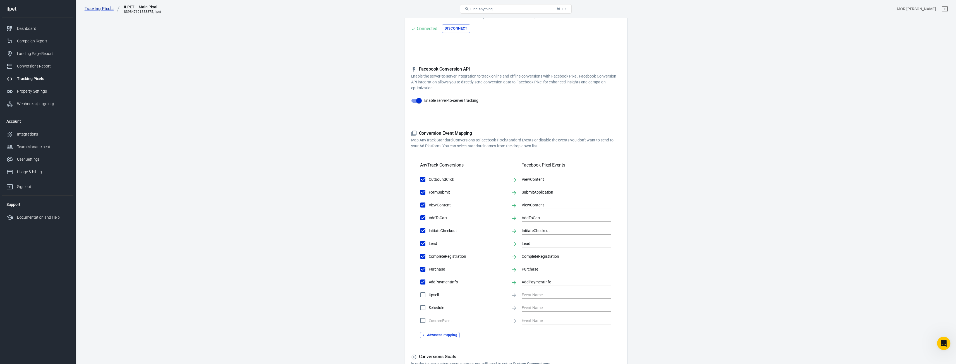
click at [478, 190] on main "Conversions Ads Integration Settings Conversions Settings Account Connection Co…" at bounding box center [515, 185] width 861 height 454
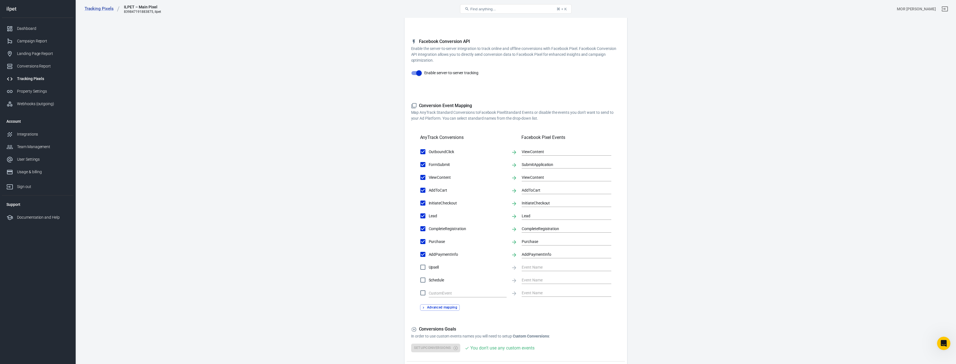
scroll to position [84, 0]
click at [34, 92] on div "Property Settings" at bounding box center [43, 91] width 52 height 6
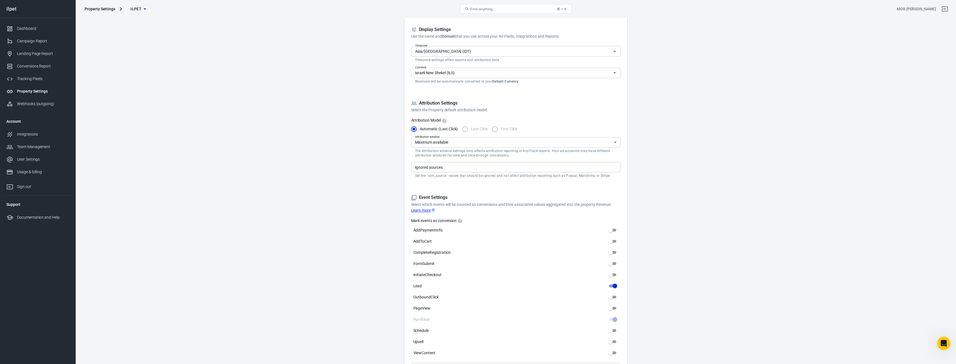
click at [46, 91] on div "Property Settings" at bounding box center [43, 91] width 52 height 6
click at [38, 102] on div "Webhooks (outgoing)" at bounding box center [43, 104] width 52 height 6
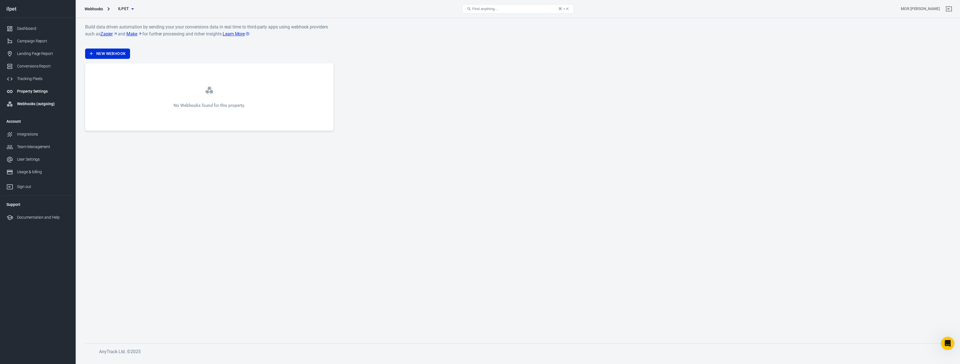
click at [41, 95] on link "Property Settings" at bounding box center [37, 91] width 71 height 13
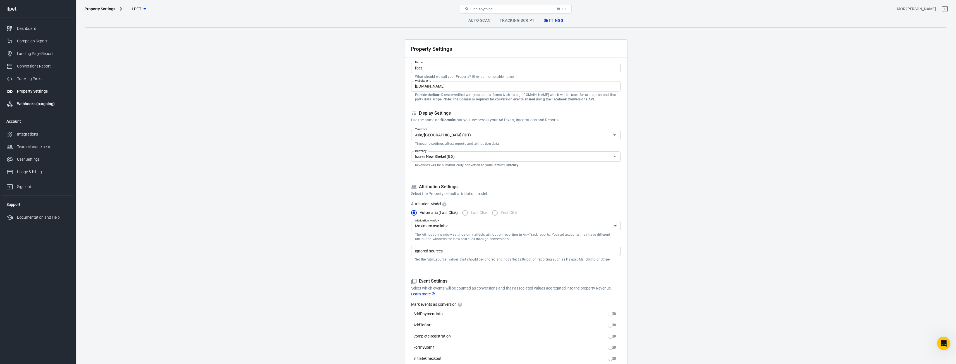
click at [42, 104] on div "Webhooks (outgoing)" at bounding box center [43, 104] width 52 height 6
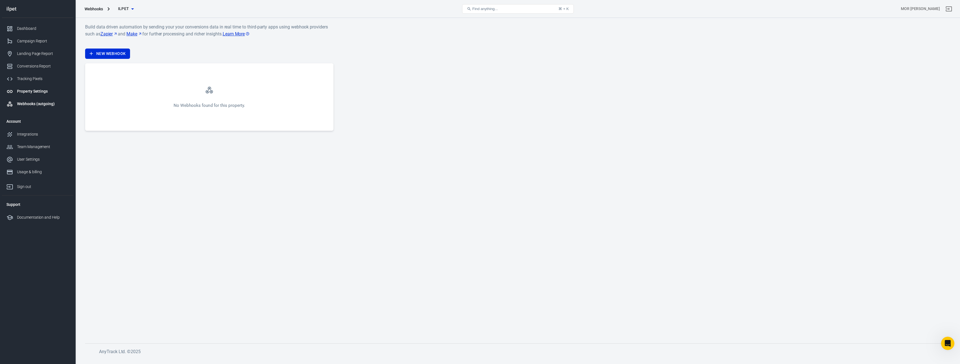
click at [41, 97] on link "Property Settings" at bounding box center [37, 91] width 71 height 13
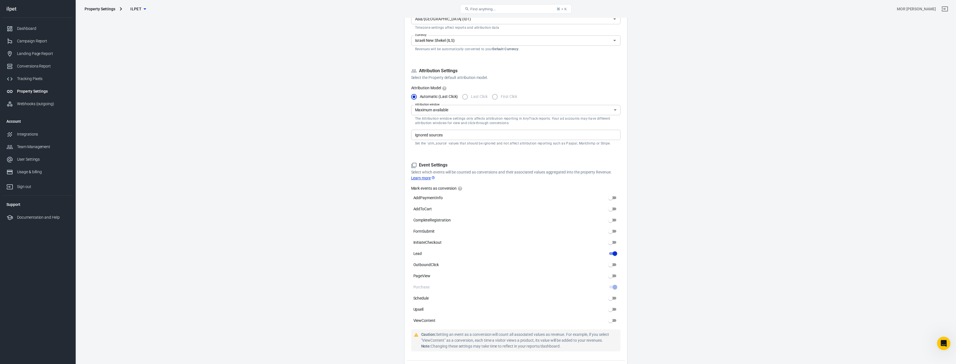
scroll to position [139, 0]
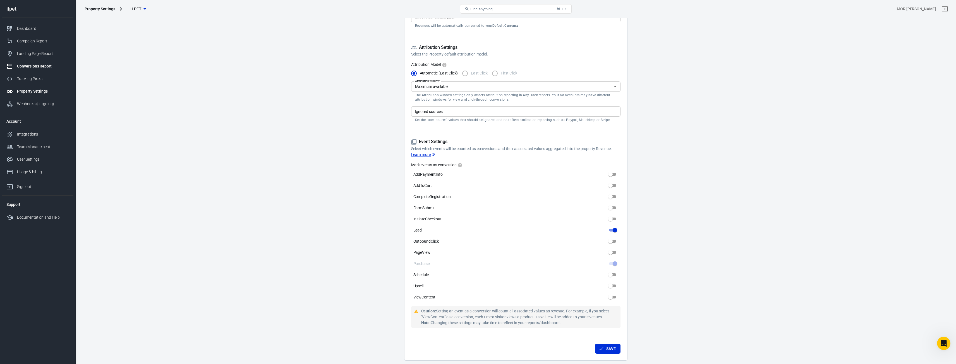
click at [44, 66] on div "Conversions Report" at bounding box center [43, 66] width 52 height 6
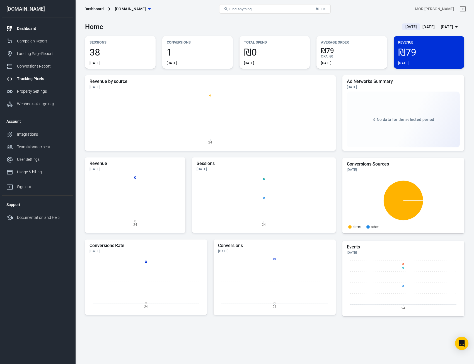
click at [36, 79] on div "Tracking Pixels" at bounding box center [43, 79] width 52 height 6
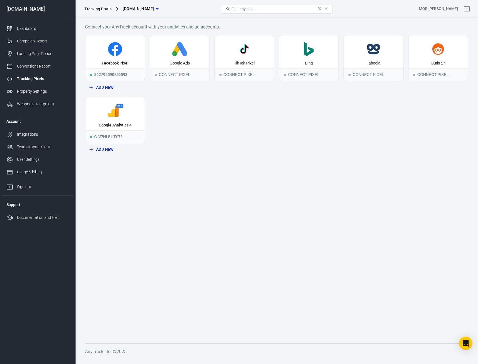
click at [109, 87] on button "Add New" at bounding box center [115, 87] width 56 height 10
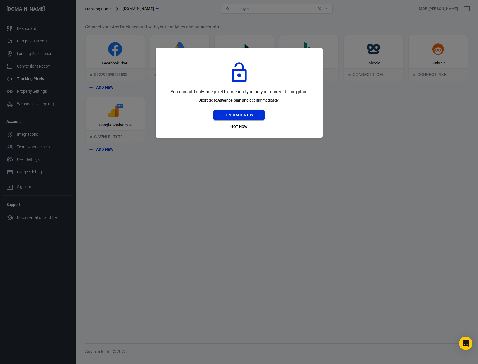
click at [234, 113] on button "Upgrade Now" at bounding box center [239, 115] width 51 height 10
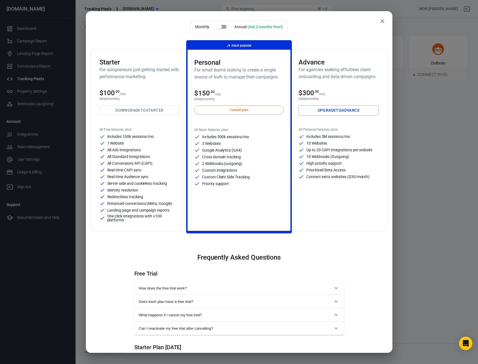
click at [381, 21] on icon "close" at bounding box center [382, 21] width 7 height 7
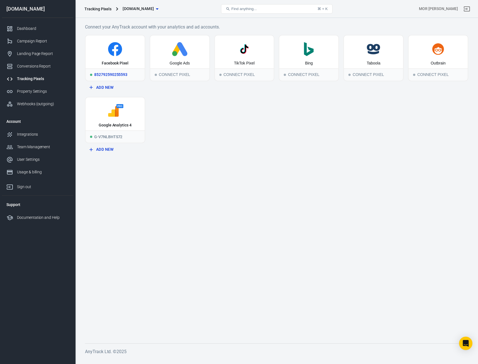
click at [125, 74] on div "852792590255593" at bounding box center [115, 74] width 59 height 12
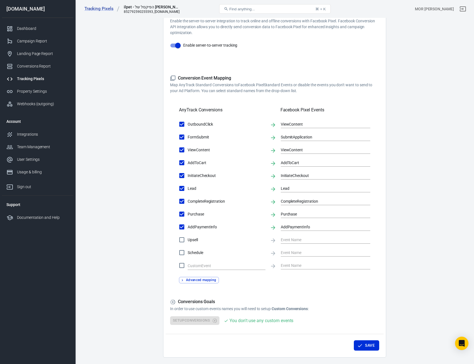
scroll to position [129, 0]
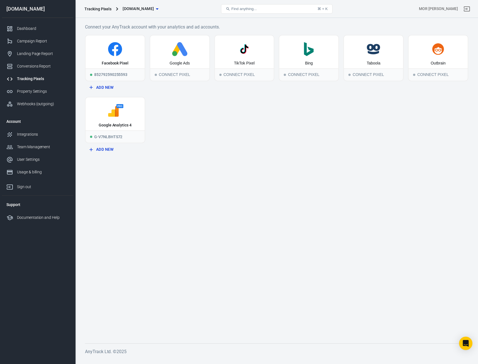
click at [109, 151] on button "Add New" at bounding box center [115, 149] width 56 height 10
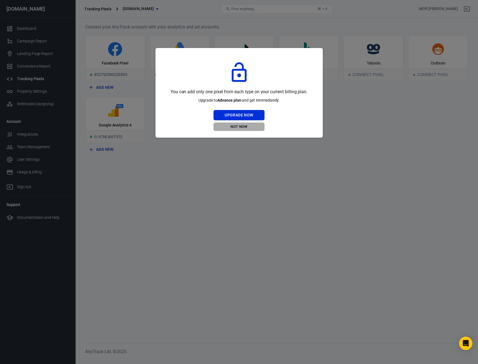
click at [242, 127] on button "Not Now" at bounding box center [239, 126] width 51 height 9
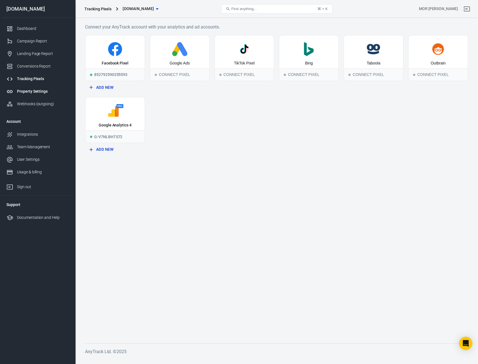
click at [25, 89] on div "Property Settings" at bounding box center [43, 91] width 52 height 6
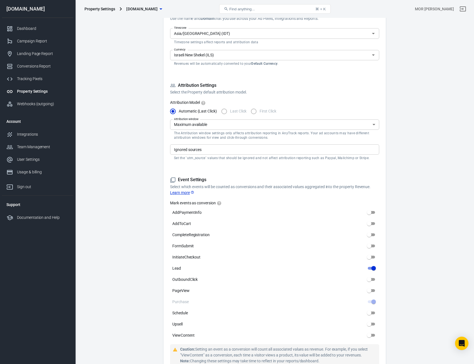
scroll to position [112, 0]
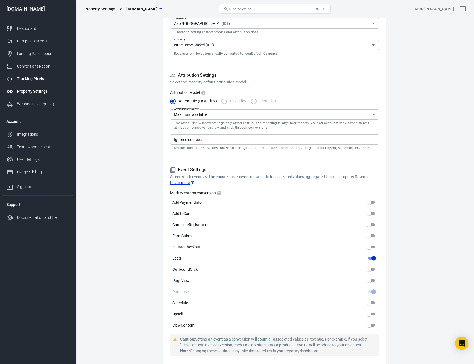
click at [40, 81] on div "Tracking Pixels" at bounding box center [43, 79] width 52 height 6
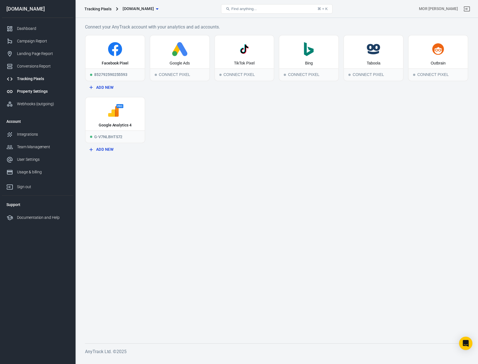
click at [53, 92] on div "Property Settings" at bounding box center [43, 91] width 52 height 6
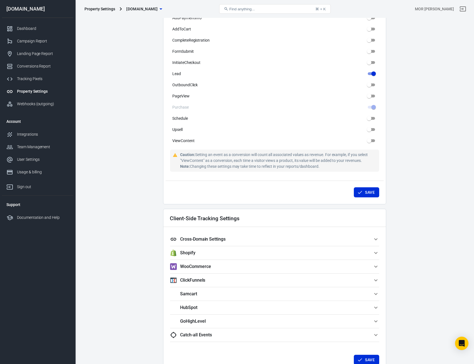
scroll to position [385, 0]
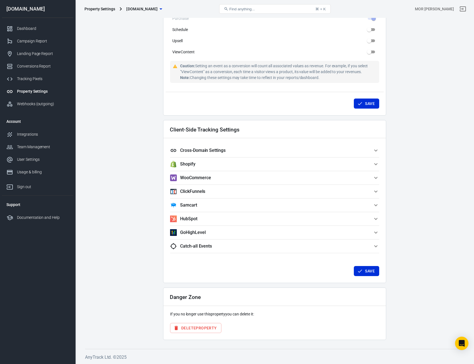
click at [229, 151] on span "Cross-Domain Settings" at bounding box center [271, 150] width 203 height 7
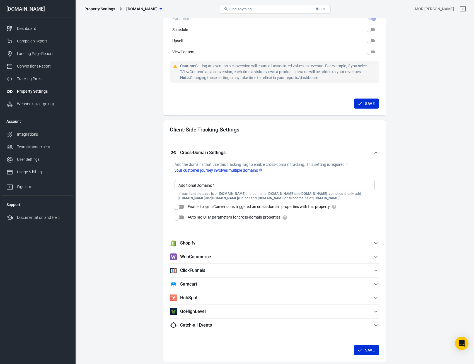
click at [229, 151] on span "Cross-Domain Settings" at bounding box center [271, 152] width 203 height 7
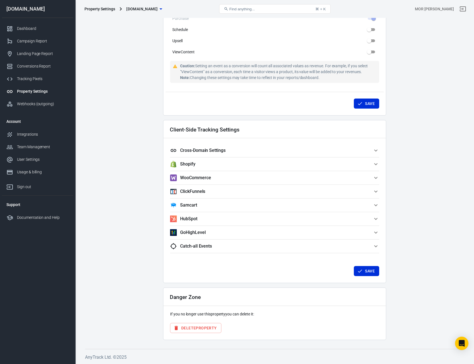
click at [228, 151] on span "Cross-Domain Settings" at bounding box center [271, 150] width 203 height 7
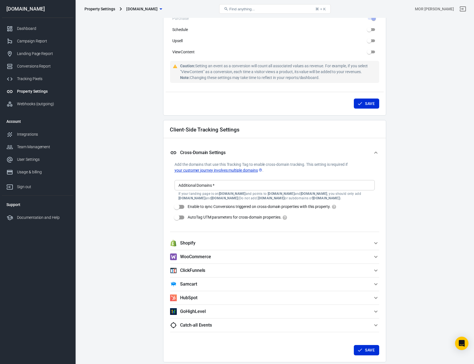
click at [228, 151] on span "Cross-Domain Settings" at bounding box center [271, 152] width 203 height 7
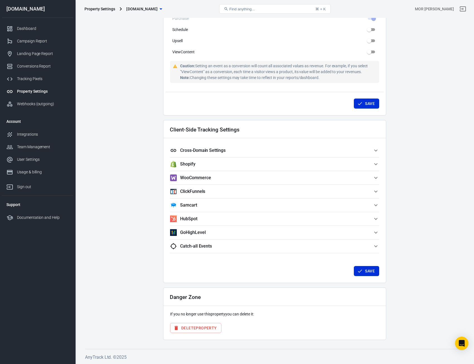
click at [219, 178] on span "WooCommerce" at bounding box center [271, 177] width 203 height 7
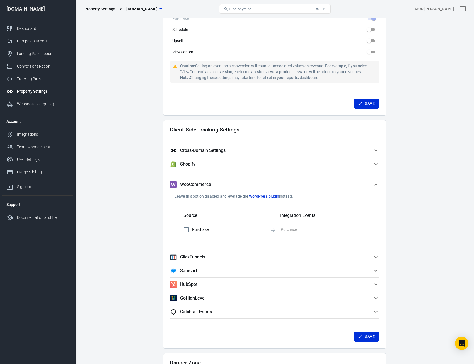
click at [187, 230] on input "Purchase" at bounding box center [187, 230] width 12 height 12
checkbox input "true"
click at [284, 228] on input "text" at bounding box center [319, 229] width 77 height 7
click at [300, 301] on li "Purchase" at bounding box center [323, 304] width 85 height 9
type input "Purchase"
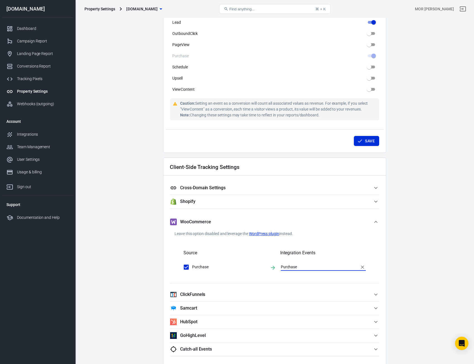
scroll to position [339, 0]
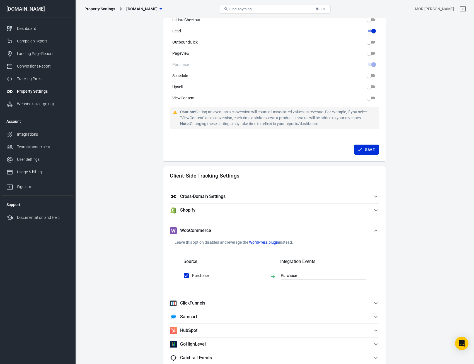
click at [223, 198] on h5 "Cross-Domain Settings" at bounding box center [202, 197] width 45 height 6
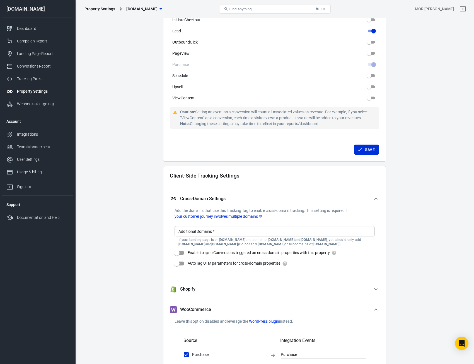
click at [222, 234] on input "Additional Domains   *" at bounding box center [274, 231] width 196 height 7
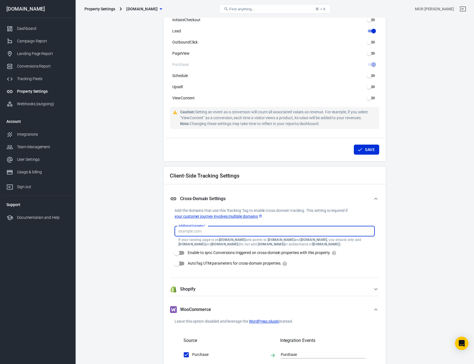
click at [219, 205] on button "Cross-Domain Settings" at bounding box center [274, 199] width 209 height 18
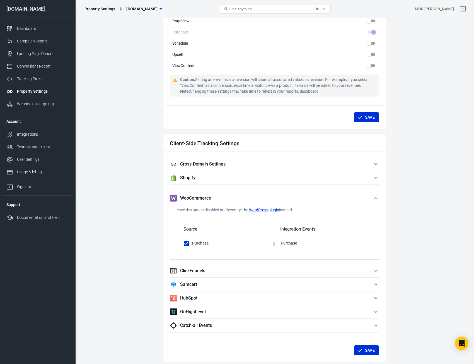
scroll to position [450, 0]
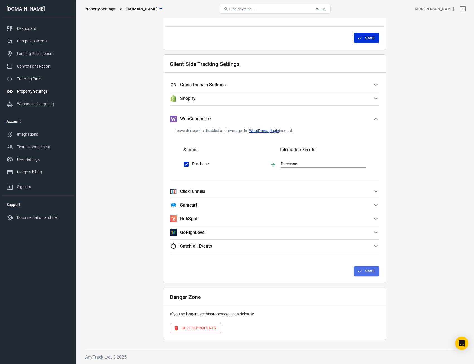
click at [365, 271] on button "Save" at bounding box center [366, 271] width 25 height 10
click at [186, 158] on input "Purchase" at bounding box center [187, 164] width 12 height 12
checkbox input "false"
click at [376, 265] on div "Save" at bounding box center [275, 270] width 218 height 21
click at [374, 272] on button "Save" at bounding box center [366, 271] width 25 height 10
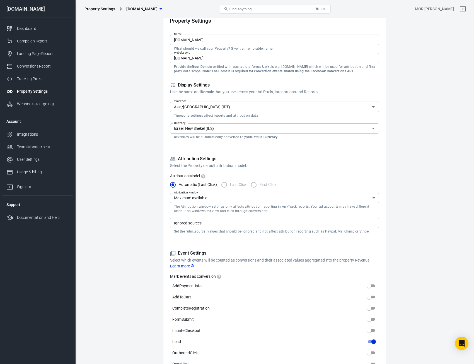
scroll to position [4, 0]
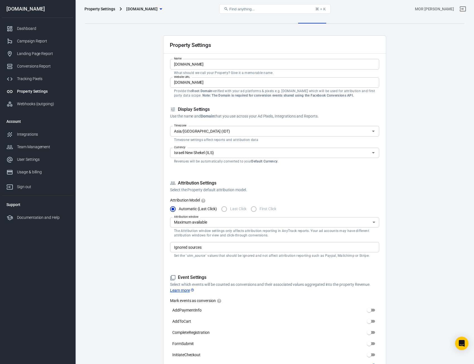
click at [227, 208] on label "Last Click" at bounding box center [232, 209] width 28 height 12
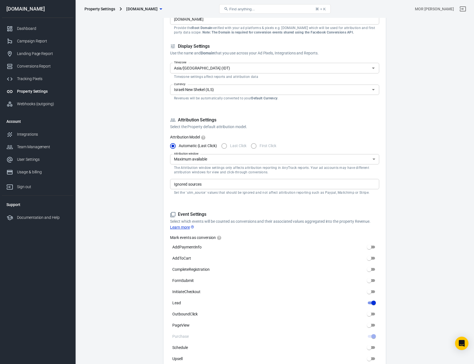
scroll to position [88, 0]
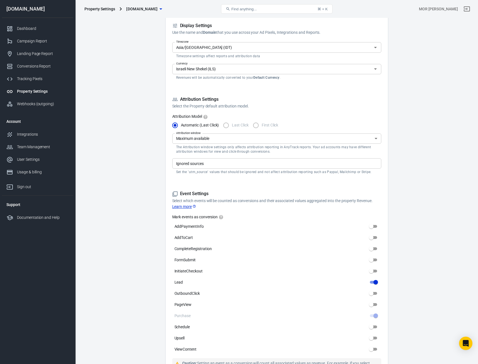
click at [212, 141] on body "Property Settings [DOMAIN_NAME] Find anything... ⌘ + K MOR [PERSON_NAME][DOMAIN…" at bounding box center [239, 328] width 478 height 796
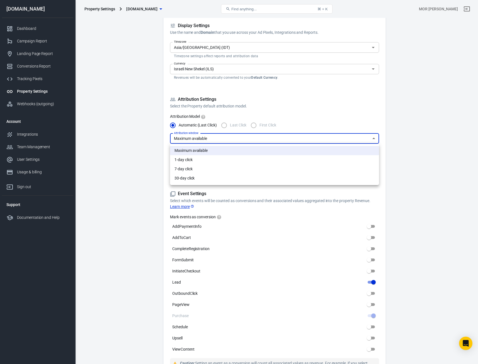
click at [212, 141] on div at bounding box center [239, 182] width 478 height 364
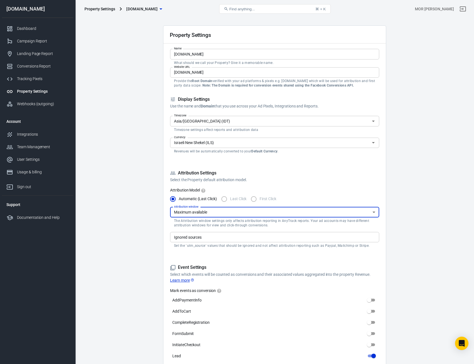
scroll to position [0, 0]
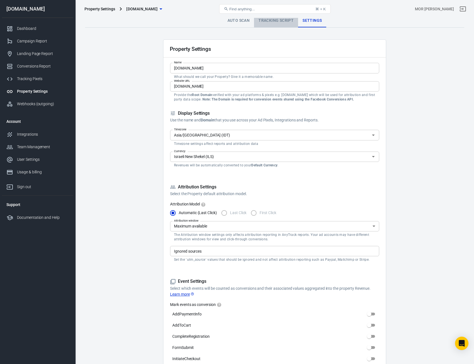
click at [271, 21] on link "Tracking Script" at bounding box center [276, 20] width 44 height 13
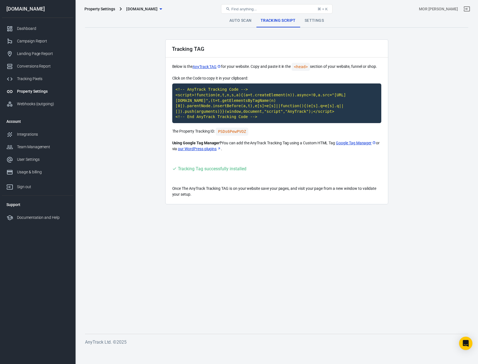
click at [242, 17] on div "Property Settings [DOMAIN_NAME] Find anything... ⌘ + K MOR [PERSON_NAME]" at bounding box center [277, 9] width 403 height 18
click at [241, 25] on link "Auto Scan" at bounding box center [240, 20] width 31 height 13
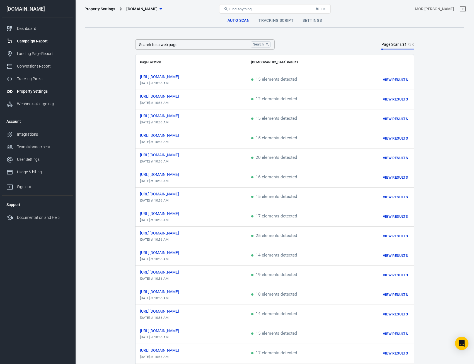
click at [46, 42] on div "Campaign Report" at bounding box center [43, 41] width 52 height 6
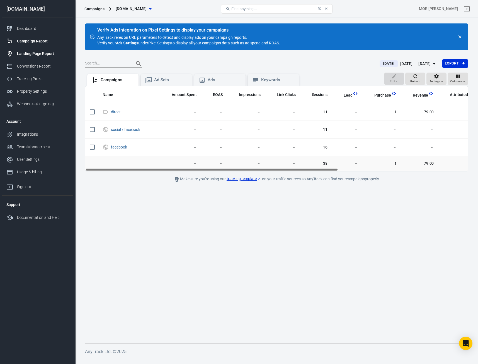
click at [45, 50] on link "Landing Page Report" at bounding box center [37, 53] width 71 height 13
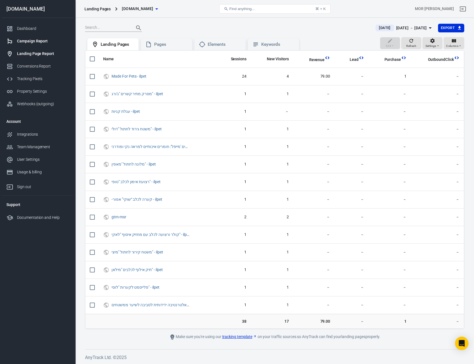
click at [41, 38] on link "Campaign Report" at bounding box center [37, 41] width 71 height 13
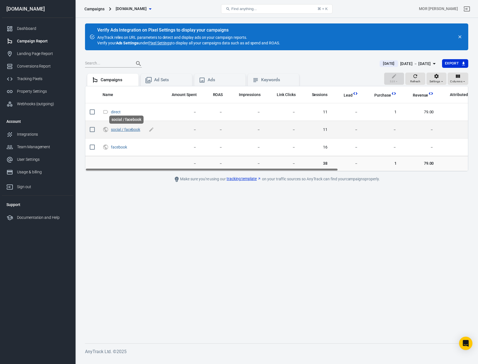
click at [135, 129] on link "social / facebook" at bounding box center [125, 129] width 29 height 4
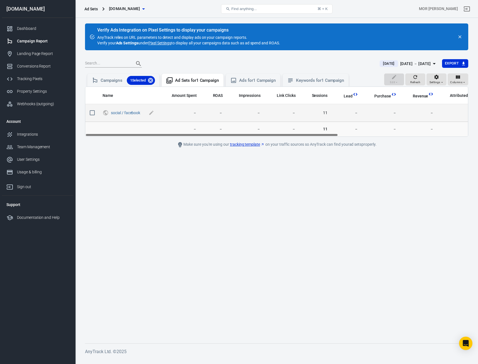
click at [129, 116] on span "social / facebook" at bounding box center [133, 113] width 45 height 8
click at [128, 114] on link "social / facebook" at bounding box center [125, 112] width 29 height 4
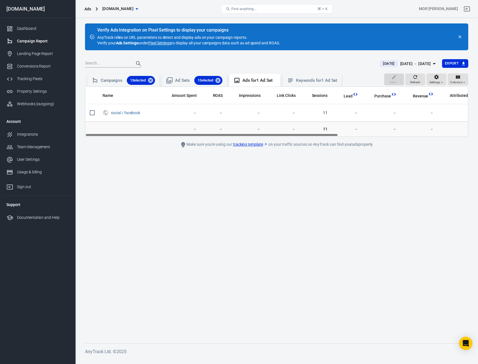
click at [44, 40] on div "Campaign Report" at bounding box center [43, 41] width 52 height 6
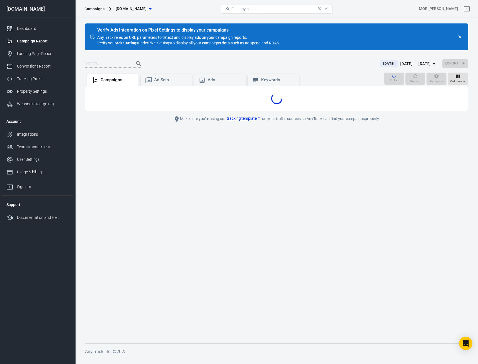
click at [44, 40] on div "Campaign Report" at bounding box center [43, 41] width 52 height 6
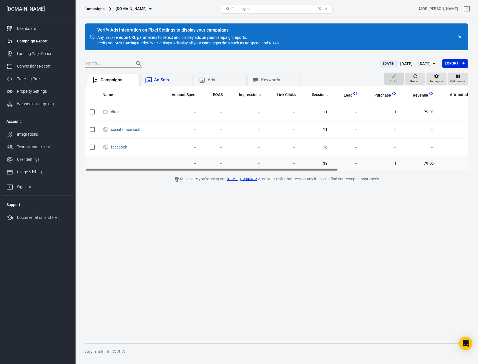
click at [169, 76] on div "Ad Sets" at bounding box center [166, 80] width 51 height 12
click at [241, 82] on div "Ads" at bounding box center [224, 80] width 33 height 6
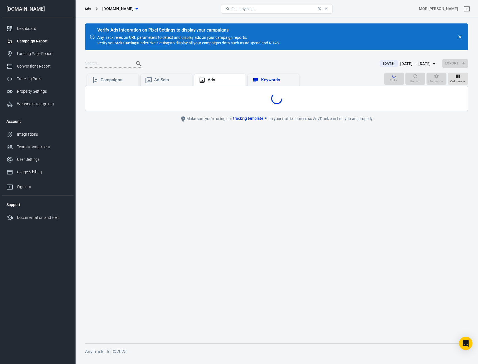
click at [291, 80] on div "Keywords" at bounding box center [277, 80] width 33 height 6
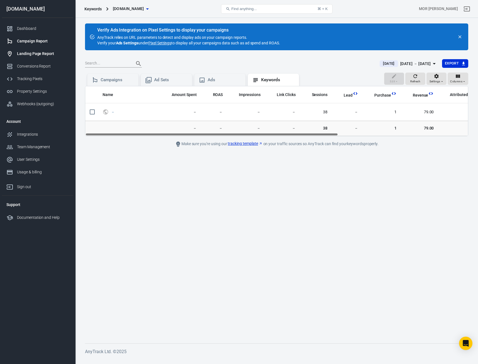
click at [34, 55] on div "Landing Page Report" at bounding box center [43, 54] width 52 height 6
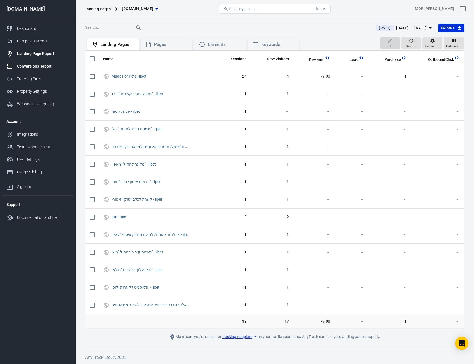
click at [39, 65] on div "Conversions Report" at bounding box center [43, 66] width 52 height 6
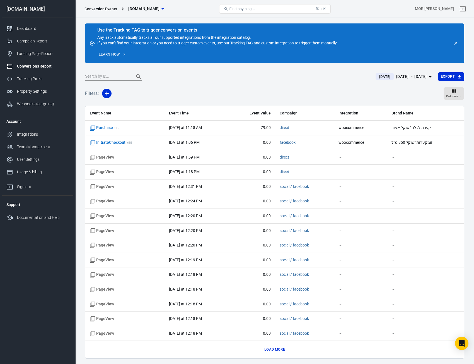
click at [36, 72] on link "Conversions Report" at bounding box center [37, 66] width 71 height 13
click at [35, 75] on link "Tracking Pixels" at bounding box center [37, 79] width 71 height 13
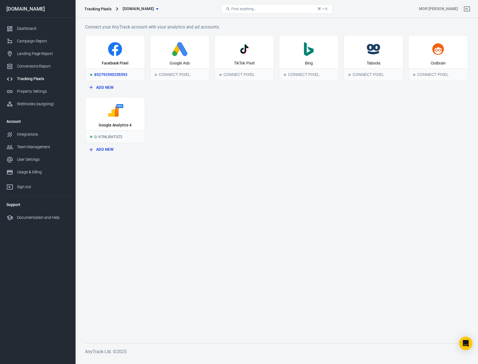
click at [122, 55] on icon at bounding box center [115, 49] width 55 height 14
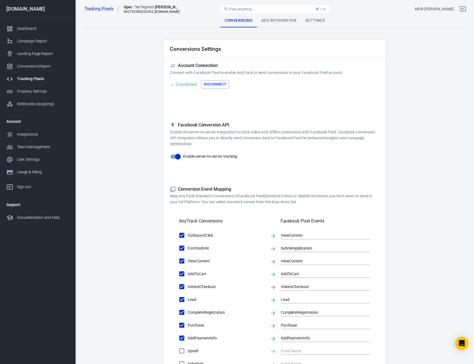
click at [147, 11] on div "852792590255593, [DOMAIN_NAME]" at bounding box center [152, 12] width 56 height 4
click at [171, 38] on main "Conversions Ads Integration Settings Conversions Settings Account Connection Co…" at bounding box center [274, 241] width 379 height 454
click at [107, 9] on link "Tracking Pixels" at bounding box center [102, 9] width 35 height 6
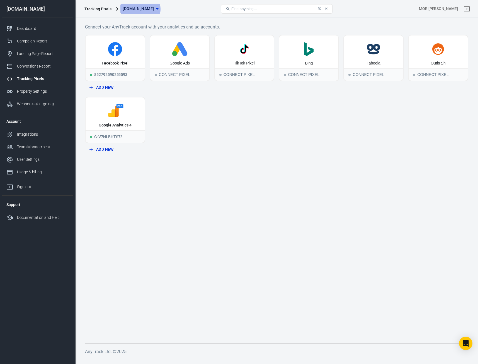
drag, startPoint x: 139, startPoint y: 9, endPoint x: 130, endPoint y: 35, distance: 27.4
click at [130, 35] on div "Tracking Pixels [DOMAIN_NAME] Find anything... ⌘ + K MOR [PERSON_NAME] [DOMAIN_…" at bounding box center [239, 188] width 478 height 340
click at [179, 75] on div "Connect Pixel" at bounding box center [179, 74] width 59 height 12
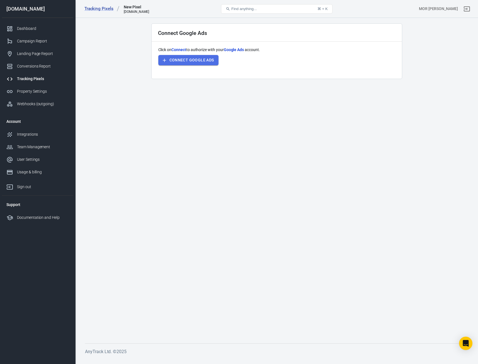
click at [197, 61] on button "Connect Google Ads" at bounding box center [188, 60] width 60 height 10
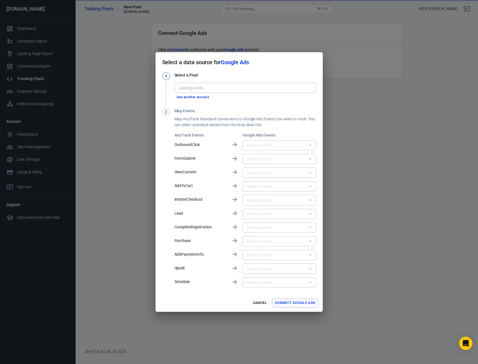
click at [278, 140] on div "​" at bounding box center [280, 145] width 74 height 14
click at [277, 148] on input "text" at bounding box center [274, 145] width 61 height 7
click at [277, 146] on input "text" at bounding box center [274, 145] width 61 height 7
click at [271, 170] on input "text" at bounding box center [274, 172] width 61 height 7
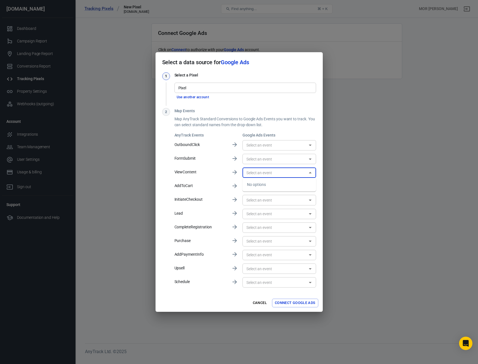
click at [271, 166] on div "​" at bounding box center [280, 172] width 74 height 14
click at [270, 160] on input "text" at bounding box center [274, 158] width 61 height 7
click at [268, 170] on div "No options" at bounding box center [280, 171] width 74 height 14
click at [257, 160] on input "text" at bounding box center [274, 158] width 61 height 7
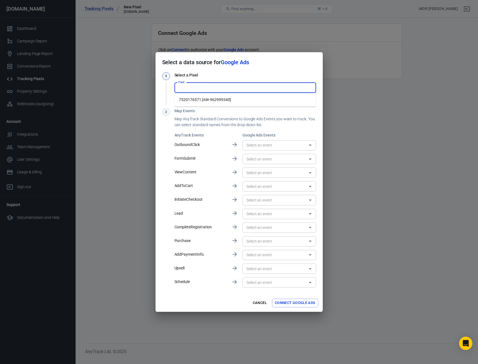
click at [228, 85] on input "Pixel" at bounding box center [245, 87] width 138 height 7
click at [227, 98] on li "7520176571 [AW-962999340]" at bounding box center [246, 99] width 142 height 9
type input "7520176571 [AW-962999340]"
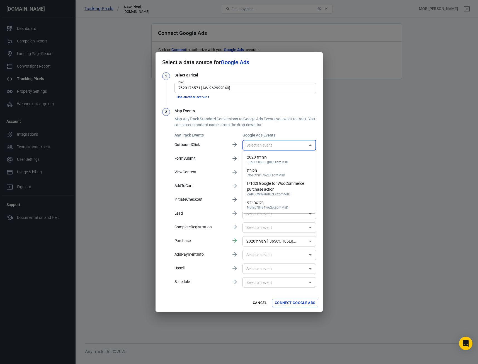
click at [272, 145] on input "text" at bounding box center [274, 145] width 61 height 7
click at [272, 144] on input "text" at bounding box center [274, 145] width 61 height 7
click at [281, 243] on input "המרה 2020 [TJpSCOH06LgBEKzomMsD]" at bounding box center [271, 241] width 54 height 7
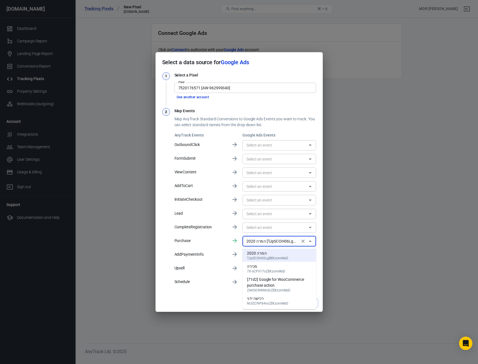
click at [287, 287] on div "[71d2] Google for WooCommerce purchase action" at bounding box center [279, 282] width 65 height 12
type input "[71d2] Google for WooCommerce purchase action [ZAKGCNWkhdUZEKzomMsD]"
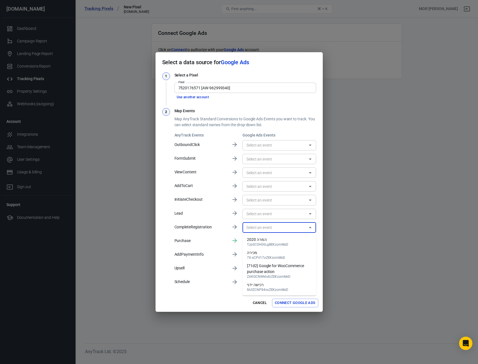
click at [274, 230] on input "text" at bounding box center [274, 227] width 61 height 7
click at [273, 215] on input "text" at bounding box center [274, 213] width 61 height 7
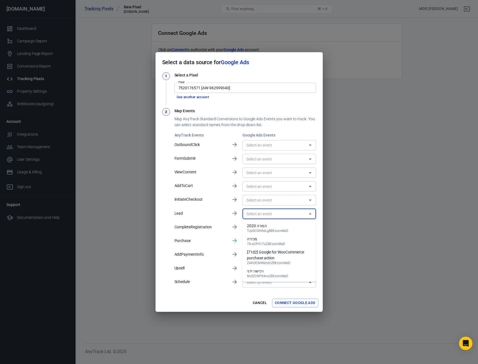
click at [273, 215] on input "text" at bounding box center [274, 213] width 61 height 7
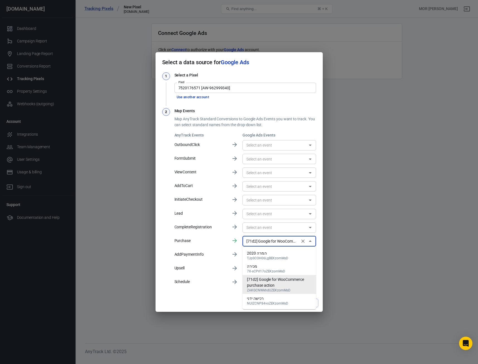
click at [269, 244] on input "[71d2] Google for WooCommerce purchase action [ZAKGCNWkhdUZEKzomMsD]" at bounding box center [271, 241] width 54 height 7
drag, startPoint x: 269, startPoint y: 244, endPoint x: 179, endPoint y: 271, distance: 94.1
click at [269, 245] on div "[71d2] Google for WooCommerce purchase action [ZAKGCNWkhdUZEKzomMsD] ​" at bounding box center [280, 241] width 74 height 10
click at [179, 271] on div "AnyTrack Events Google Ads Events OutboundClick ​ FormSubmit ​ ViewContent ​ Ad…" at bounding box center [246, 210] width 142 height 156
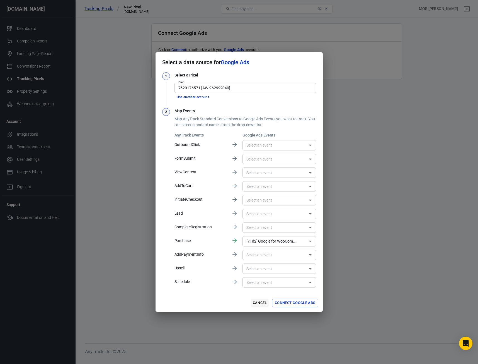
click at [256, 300] on button "Cancel" at bounding box center [260, 303] width 18 height 9
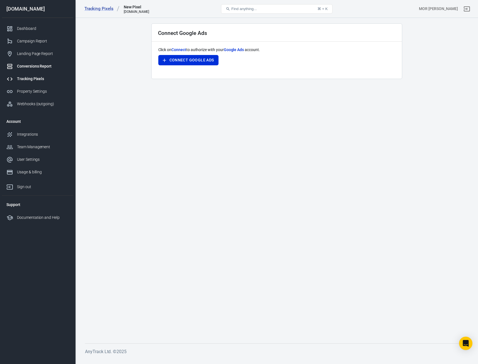
click at [40, 68] on div "Conversions Report" at bounding box center [43, 66] width 52 height 6
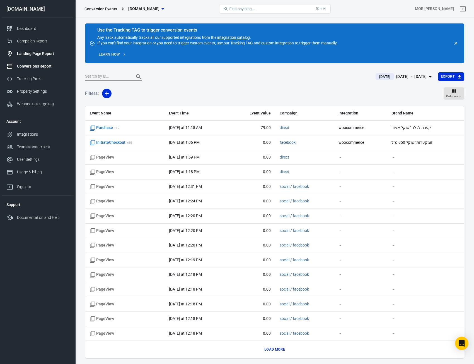
click at [46, 55] on div "Landing Page Report" at bounding box center [43, 54] width 52 height 6
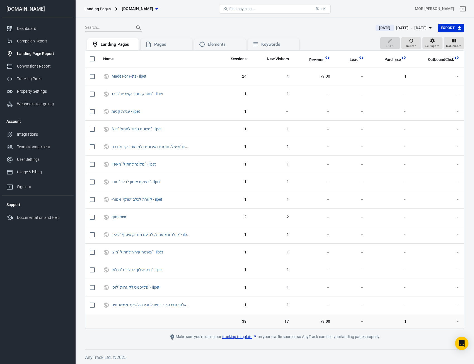
click at [17, 11] on div "[DOMAIN_NAME]" at bounding box center [37, 8] width 71 height 5
click at [34, 163] on link "User Settings" at bounding box center [37, 159] width 71 height 13
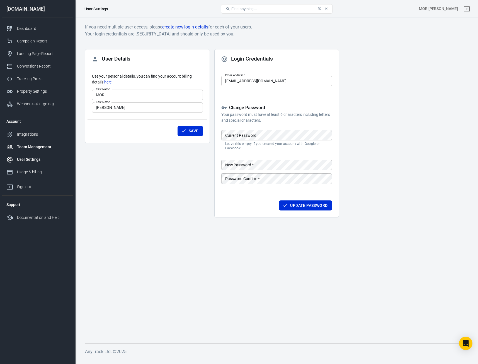
click at [32, 146] on div "Team Management" at bounding box center [43, 147] width 52 height 6
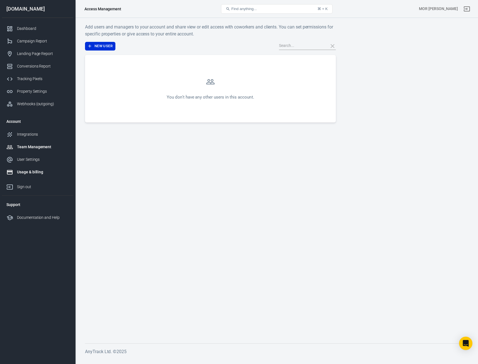
click at [27, 166] on link "Usage & billing" at bounding box center [37, 172] width 71 height 13
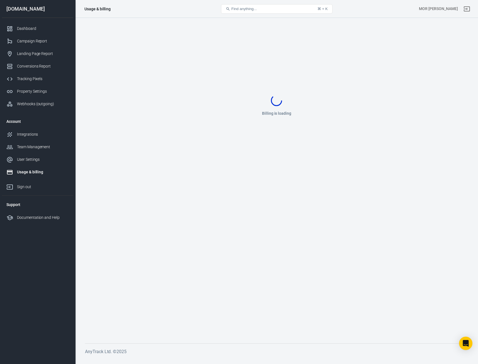
click at [441, 9] on div "MOR [PERSON_NAME]" at bounding box center [438, 9] width 39 height 6
click at [442, 8] on div "MOR [PERSON_NAME]" at bounding box center [438, 9] width 39 height 6
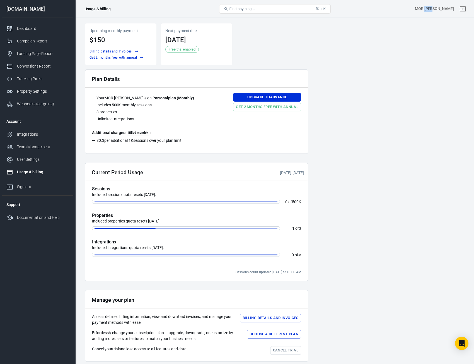
click at [295, 8] on button "Find anything... ⌘ + K" at bounding box center [275, 8] width 112 height 9
click at [112, 52] on button "Billing details and Invoices" at bounding box center [114, 52] width 52 height 6
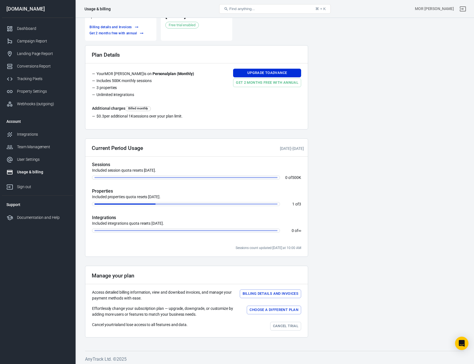
scroll to position [26, 0]
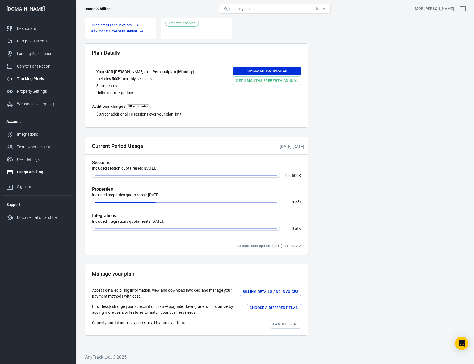
click at [38, 78] on div "Tracking Pixels" at bounding box center [43, 79] width 52 height 6
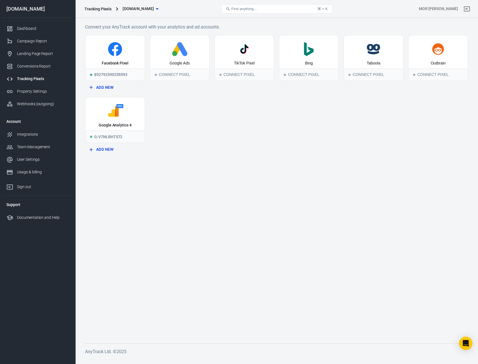
click at [154, 6] on icon "button" at bounding box center [157, 9] width 7 height 7
click at [124, 20] on span "[DOMAIN_NAME]" at bounding box center [140, 21] width 75 height 6
click at [111, 24] on p "[DOMAIN_NAME]" at bounding box center [140, 26] width 75 height 4
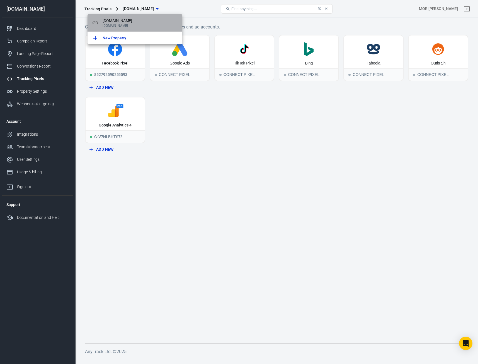
click at [111, 24] on p "[DOMAIN_NAME]" at bounding box center [140, 26] width 75 height 4
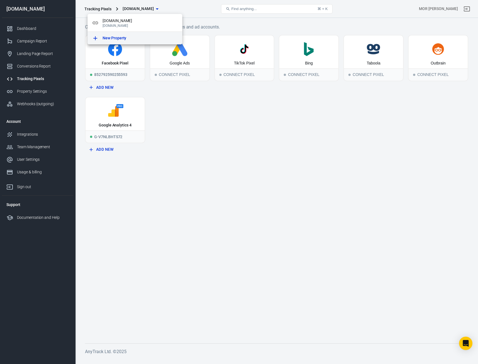
click at [115, 38] on p "New Property" at bounding box center [115, 38] width 24 height 6
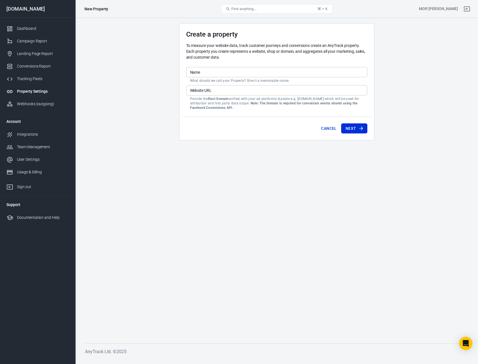
click at [40, 92] on div "Property Settings" at bounding box center [43, 91] width 52 height 6
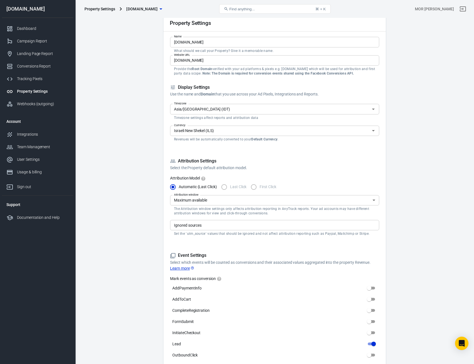
scroll to position [28, 0]
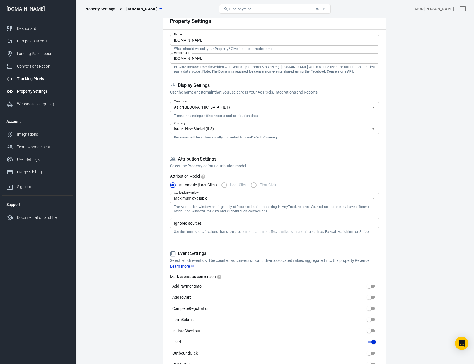
click at [36, 78] on div "Tracking Pixels" at bounding box center [43, 79] width 52 height 6
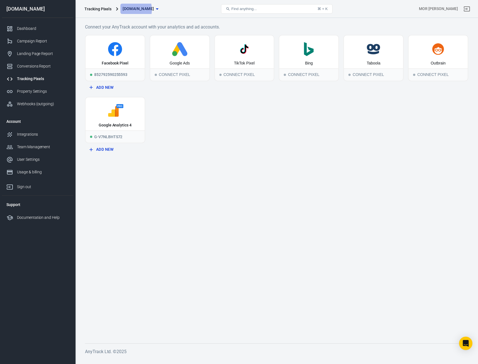
click at [125, 9] on span "[DOMAIN_NAME]" at bounding box center [138, 8] width 31 height 7
click at [116, 19] on span "[DOMAIN_NAME]" at bounding box center [140, 21] width 75 height 6
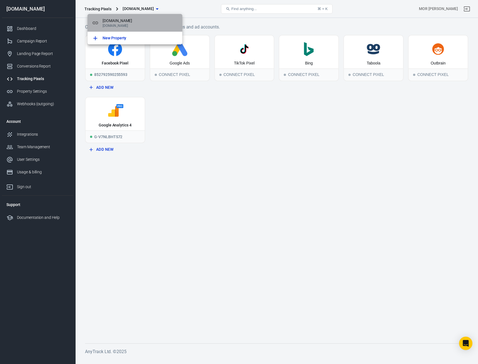
click at [93, 21] on icon at bounding box center [95, 23] width 7 height 7
click at [42, 96] on div at bounding box center [239, 182] width 478 height 364
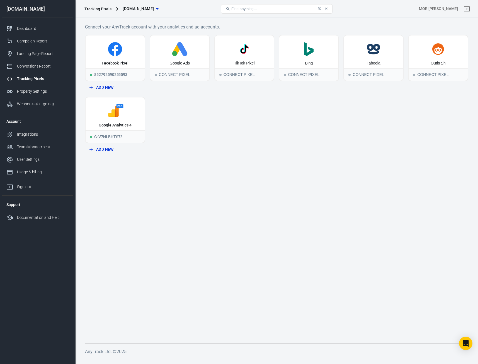
click at [41, 93] on div "[DOMAIN_NAME] [DOMAIN_NAME] New Property" at bounding box center [239, 182] width 478 height 364
click at [41, 93] on div "Property Settings" at bounding box center [43, 91] width 52 height 6
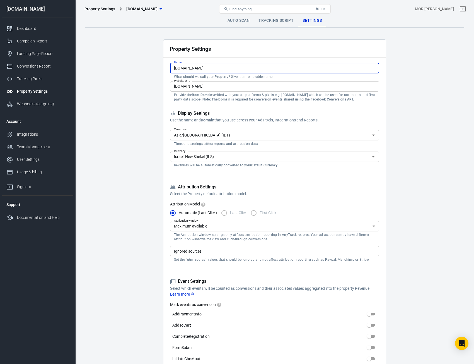
drag, startPoint x: 206, startPoint y: 68, endPoint x: 182, endPoint y: 76, distance: 25.8
click at [182, 76] on div "Name [DOMAIN_NAME] Name What should we call your Property? Give it a memorable …" at bounding box center [274, 71] width 209 height 16
type input "ilpet"
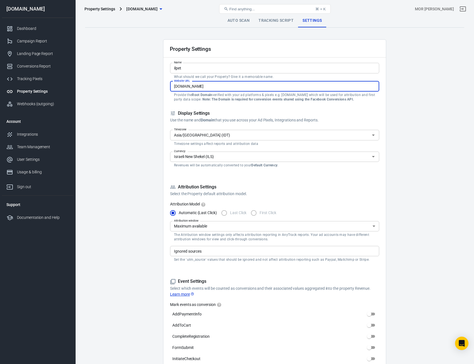
click at [185, 84] on input "[DOMAIN_NAME]" at bounding box center [274, 86] width 209 height 10
click at [186, 85] on input "[DOMAIN_NAME]" at bounding box center [274, 86] width 209 height 10
click at [186, 85] on input "ilpet.co.il" at bounding box center [274, 86] width 209 height 10
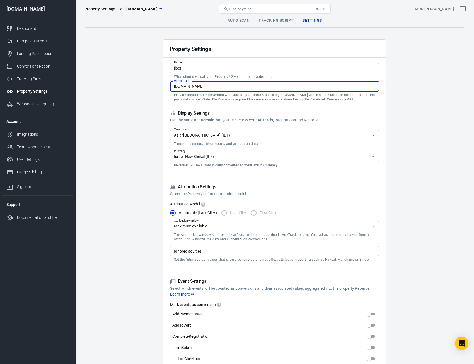
paste input "https://ilpet.co.il/"
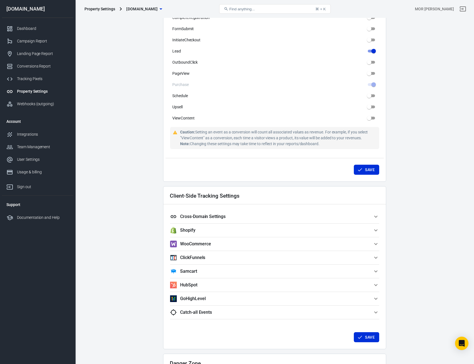
scroll to position [335, 0]
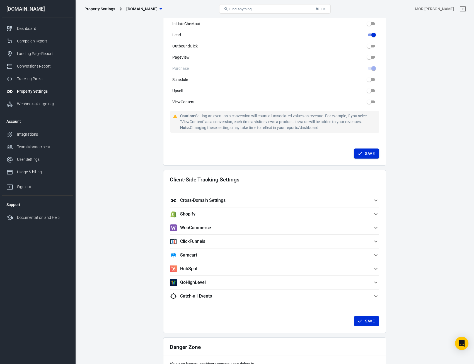
click at [369, 149] on button "Save" at bounding box center [366, 153] width 25 height 10
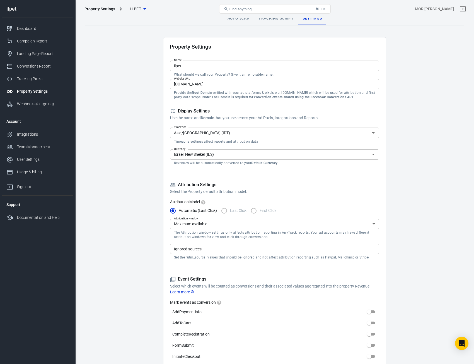
scroll to position [0, 0]
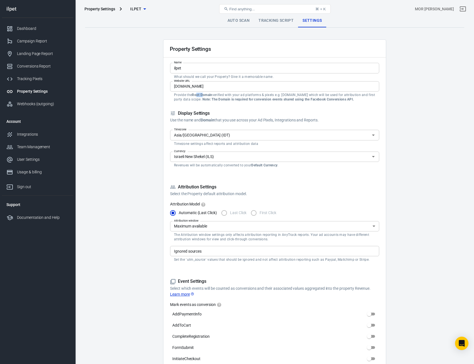
drag, startPoint x: 198, startPoint y: 94, endPoint x: 203, endPoint y: 95, distance: 5.6
click at [203, 95] on strong "Root Domain" at bounding box center [202, 95] width 20 height 4
drag, startPoint x: 203, startPoint y: 95, endPoint x: 195, endPoint y: 95, distance: 8.1
click at [195, 95] on strong "Root Domain" at bounding box center [202, 95] width 20 height 4
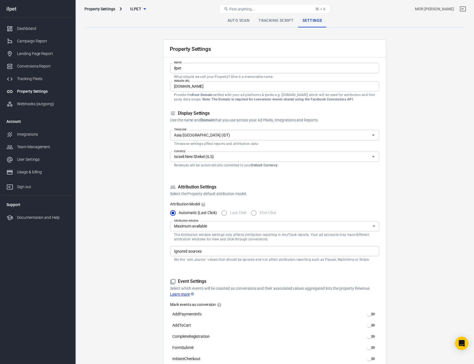
click at [201, 86] on input "[DOMAIN_NAME]" at bounding box center [274, 86] width 209 height 10
drag, startPoint x: 201, startPoint y: 86, endPoint x: 78, endPoint y: 86, distance: 123.9
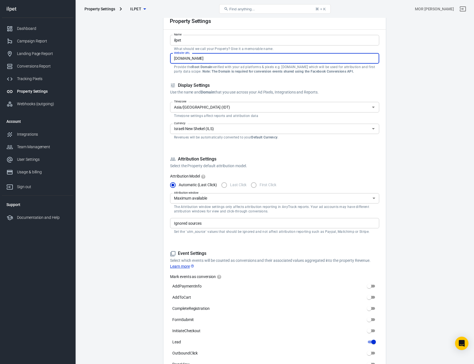
paste input "Root Domain"
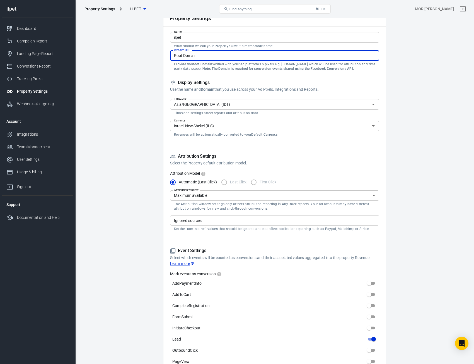
scroll to position [28, 0]
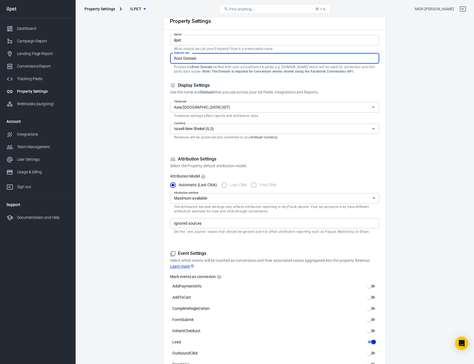
type input "[DOMAIN_NAME]"
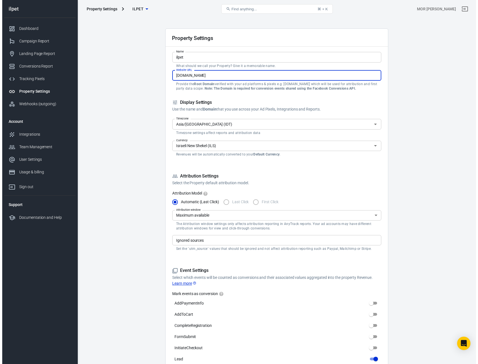
scroll to position [0, 0]
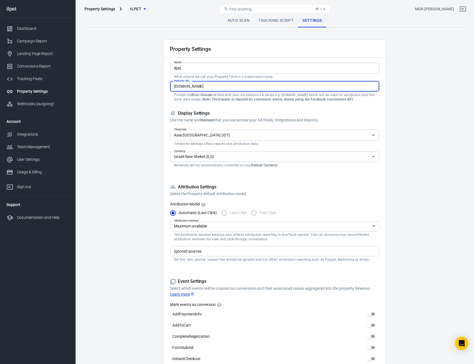
click at [235, 18] on link "Auto Scan" at bounding box center [238, 20] width 31 height 13
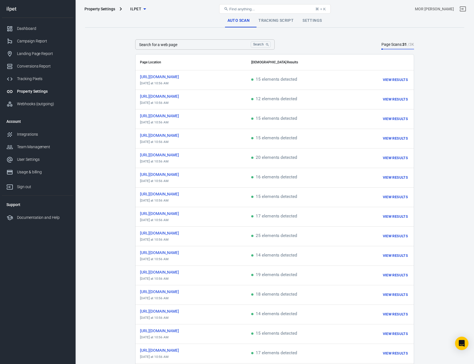
click at [268, 27] on link "Tracking Script" at bounding box center [276, 20] width 44 height 13
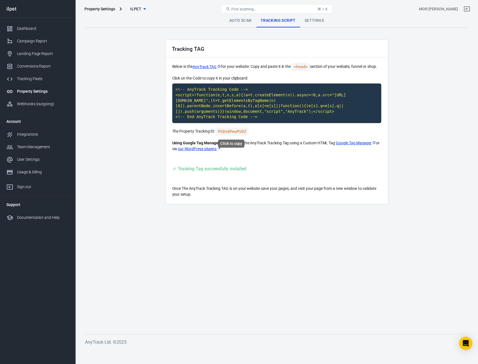
click at [234, 130] on code "PSDs6PewPVOZ" at bounding box center [232, 131] width 33 height 8
click at [48, 88] on div "Property Settings" at bounding box center [43, 91] width 52 height 6
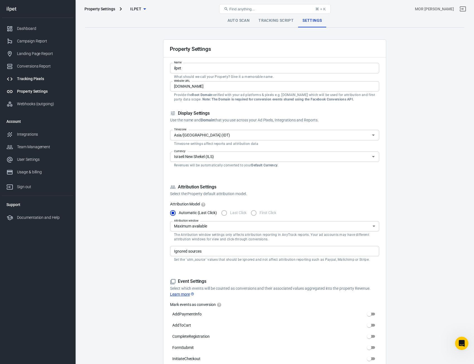
click at [38, 77] on div "Tracking Pixels" at bounding box center [43, 79] width 52 height 6
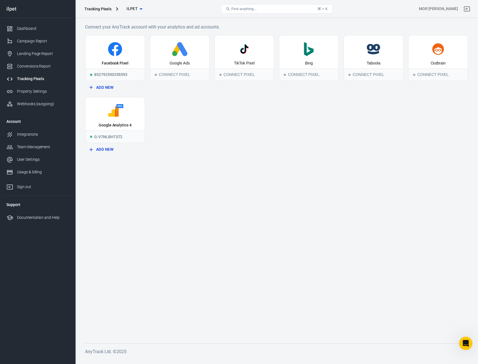
click at [41, 73] on link "Tracking Pixels" at bounding box center [37, 79] width 71 height 13
click at [114, 124] on div "Google Analytics 4" at bounding box center [115, 125] width 33 height 6
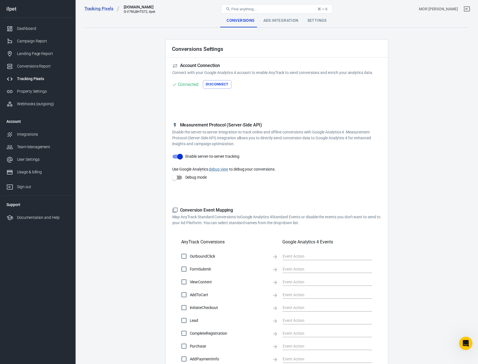
checkbox input "true"
type input "select_content"
checkbox input "true"
type input "generate_lead"
checkbox input "true"
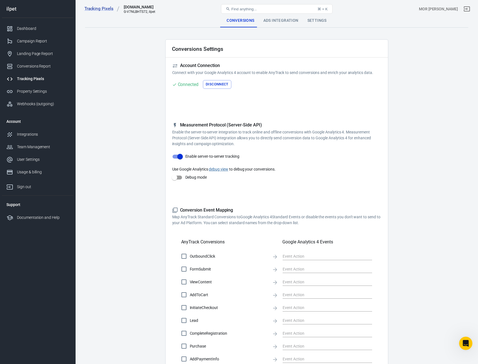
type input "view_item"
checkbox input "true"
type input "add_to_cart"
checkbox input "true"
type input "begin_checkout"
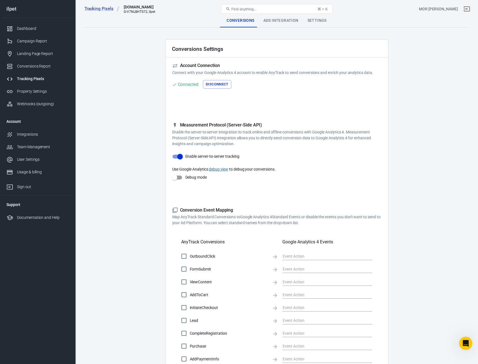
checkbox input "true"
type input "generate_lead"
checkbox input "true"
type input "sign_up"
checkbox input "true"
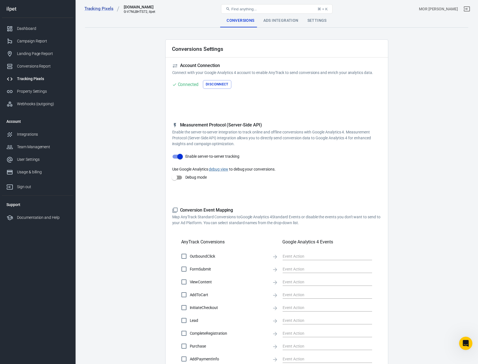
type input "purchase"
checkbox input "true"
type input "add_payment_info"
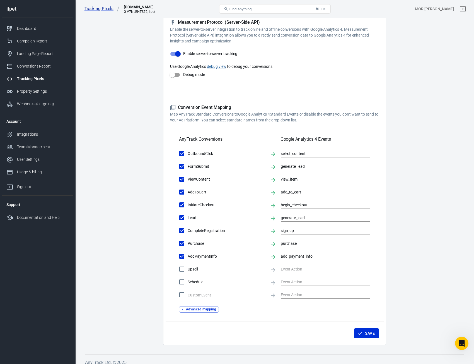
scroll to position [108, 0]
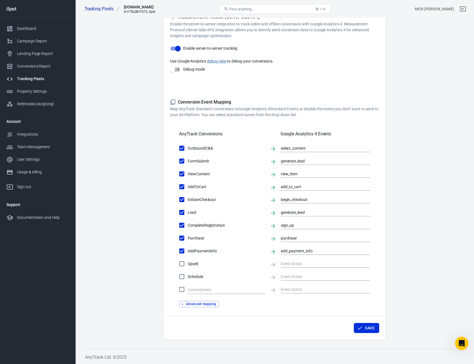
click at [175, 70] on input "Debug mode" at bounding box center [173, 69] width 32 height 11
checkbox input "true"
click at [366, 328] on button "Save" at bounding box center [366, 328] width 25 height 10
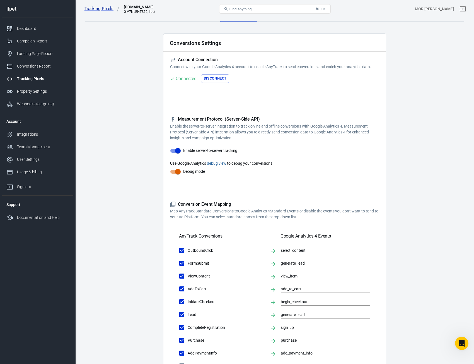
scroll to position [0, 0]
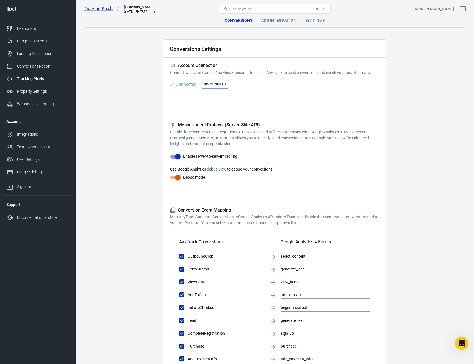
click at [270, 23] on div "Ads Integration" at bounding box center [279, 20] width 44 height 13
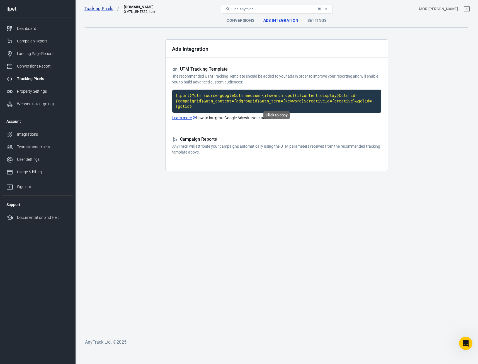
click at [224, 99] on code "{lpurl}?utm_source=google&utm_medium={ifsearch:cpc}{ifcontent:display}&utm_id={…" at bounding box center [276, 101] width 209 height 23
click at [316, 18] on div "Settings" at bounding box center [317, 20] width 28 height 13
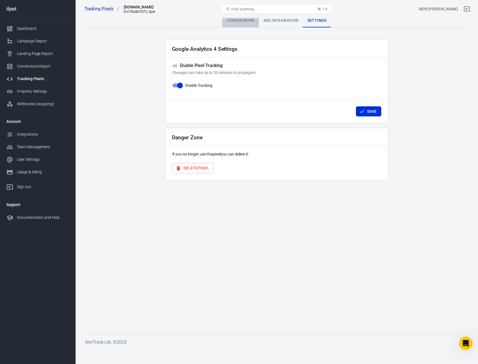
click at [243, 21] on div "Conversions" at bounding box center [240, 20] width 37 height 13
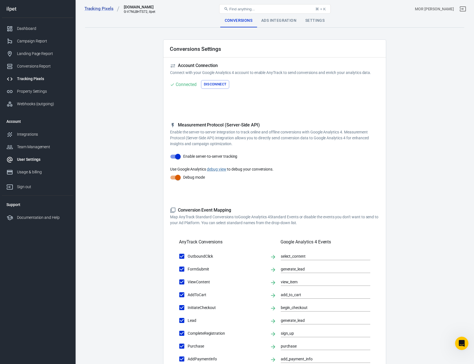
click at [37, 165] on link "User Settings" at bounding box center [37, 159] width 71 height 13
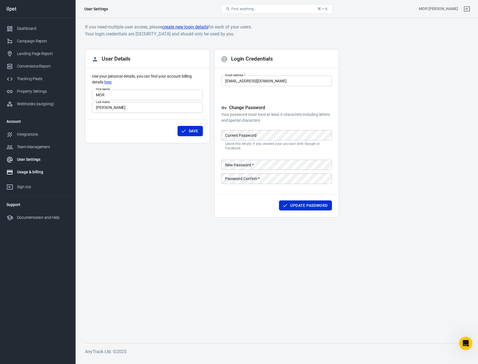
click at [34, 175] on link "Usage & billing" at bounding box center [37, 172] width 71 height 13
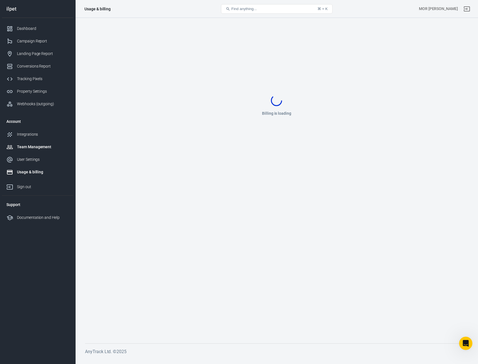
click at [37, 147] on div "Team Management" at bounding box center [43, 147] width 52 height 6
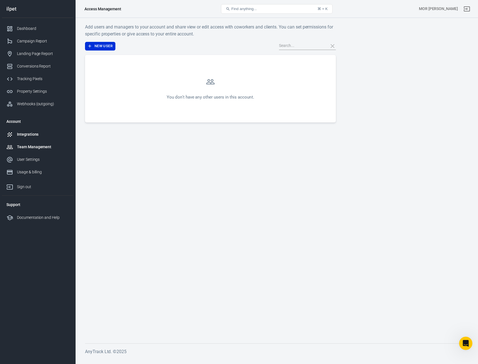
click at [28, 132] on div "Integrations" at bounding box center [43, 134] width 52 height 6
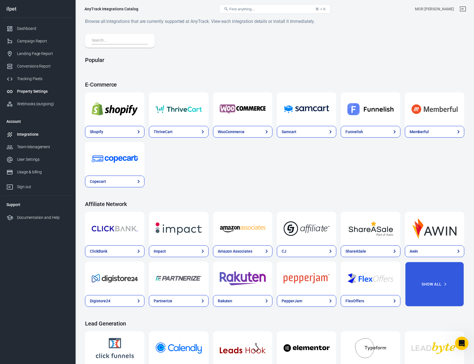
click at [33, 87] on link "Property Settings" at bounding box center [37, 91] width 71 height 13
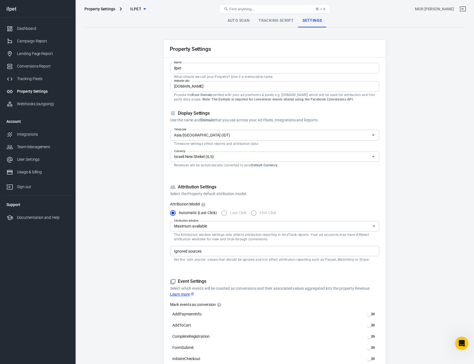
click at [284, 18] on link "Tracking Script" at bounding box center [276, 20] width 44 height 13
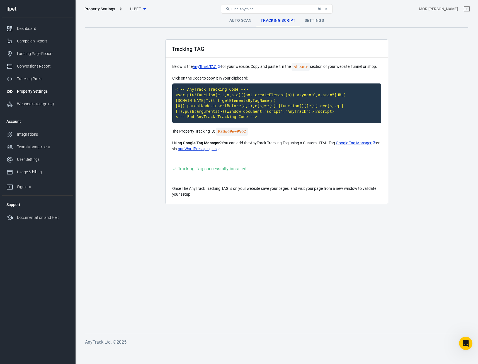
click at [240, 20] on link "Auto Scan" at bounding box center [240, 20] width 31 height 13
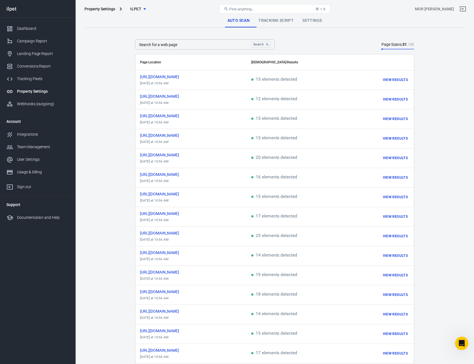
click at [280, 17] on div "Property Settings ilpet Find anything... ⌘ + K MOR BEN DAVID" at bounding box center [275, 9] width 399 height 18
click at [280, 19] on link "Tracking Script" at bounding box center [276, 20] width 44 height 13
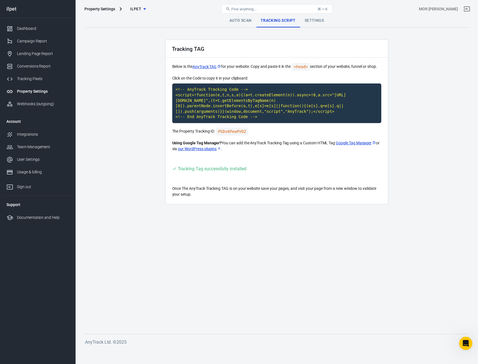
click at [352, 144] on link "Google Tag Manager" at bounding box center [356, 143] width 40 height 6
click at [234, 131] on code "PSDs6PewPVOZ" at bounding box center [232, 131] width 33 height 8
click at [41, 92] on div "Property Settings" at bounding box center [43, 91] width 52 height 6
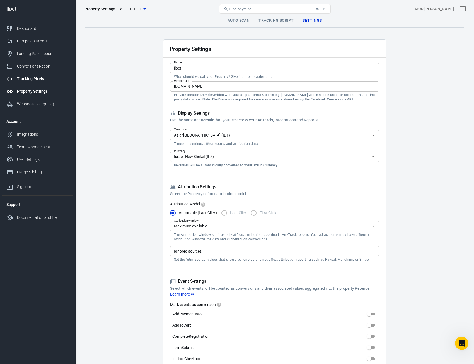
click at [37, 79] on div "Tracking Pixels" at bounding box center [43, 79] width 52 height 6
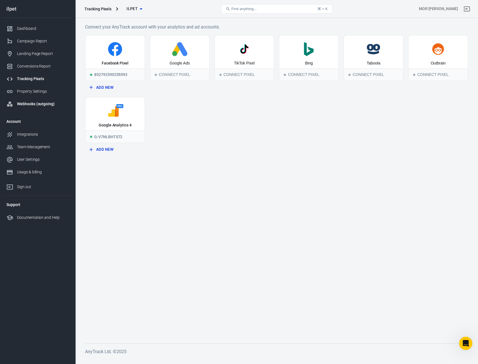
click at [44, 107] on link "Webhooks (outgoing)" at bounding box center [37, 104] width 71 height 13
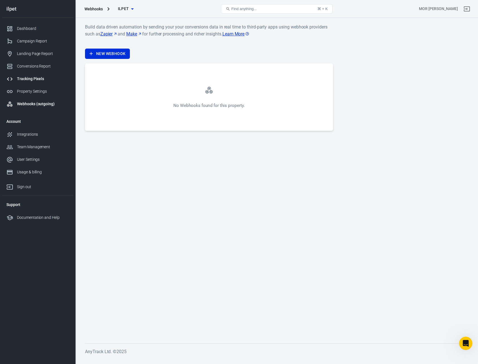
click at [34, 79] on div "Tracking Pixels" at bounding box center [43, 79] width 52 height 6
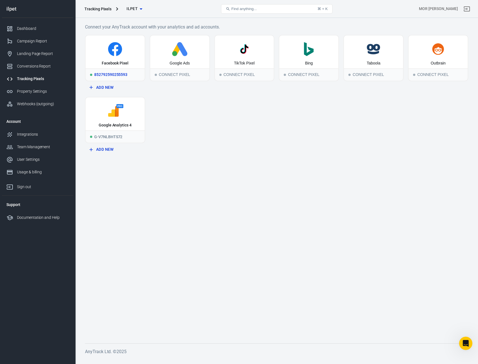
click at [93, 53] on icon at bounding box center [115, 49] width 55 height 14
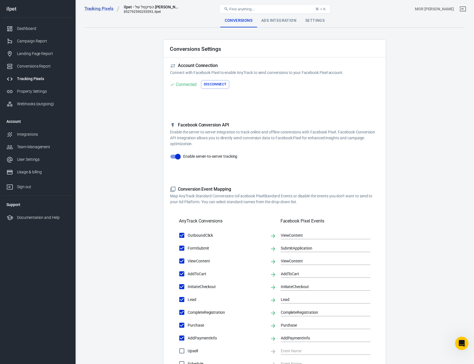
click at [221, 83] on button "Disconnect" at bounding box center [215, 84] width 28 height 9
click at [182, 83] on button "Connect" at bounding box center [181, 84] width 23 height 9
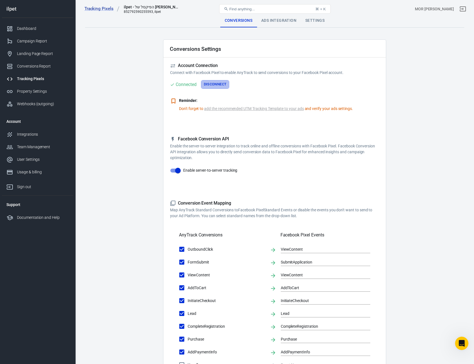
click at [217, 83] on button "Disconnect" at bounding box center [215, 84] width 28 height 9
click at [298, 21] on div "Ads Integration" at bounding box center [283, 20] width 44 height 13
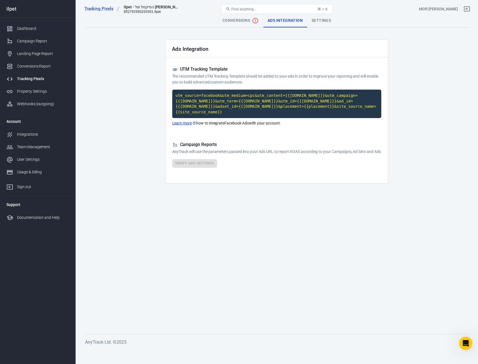
click at [318, 20] on div "Settings" at bounding box center [321, 20] width 28 height 13
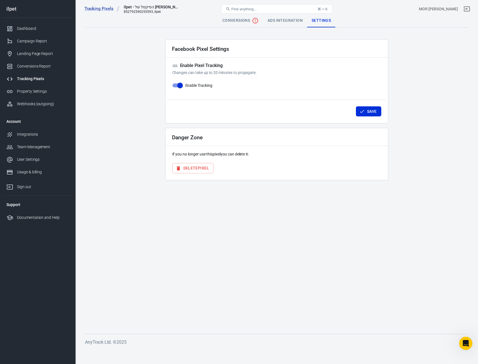
click at [290, 20] on div "Ads Integration" at bounding box center [285, 20] width 44 height 13
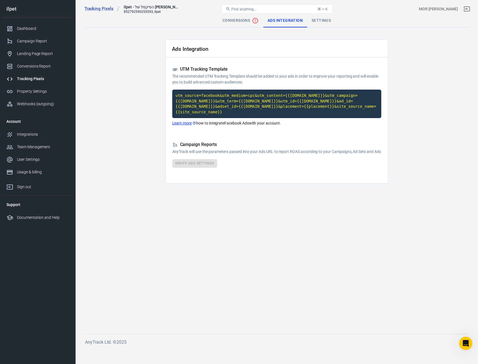
click at [317, 17] on div "Tracking Pixels ilpet - הפיקסל של Meta 852792590255593, ilpet Find anything... …" at bounding box center [277, 9] width 403 height 18
click at [319, 21] on div "Settings" at bounding box center [321, 20] width 28 height 13
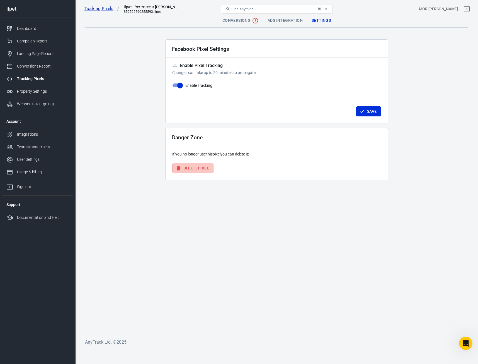
click at [197, 167] on button "Delete Pixel" at bounding box center [192, 168] width 41 height 10
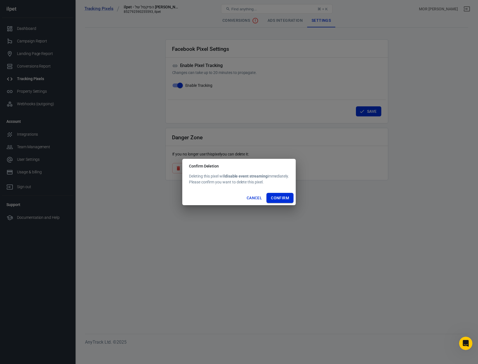
click at [284, 199] on button "Confirm" at bounding box center [280, 198] width 27 height 10
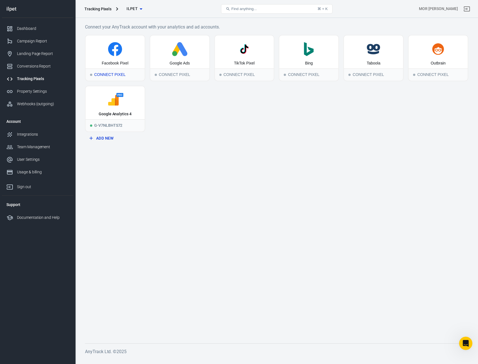
click at [123, 54] on icon at bounding box center [115, 49] width 55 height 14
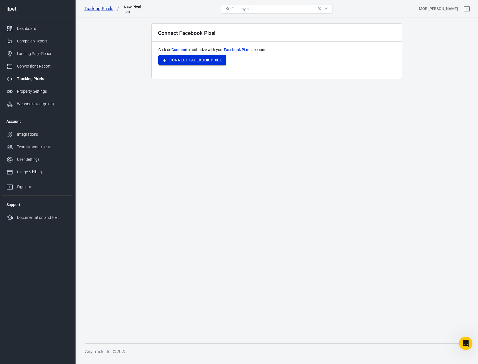
click at [204, 58] on button "Connect Facebook Pixel" at bounding box center [192, 60] width 68 height 10
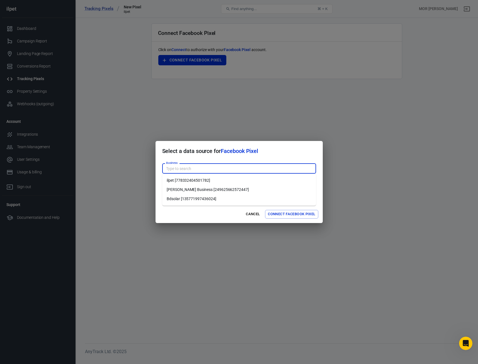
click at [241, 167] on input "Business" at bounding box center [239, 168] width 150 height 7
click at [231, 181] on li "ilpet [778332404501782]" at bounding box center [239, 180] width 154 height 9
type input "ilpet [778332404501782]"
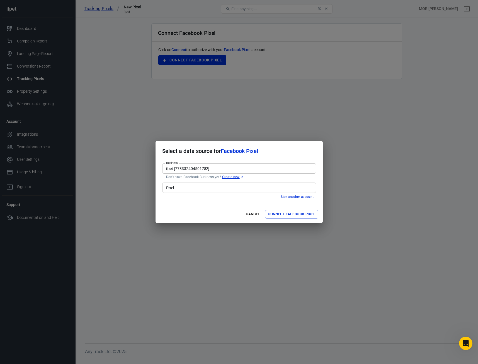
click at [272, 188] on input "Pixel" at bounding box center [239, 187] width 150 height 7
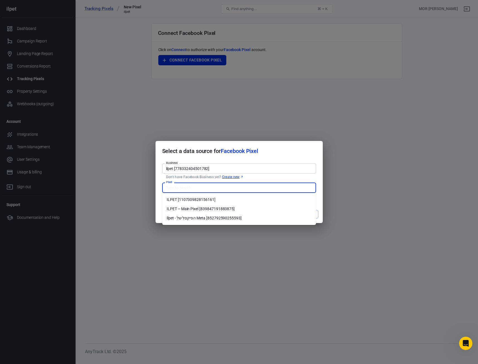
click at [241, 218] on li "ilpet - הפיקסל של Meta [852792590255593]" at bounding box center [239, 217] width 154 height 9
type input "ilpet - הפיקסל של Meta [852792590255593]"
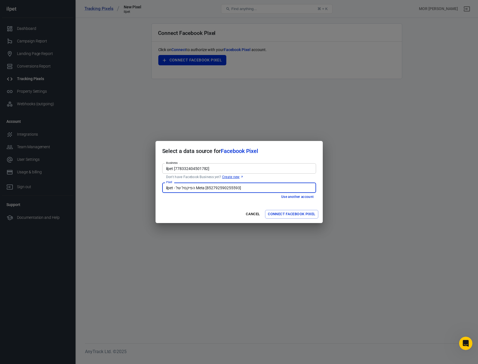
click at [295, 217] on button "Connect Facebook Pixel" at bounding box center [291, 214] width 53 height 9
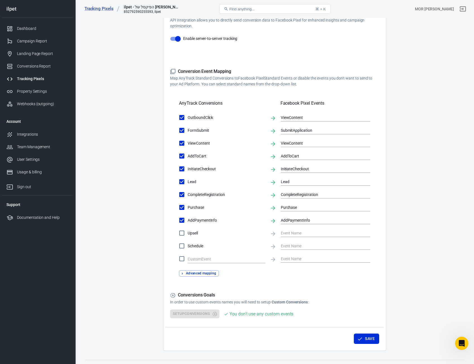
scroll to position [129, 0]
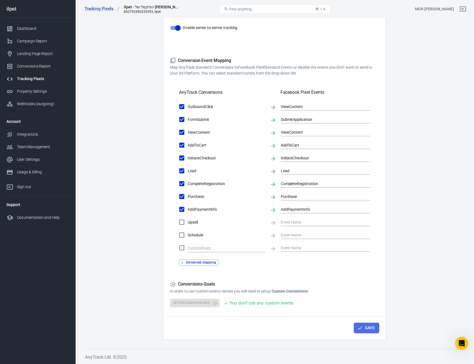
click at [362, 324] on button "Save" at bounding box center [366, 328] width 25 height 10
click at [201, 266] on form "Account Connection Connect with Facebook Pixel to enable AnyTrack to send conve…" at bounding box center [274, 120] width 209 height 373
click at [202, 263] on button "Advanced mapping" at bounding box center [199, 262] width 40 height 6
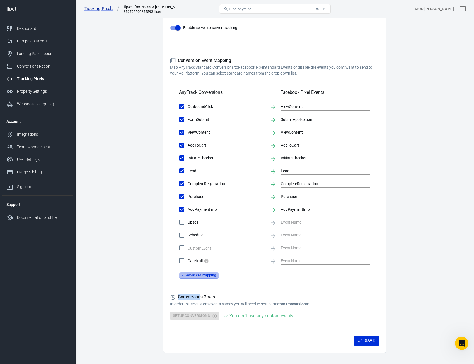
click at [209, 278] on button "Advanced mapping" at bounding box center [199, 275] width 40 height 6
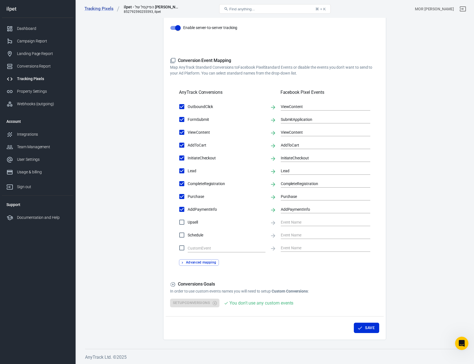
click at [213, 289] on p "In order to use custom events names you will need to setup Custom Conversions :" at bounding box center [274, 291] width 209 height 6
click at [206, 303] on div "Setup Conversions You don't use any custom events" at bounding box center [274, 303] width 209 height 9
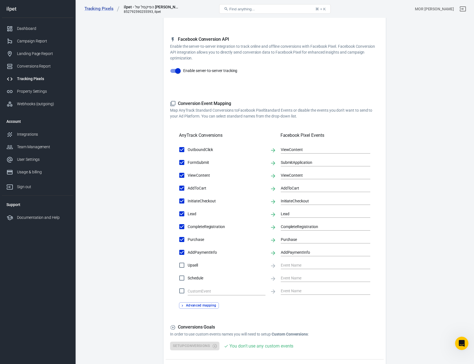
scroll to position [0, 0]
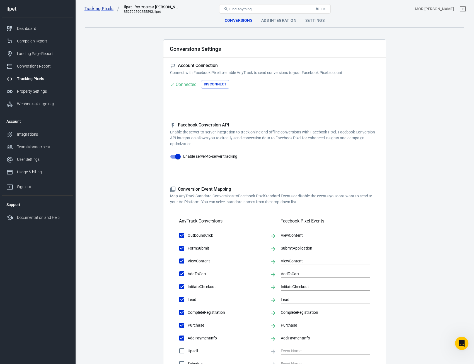
click at [275, 24] on div "Ads Integration" at bounding box center [279, 20] width 44 height 13
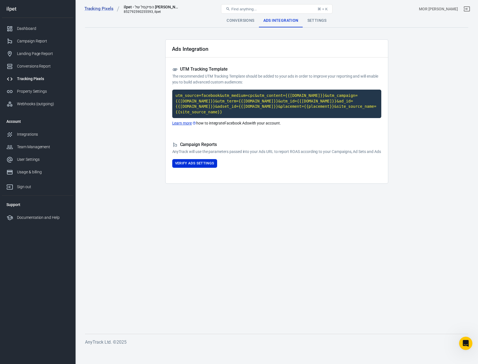
click at [314, 20] on div "Settings" at bounding box center [317, 20] width 28 height 13
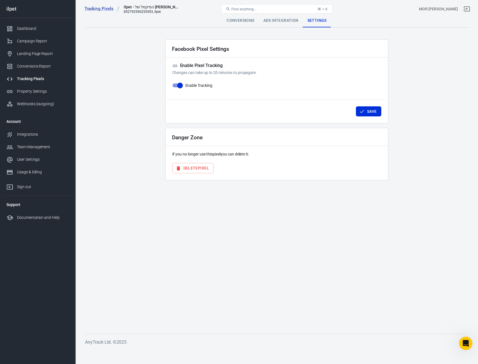
click at [35, 78] on div "Tracking Pixels" at bounding box center [43, 79] width 52 height 6
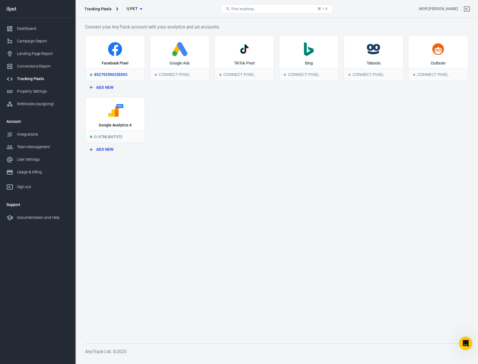
click at [127, 52] on icon at bounding box center [115, 49] width 55 height 14
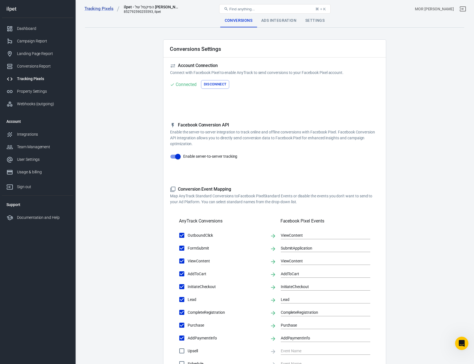
click at [260, 22] on div "Ads Integration" at bounding box center [279, 20] width 44 height 13
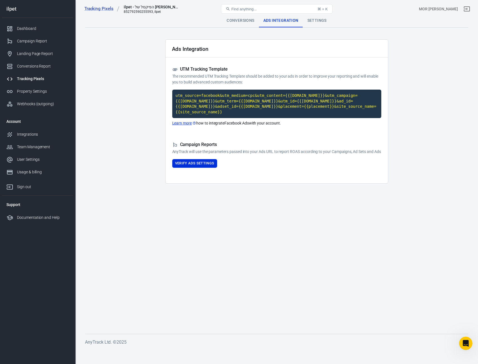
click at [314, 19] on div "Settings" at bounding box center [317, 20] width 28 height 13
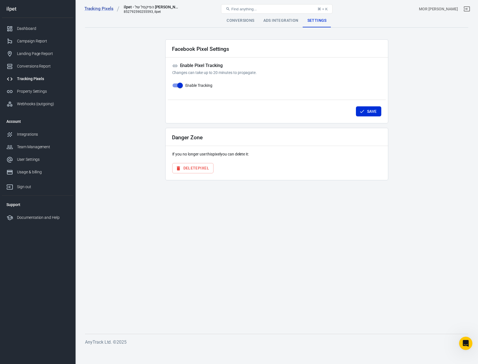
click at [169, 67] on div "Facebook Pixel Settings Enable Pixel Tracking Changes can take up to 20 minutes…" at bounding box center [276, 81] width 223 height 84
click at [173, 67] on icon at bounding box center [175, 66] width 6 height 6
click at [232, 19] on div "Conversions" at bounding box center [240, 20] width 37 height 13
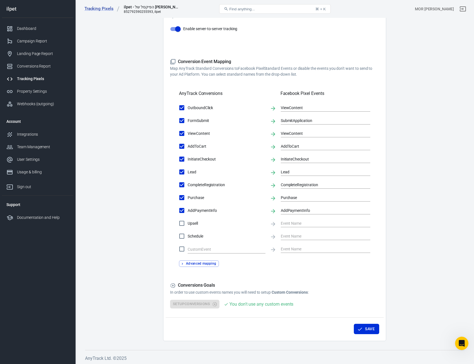
scroll to position [129, 0]
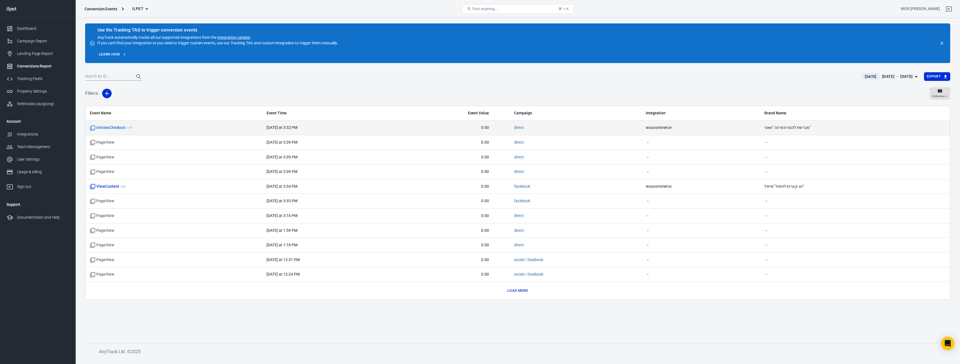
click at [133, 128] on span "InitiateCheckout + 19" at bounding box center [129, 128] width 78 height 6
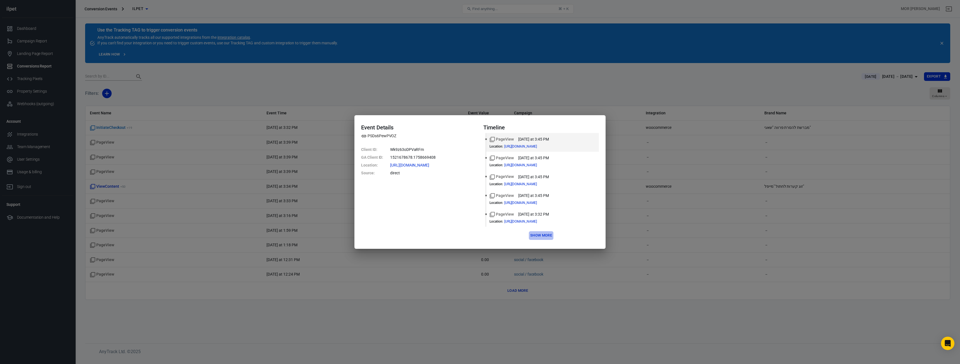
click at [542, 234] on button "Show more" at bounding box center [541, 235] width 25 height 9
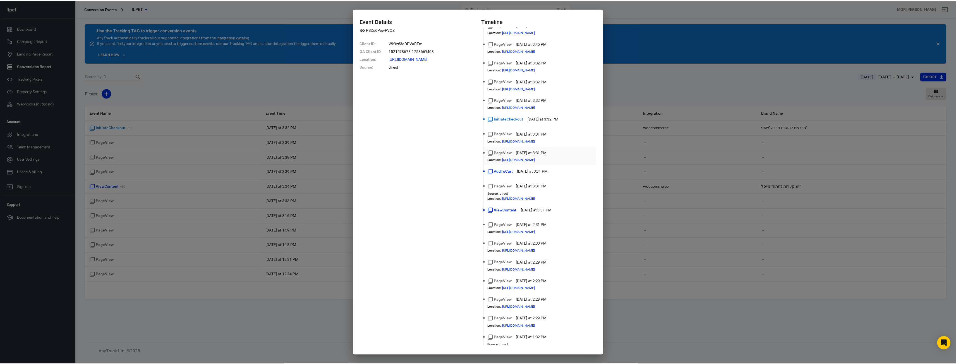
scroll to position [54, 0]
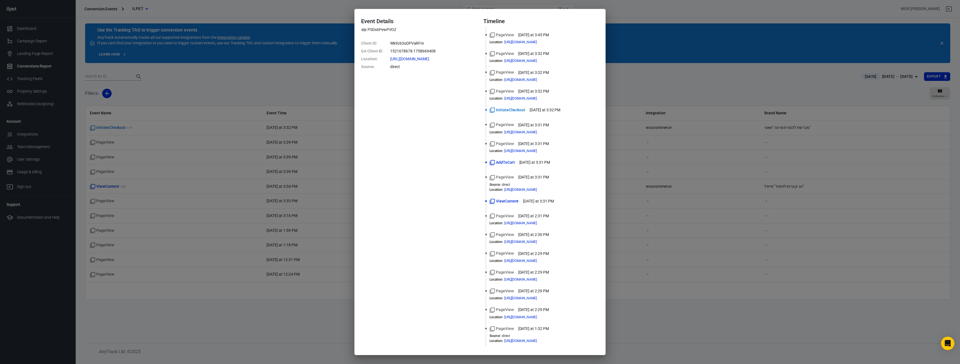
click at [273, 133] on div "Event Details PSDs6PewPVOZ Client ID : Wk9z63oDPVaRFm GA Client ID : 1521678678…" at bounding box center [480, 182] width 960 height 364
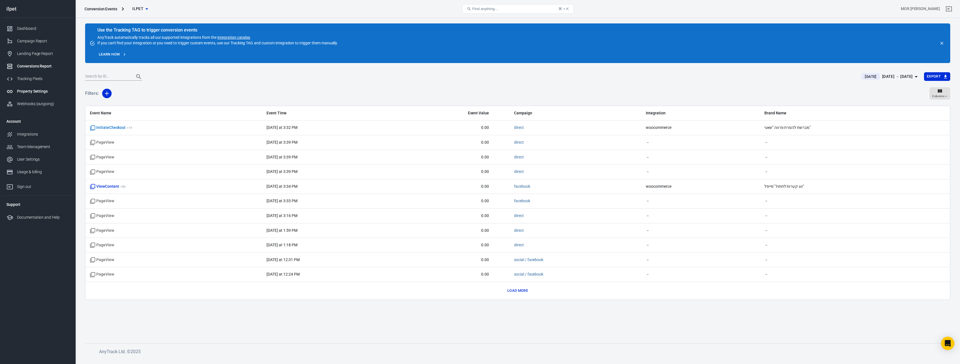
click at [42, 90] on div "Property Settings" at bounding box center [43, 91] width 52 height 6
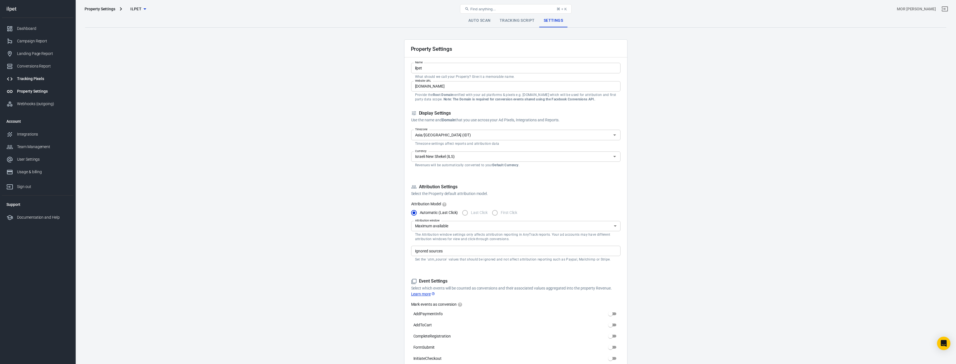
click at [45, 78] on div "Tracking Pixels" at bounding box center [43, 79] width 52 height 6
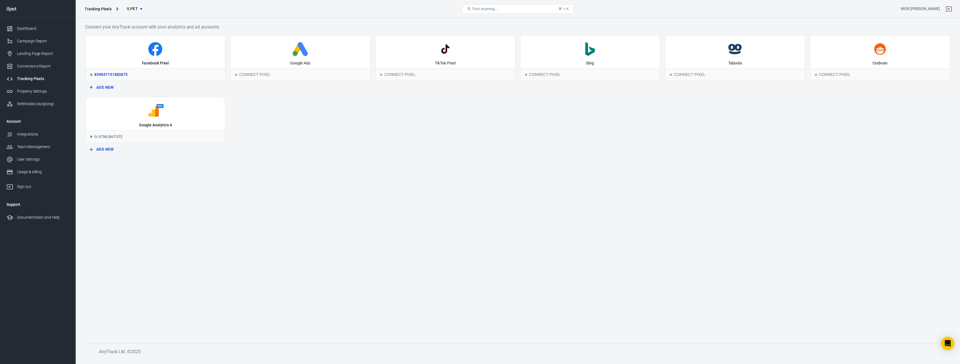
click at [161, 40] on div "Facebook Pixel" at bounding box center [155, 51] width 139 height 33
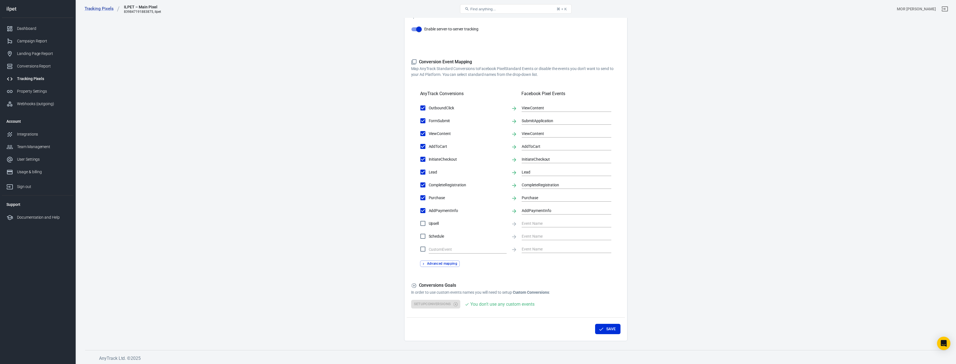
scroll to position [128, 0]
